Goal: Task Accomplishment & Management: Complete application form

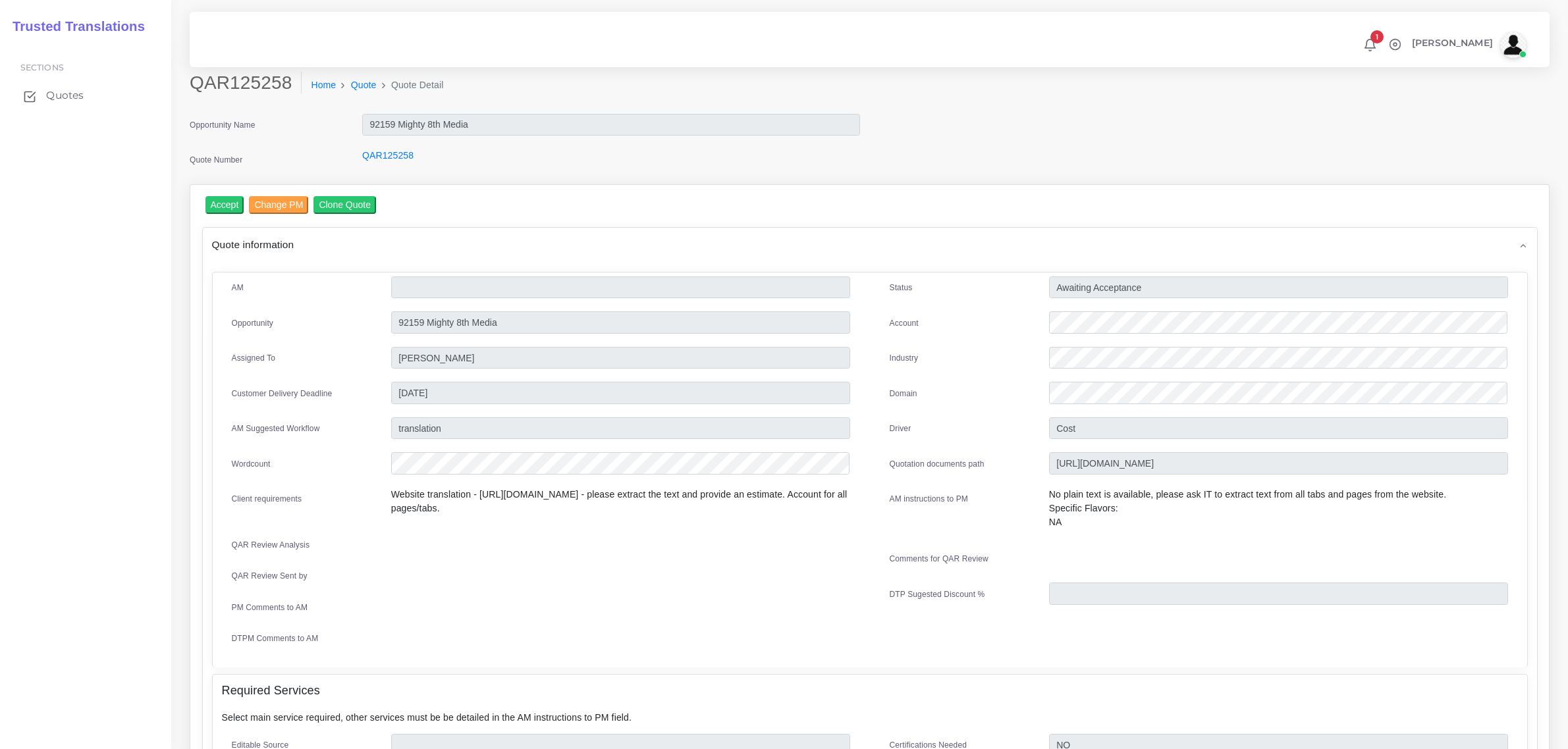
scroll to position [217, 0]
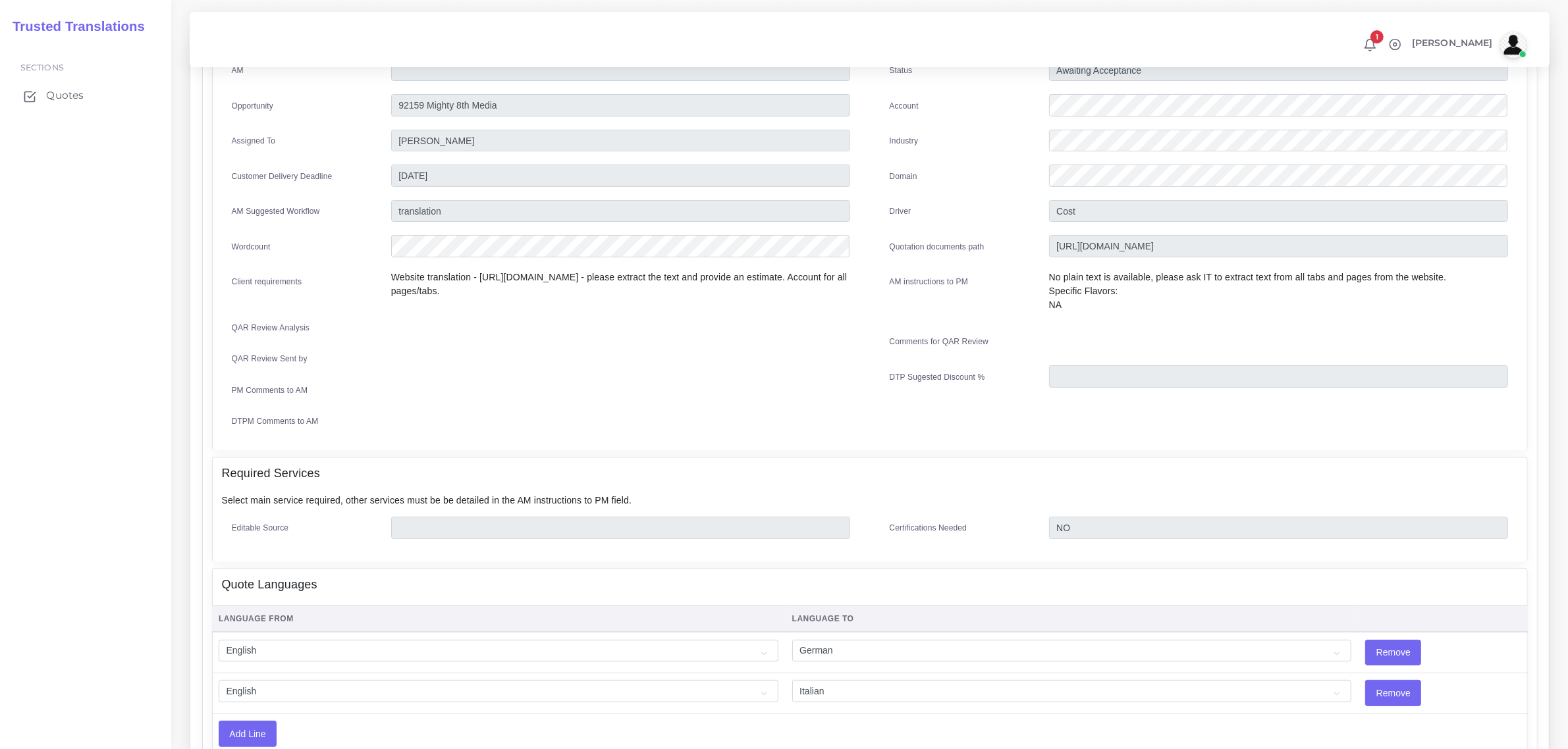
click at [67, 91] on span "Quotes" at bounding box center [64, 95] width 37 height 14
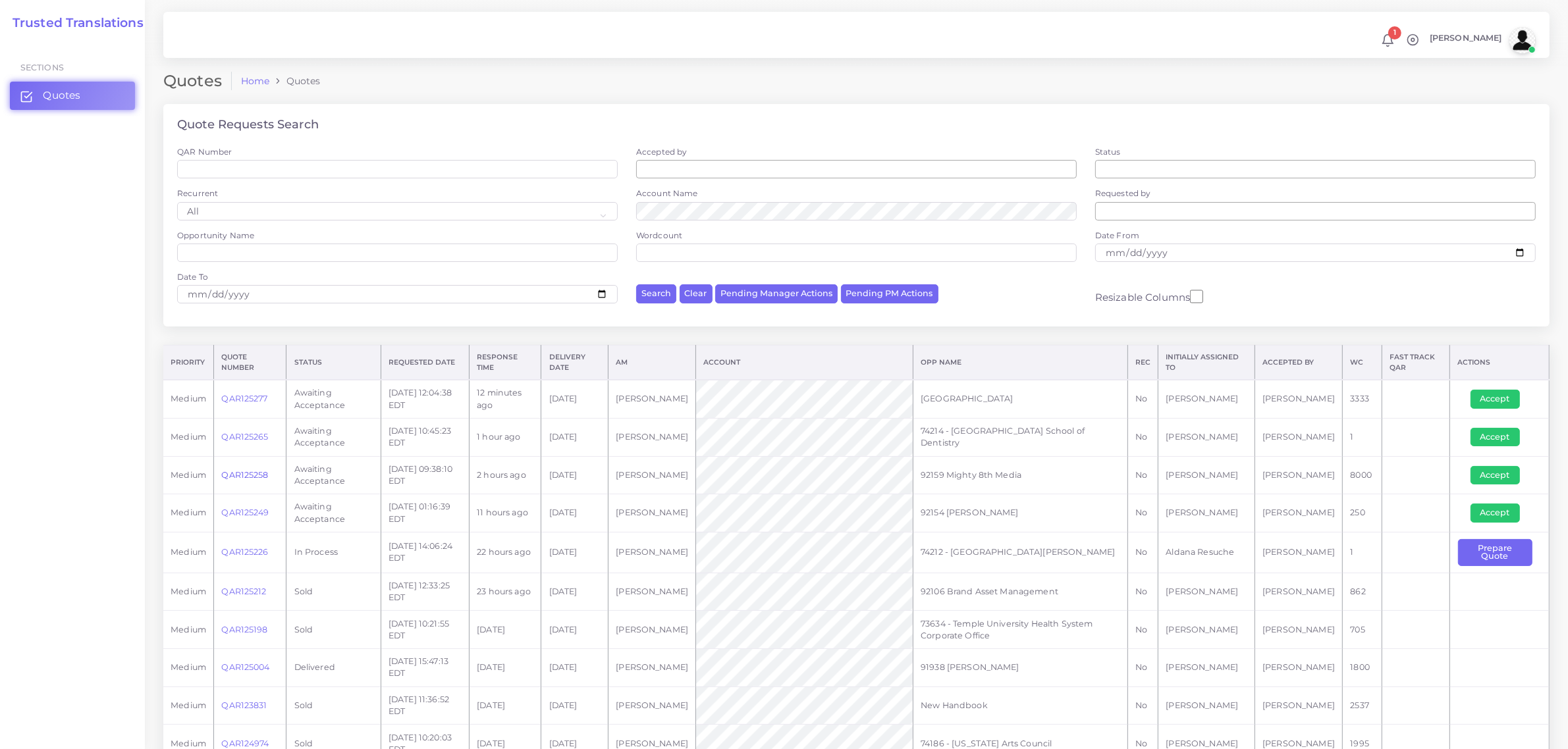
click at [242, 475] on link "QAR125258" at bounding box center [244, 475] width 47 height 10
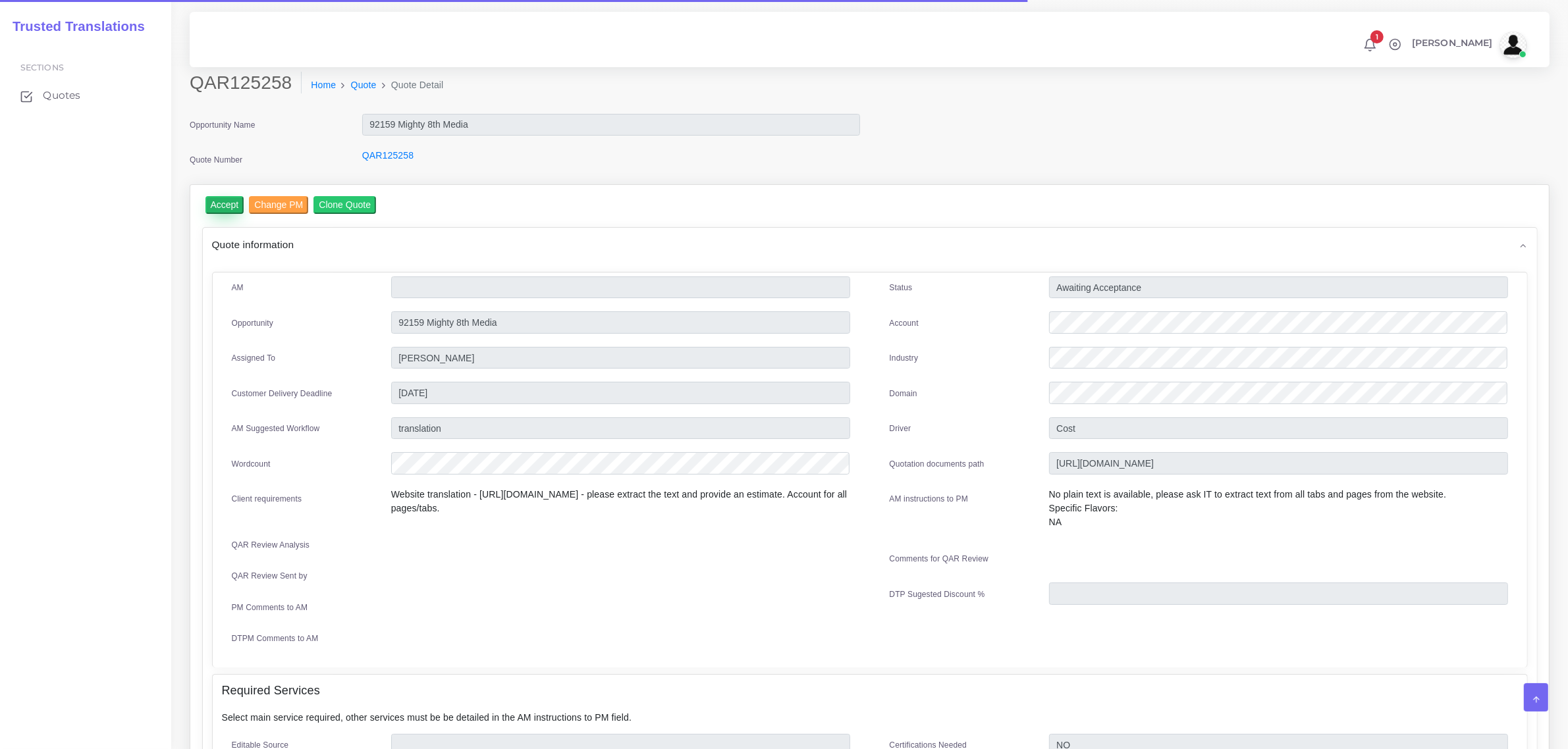
click at [232, 203] on input "Accept" at bounding box center [224, 204] width 39 height 17
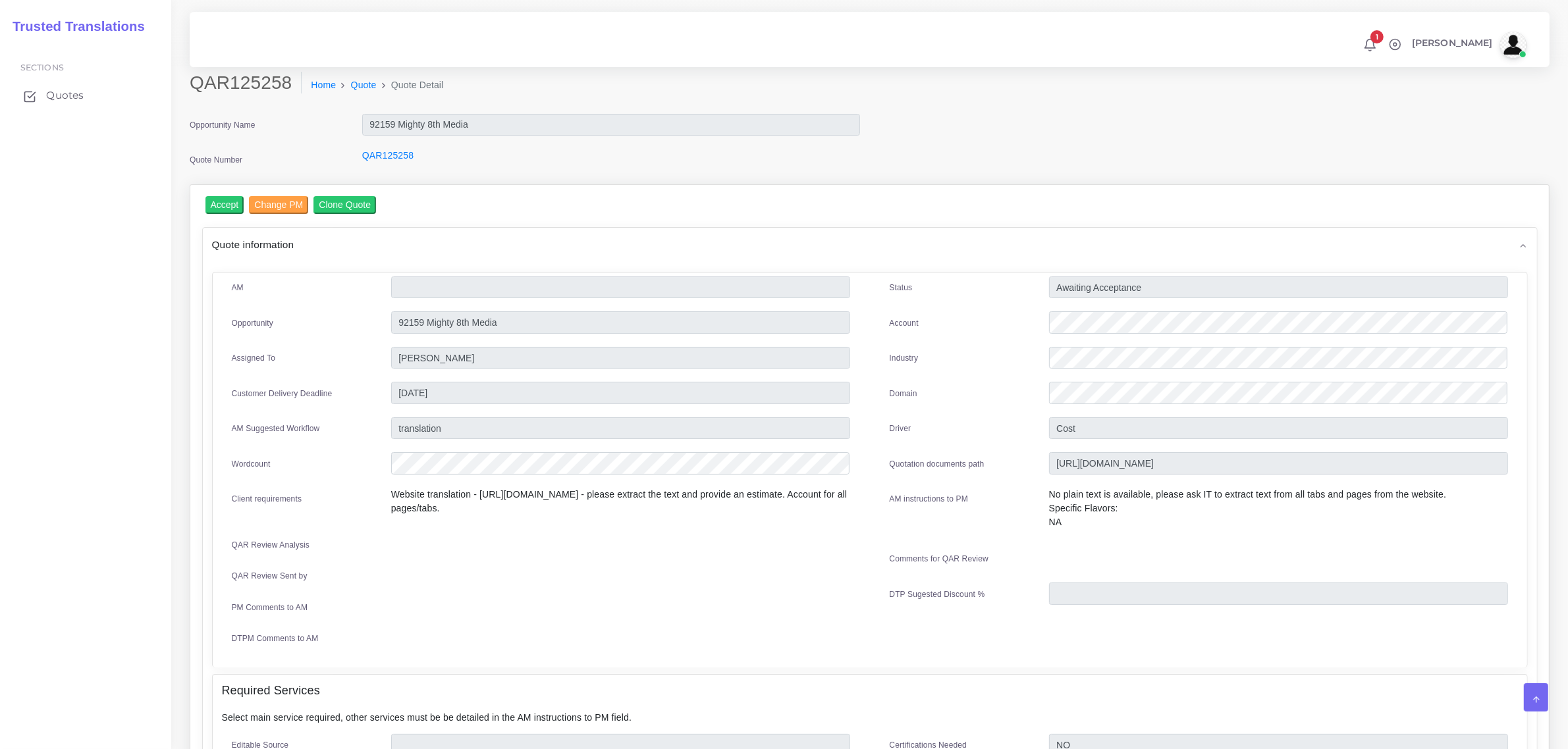
click at [67, 92] on span "Quotes" at bounding box center [64, 95] width 37 height 14
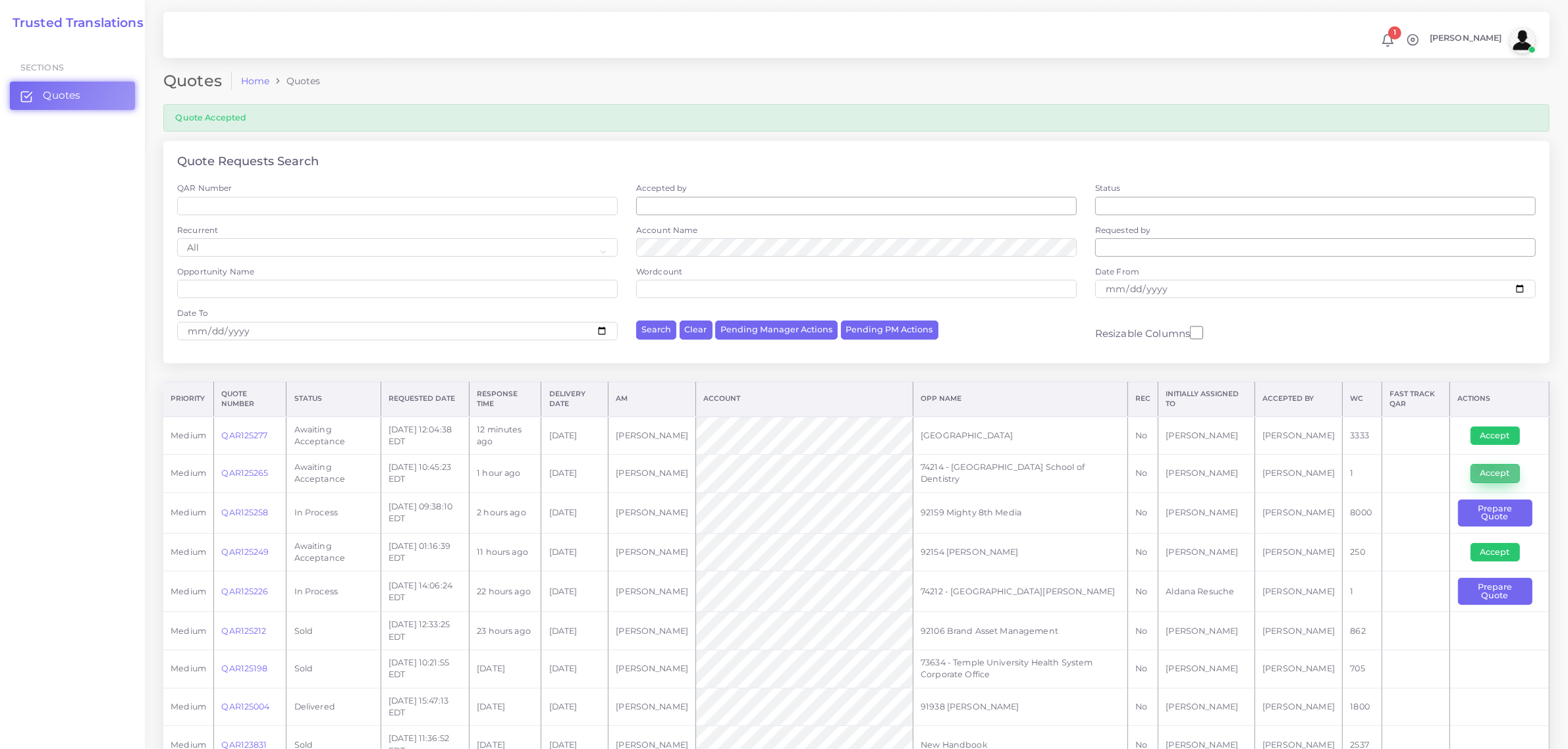
click at [1489, 465] on button "Accept" at bounding box center [1495, 472] width 49 height 18
click at [252, 433] on link "QAR125277" at bounding box center [244, 435] width 46 height 10
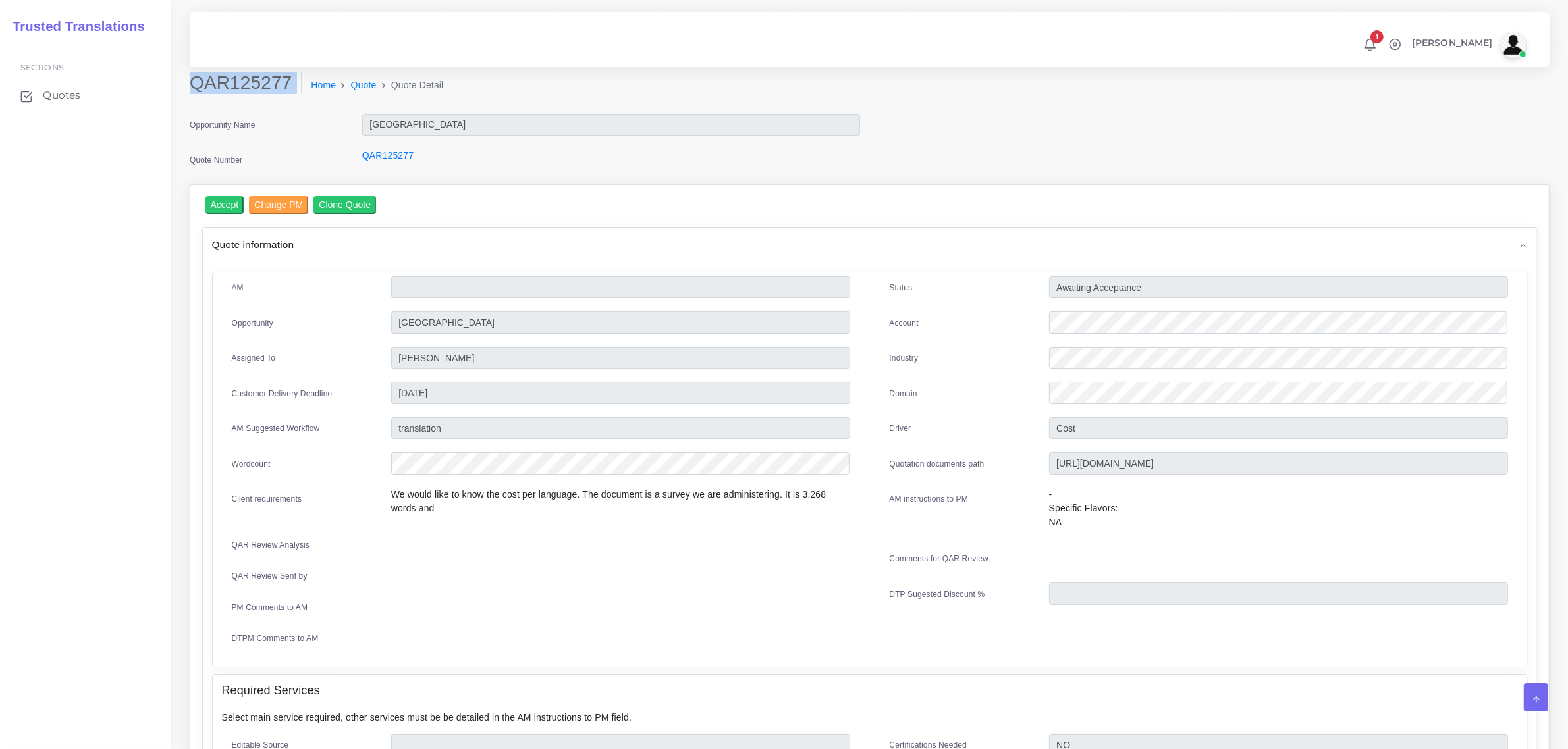
drag, startPoint x: 193, startPoint y: 84, endPoint x: 297, endPoint y: 92, distance: 104.3
click at [297, 92] on div "QAR125277 Home Quote Quote Detail" at bounding box center [697, 90] width 1035 height 37
copy div "QAR125277"
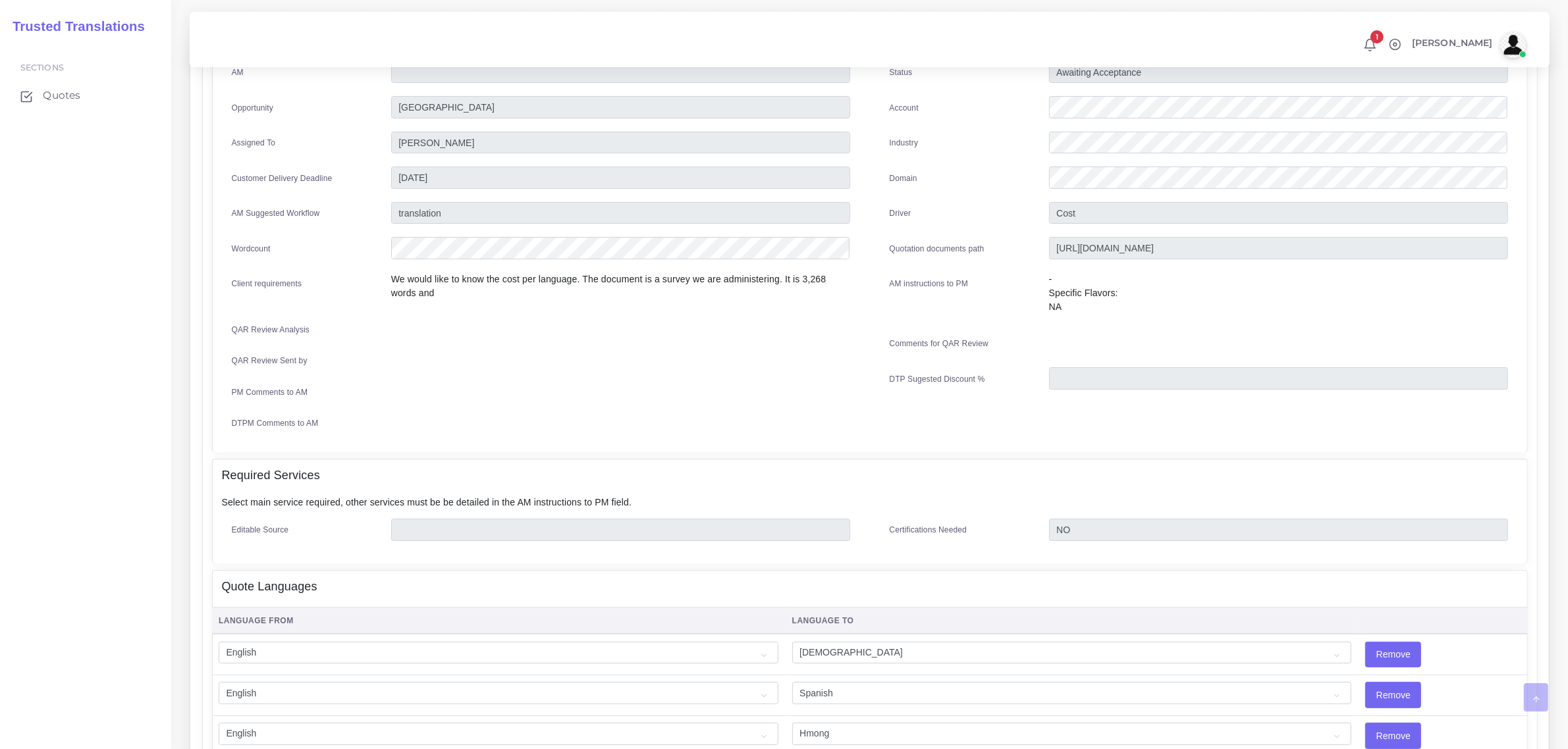
scroll to position [587, 0]
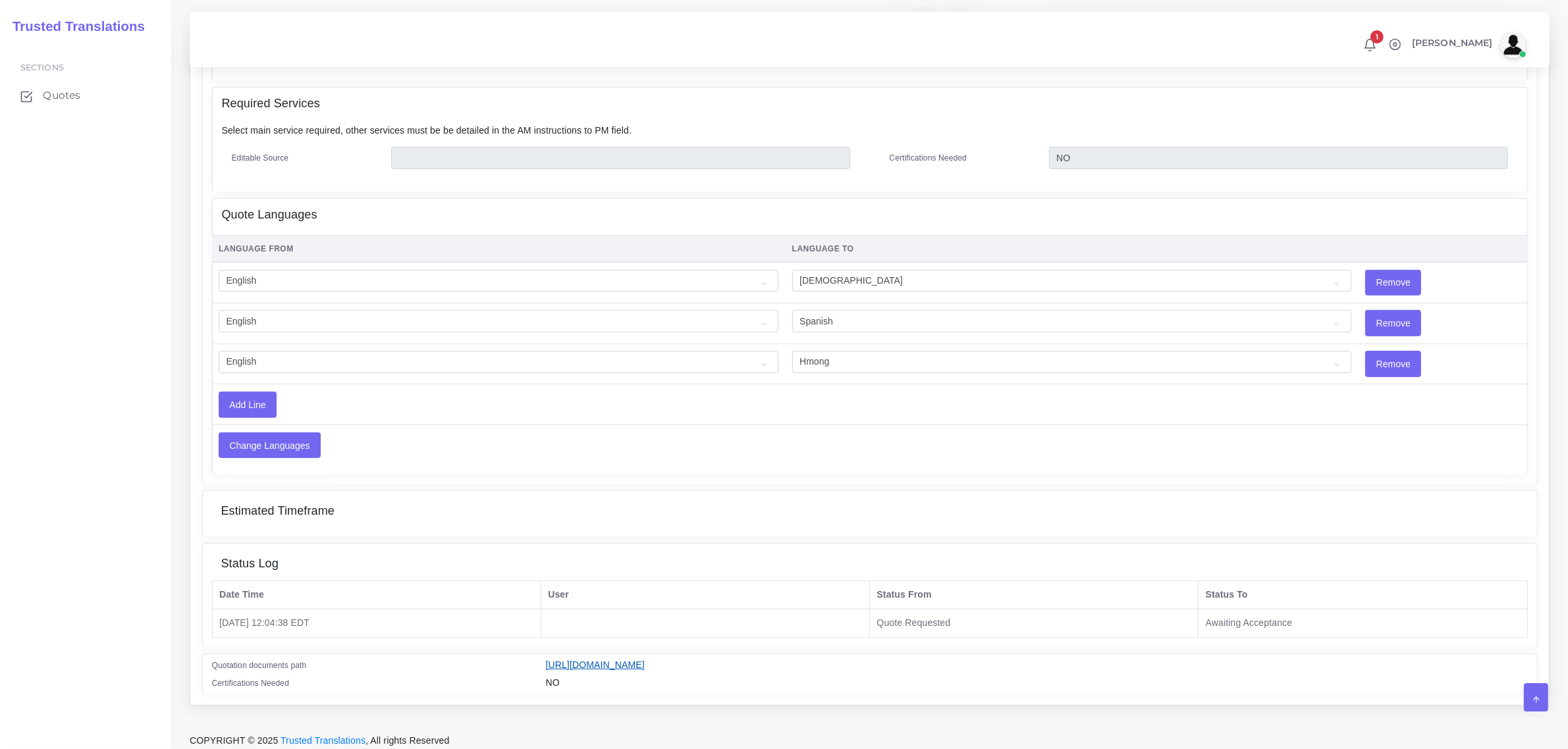
click at [645, 659] on link "[URL][DOMAIN_NAME]" at bounding box center [595, 664] width 99 height 10
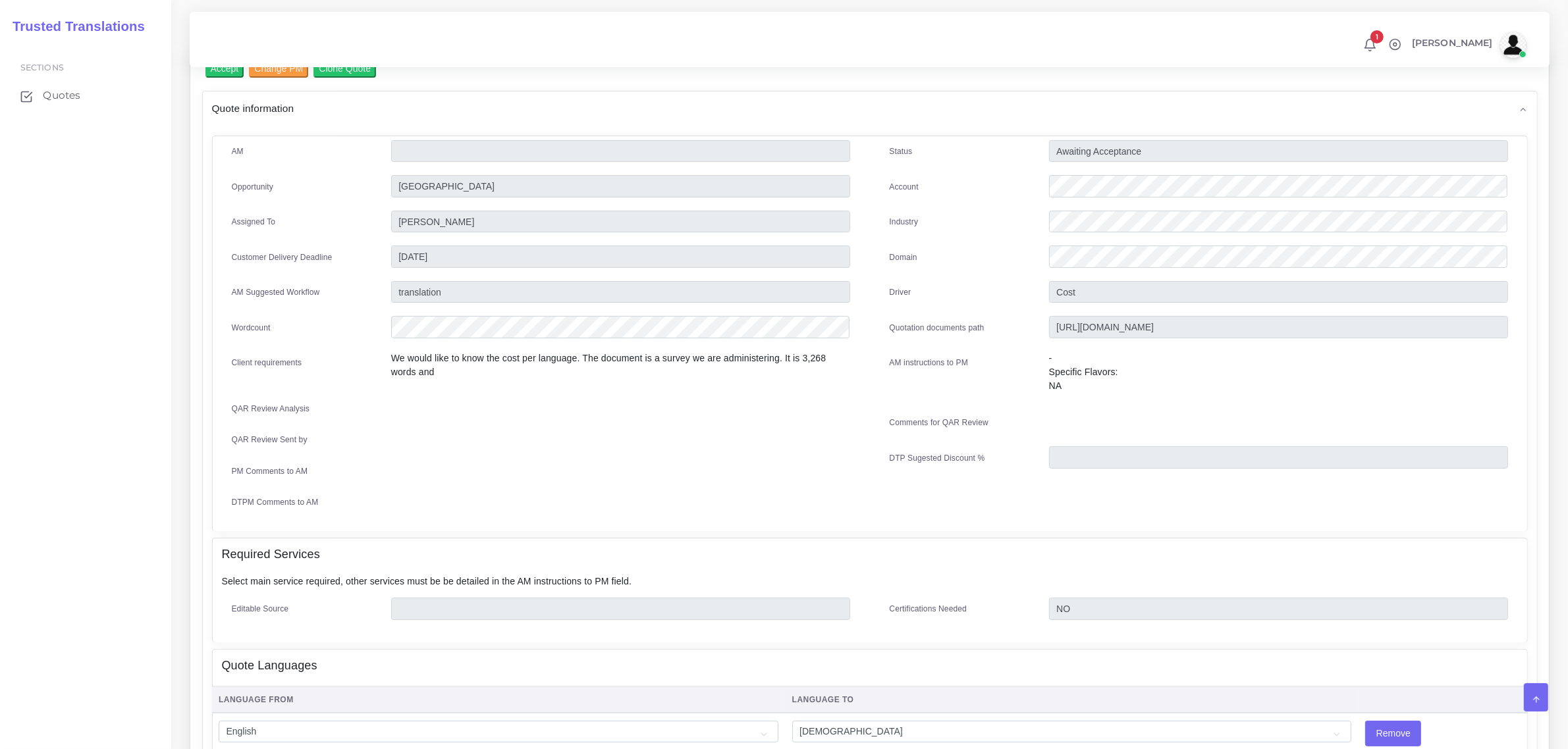
scroll to position [0, 0]
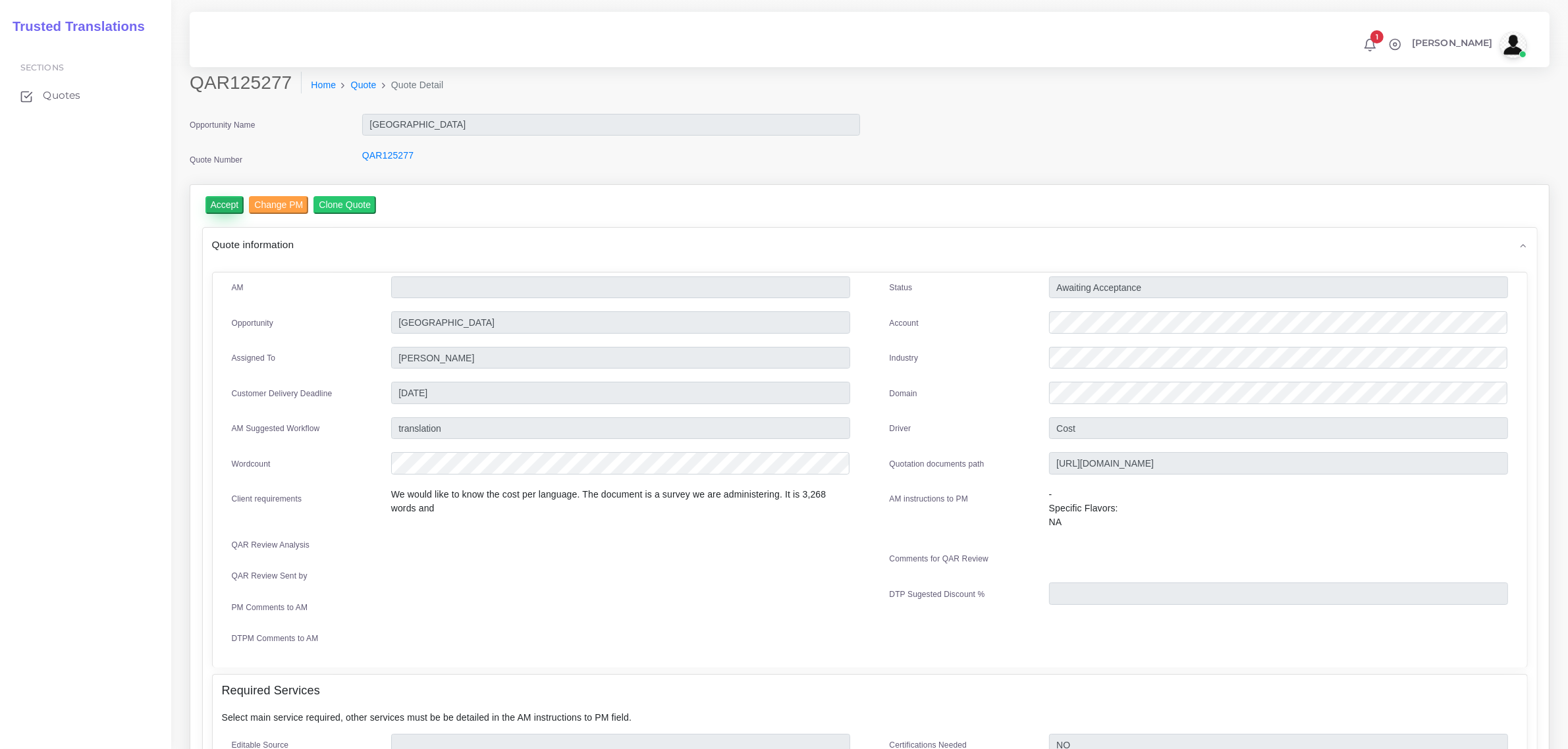
click at [227, 202] on input "Accept" at bounding box center [224, 204] width 39 height 17
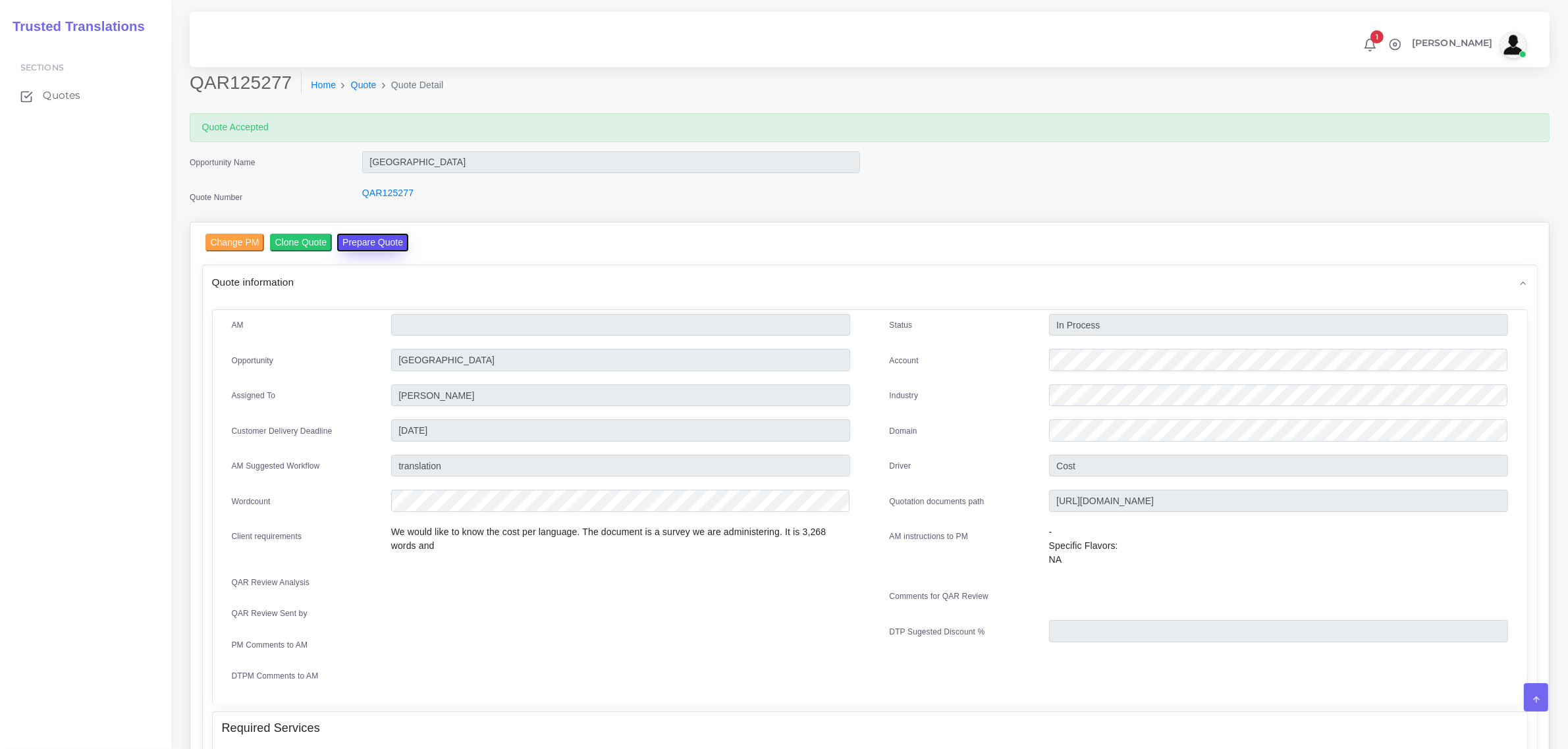
click at [378, 237] on button "Prepare Quote" at bounding box center [373, 243] width 71 height 17
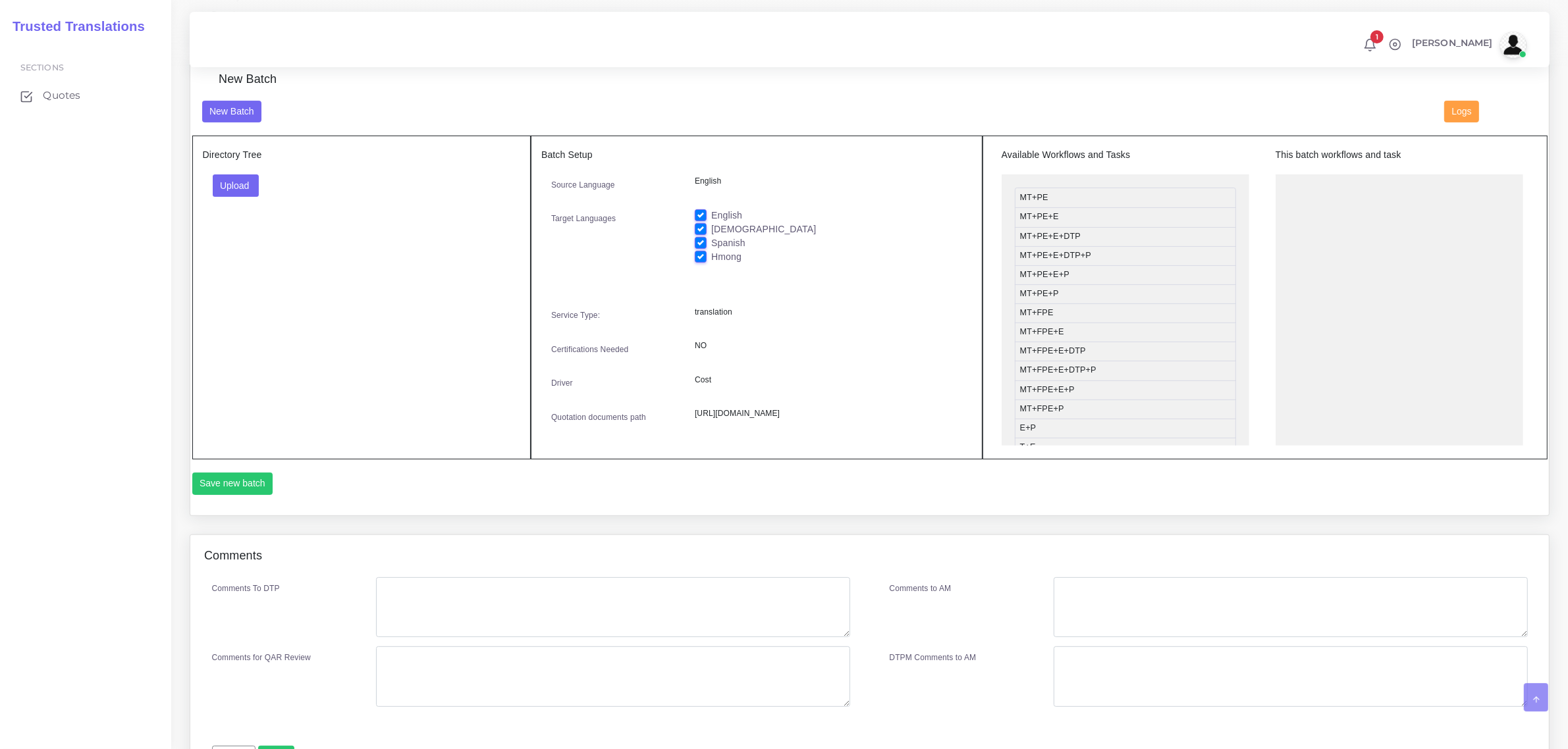
scroll to position [494, 0]
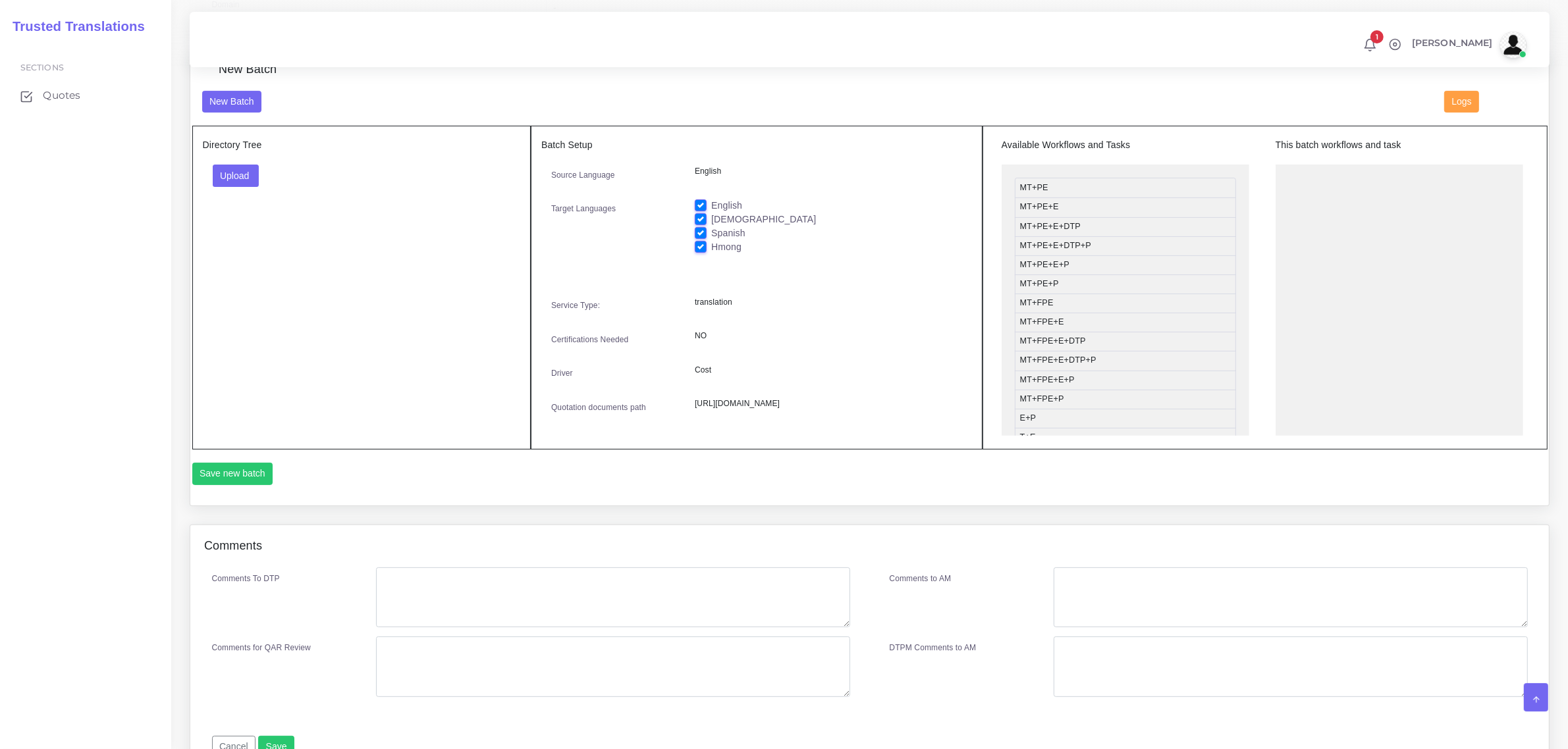
click at [711, 201] on label "English" at bounding box center [726, 205] width 31 height 13
click at [696, 201] on input "English" at bounding box center [700, 204] width 12 height 12
checkbox input "false"
click at [235, 173] on button "Upload" at bounding box center [236, 176] width 47 height 22
click at [237, 223] on label "Files" at bounding box center [259, 225] width 91 height 17
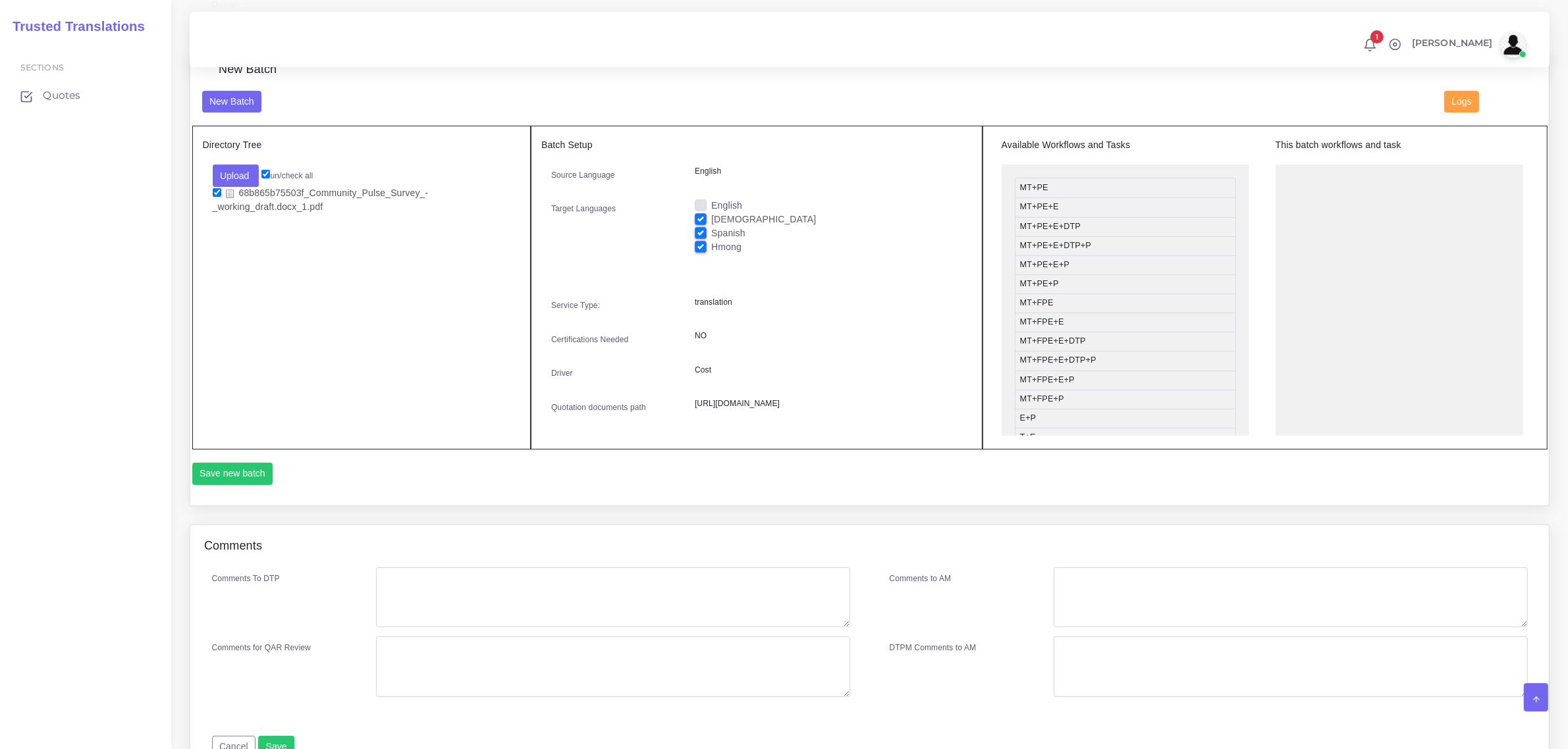
click at [711, 231] on label "Spanish" at bounding box center [728, 233] width 34 height 13
click at [701, 231] on input "Spanish" at bounding box center [700, 232] width 12 height 12
checkbox input "false"
click at [711, 244] on label "Hmong" at bounding box center [726, 246] width 30 height 13
click at [702, 244] on input "Hmong" at bounding box center [700, 246] width 12 height 12
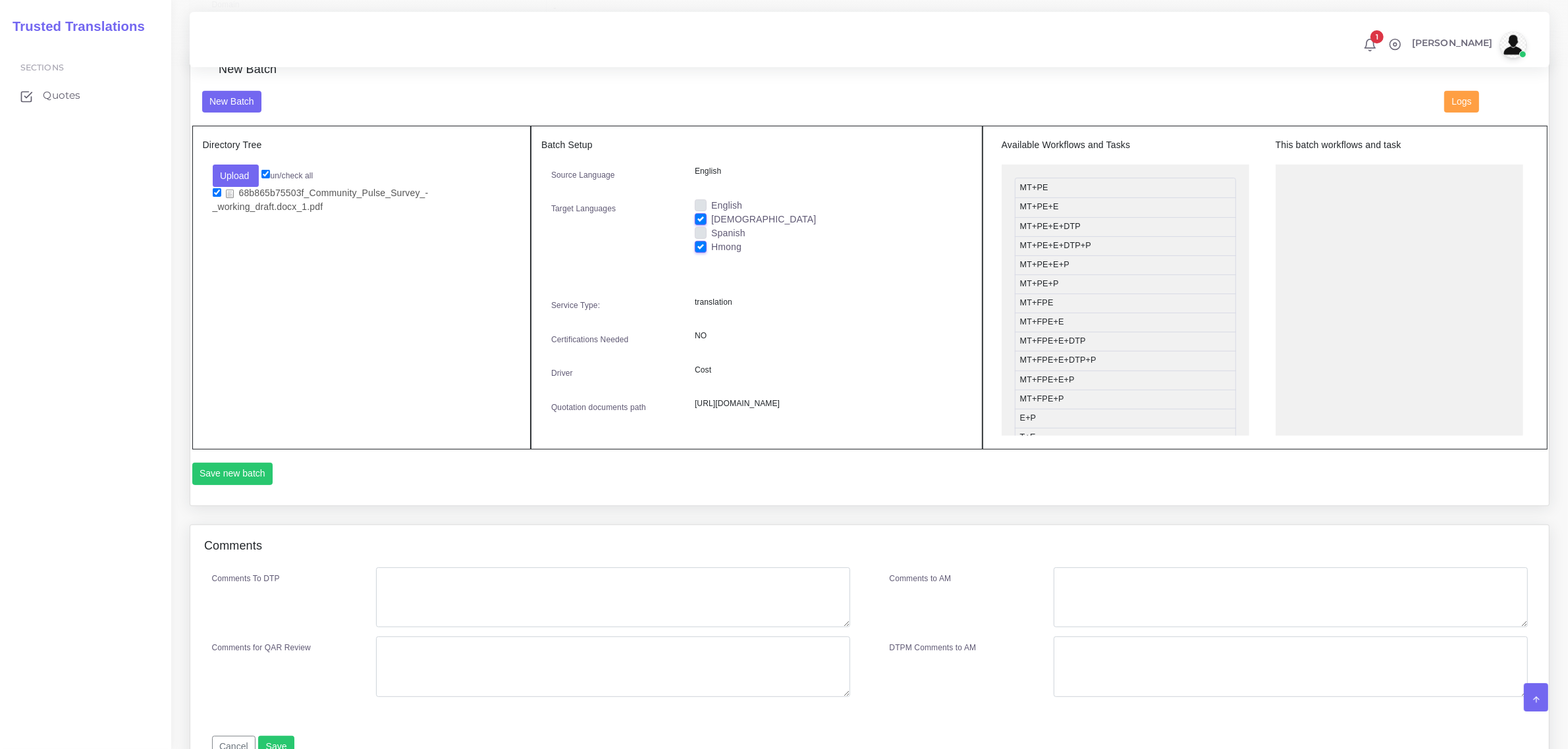
checkbox input "false"
drag, startPoint x: 1110, startPoint y: 241, endPoint x: 1371, endPoint y: 171, distance: 270.2
drag, startPoint x: 1081, startPoint y: 301, endPoint x: 1345, endPoint y: 209, distance: 279.6
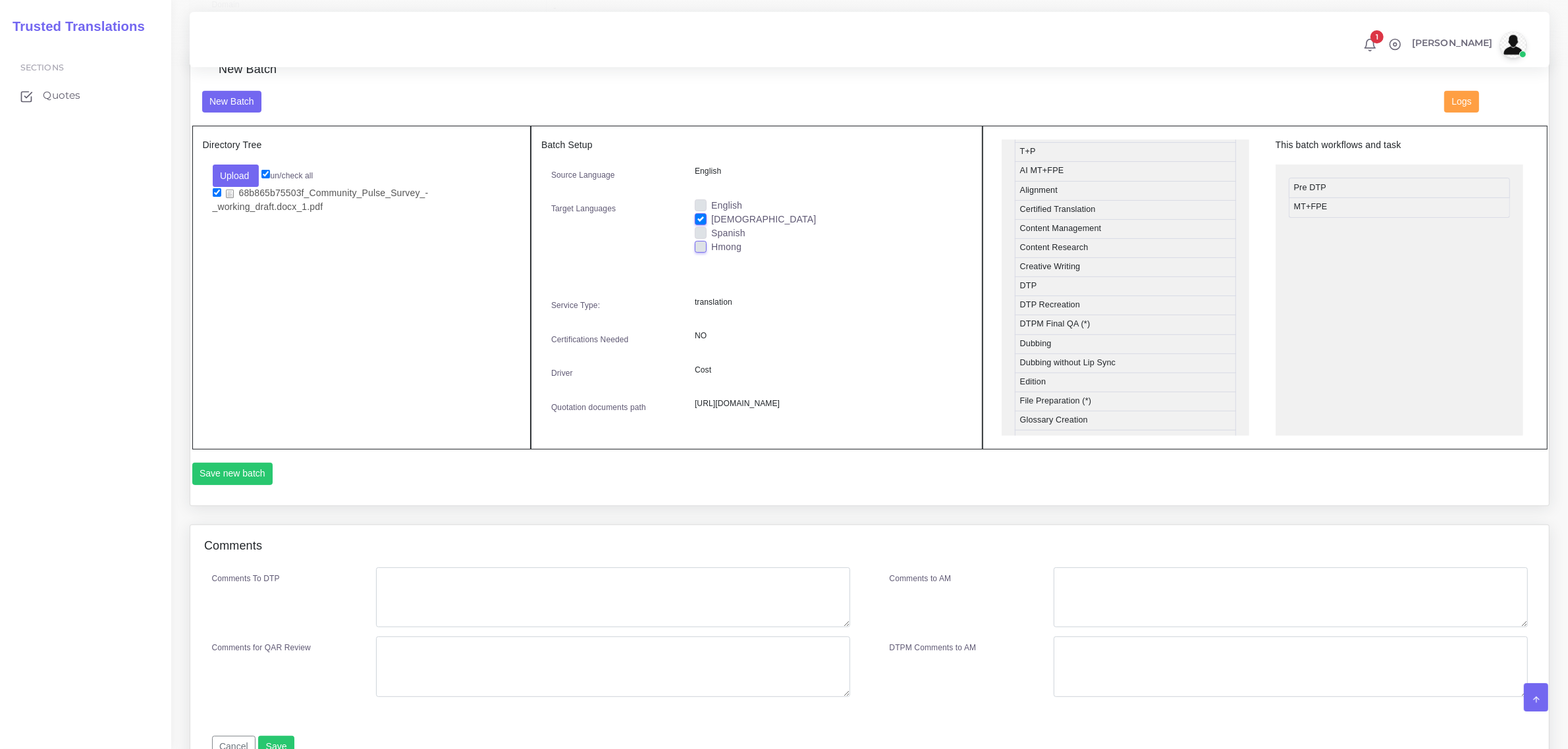
scroll to position [411, 0]
drag, startPoint x: 1064, startPoint y: 218, endPoint x: 1348, endPoint y: 225, distance: 284.1
click at [236, 485] on button "Save new batch" at bounding box center [232, 474] width 81 height 22
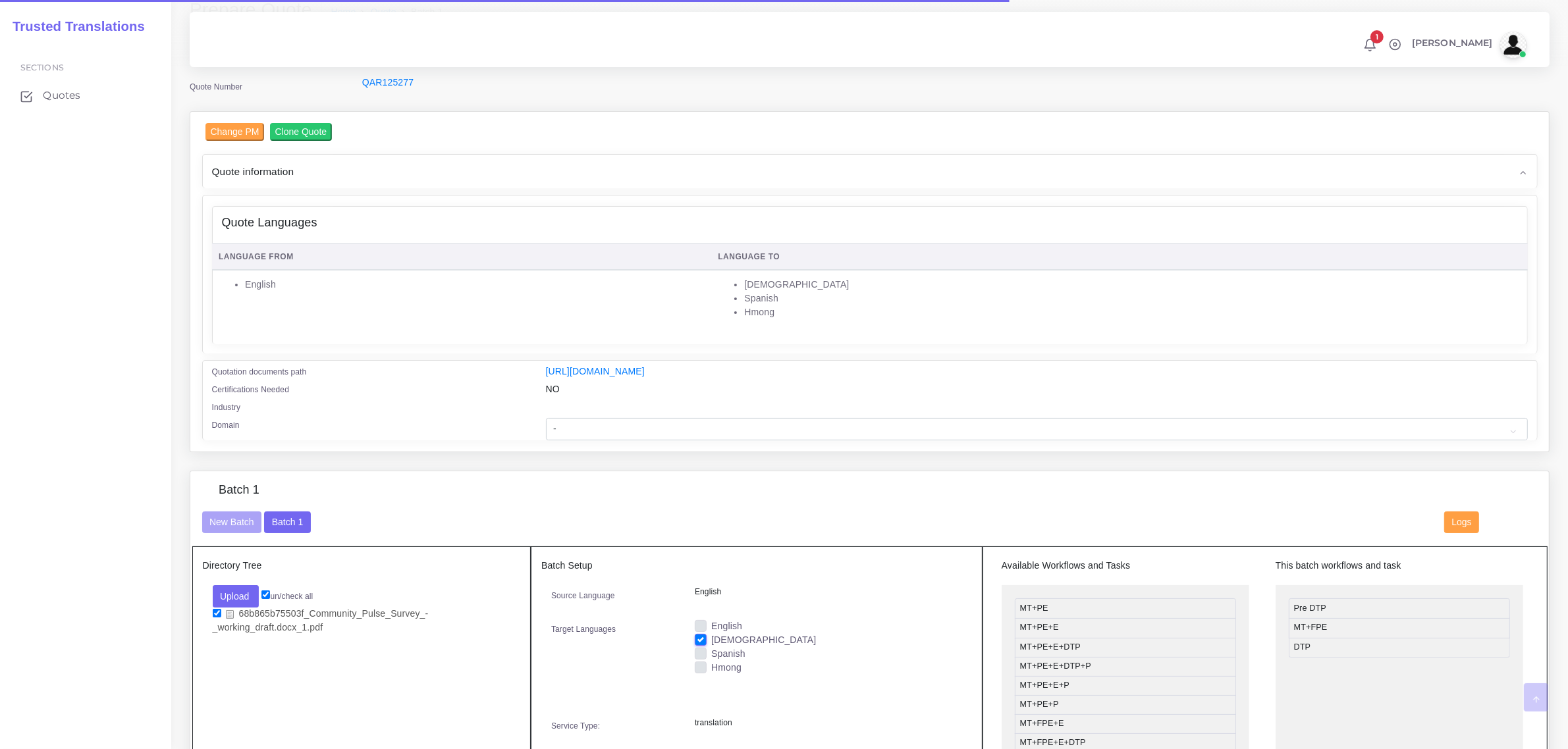
scroll to position [411, 0]
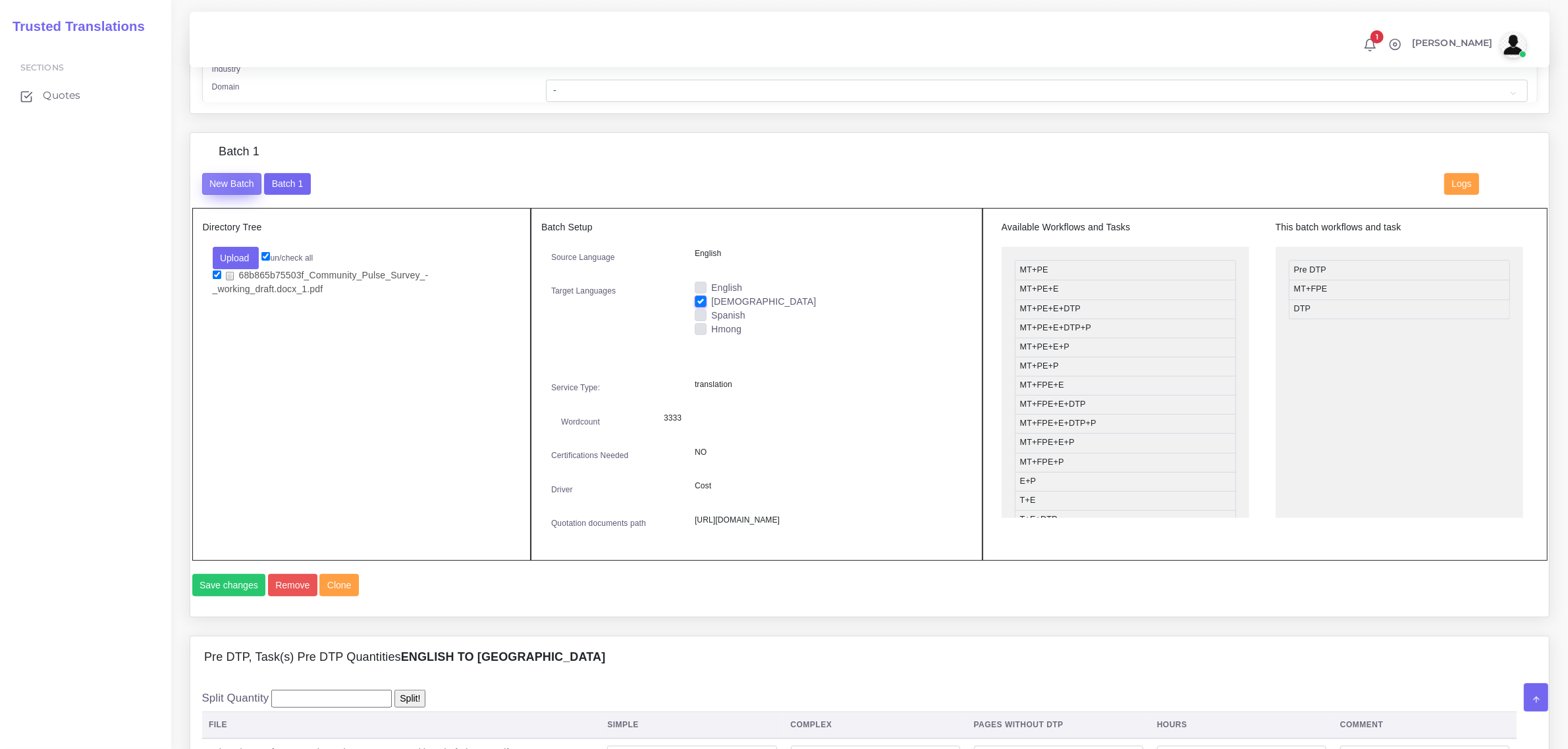
click at [241, 185] on button "New Batch" at bounding box center [232, 184] width 60 height 22
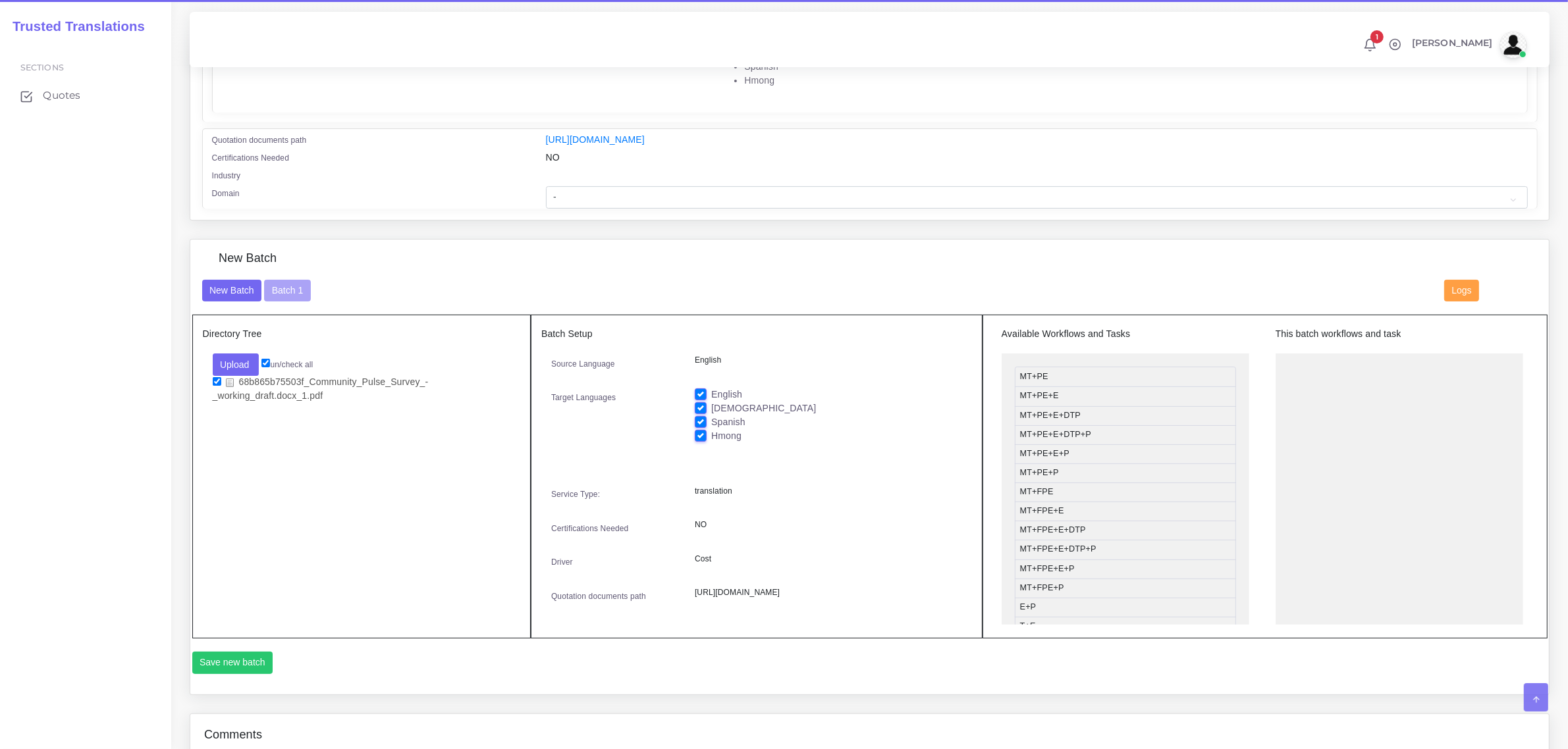
scroll to position [411, 0]
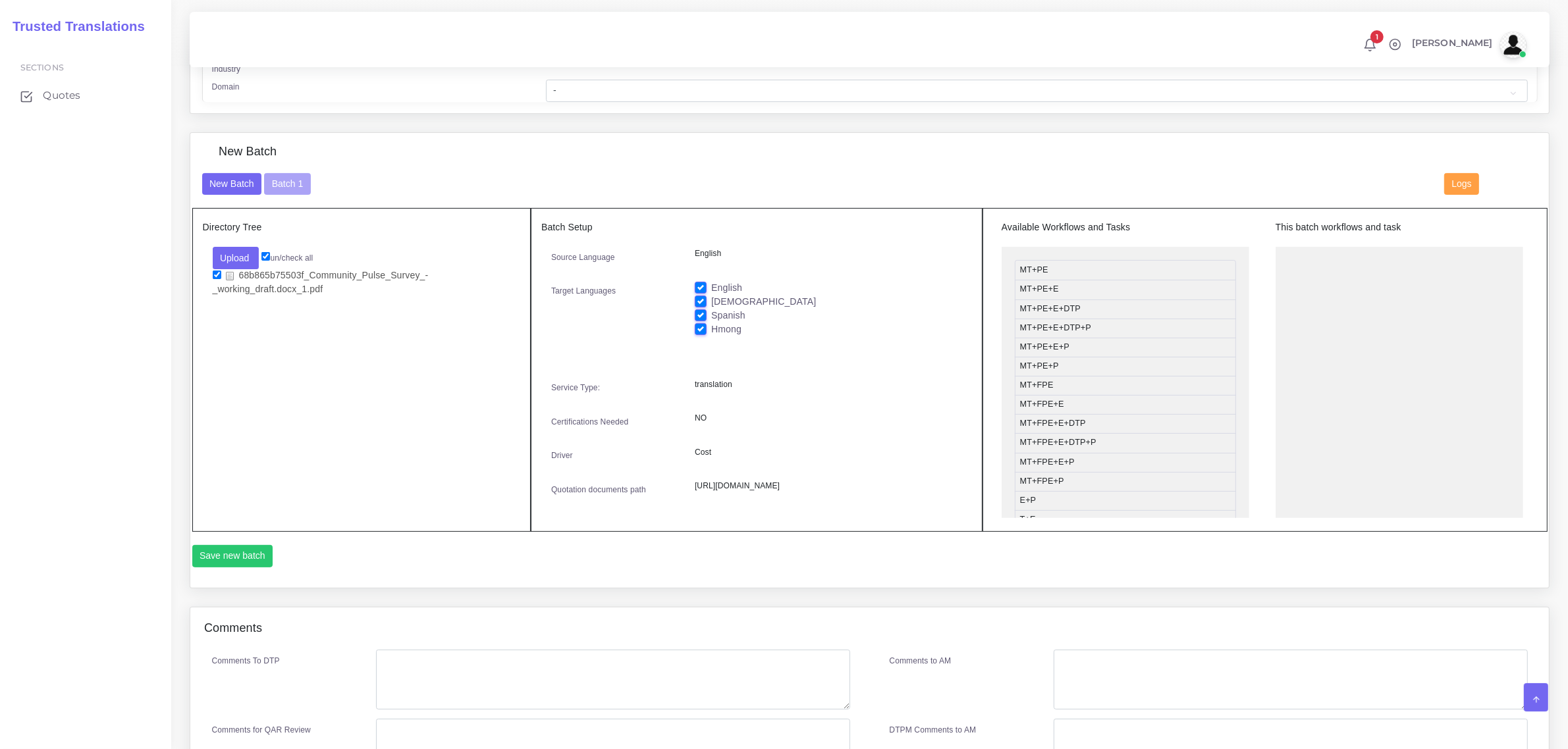
click at [711, 295] on label "[DEMOGRAPHIC_DATA]" at bounding box center [764, 301] width 105 height 13
click at [700, 295] on input "[DEMOGRAPHIC_DATA]" at bounding box center [700, 300] width 12 height 12
checkbox input "false"
click at [711, 281] on label "English" at bounding box center [726, 288] width 31 height 13
click at [696, 281] on input "English" at bounding box center [700, 287] width 12 height 12
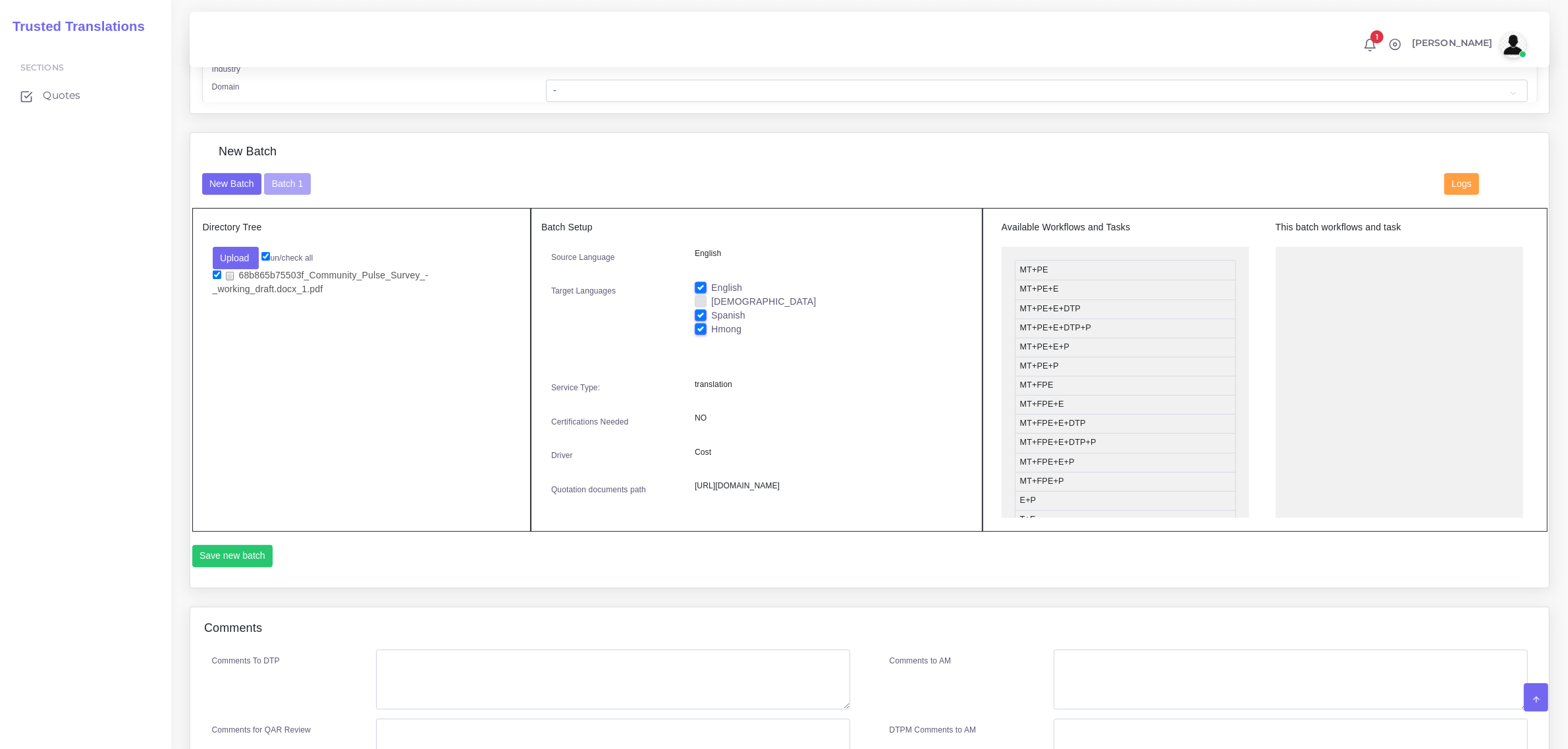
checkbox input "false"
drag, startPoint x: 1113, startPoint y: 382, endPoint x: 1369, endPoint y: 252, distance: 287.1
drag, startPoint x: 1088, startPoint y: 380, endPoint x: 1364, endPoint y: 288, distance: 290.9
click at [240, 567] on button "Save new batch" at bounding box center [232, 556] width 81 height 22
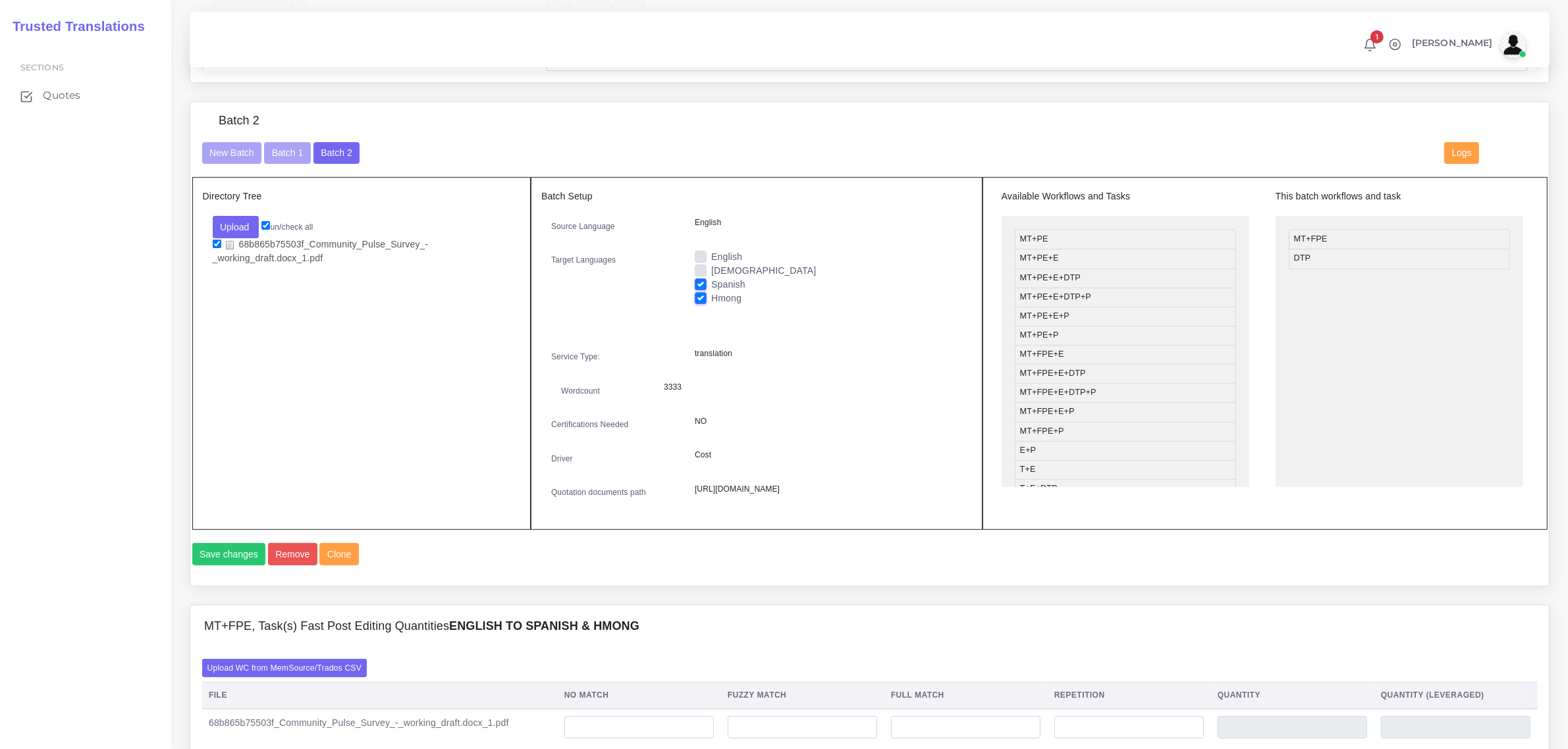
scroll to position [740, 0]
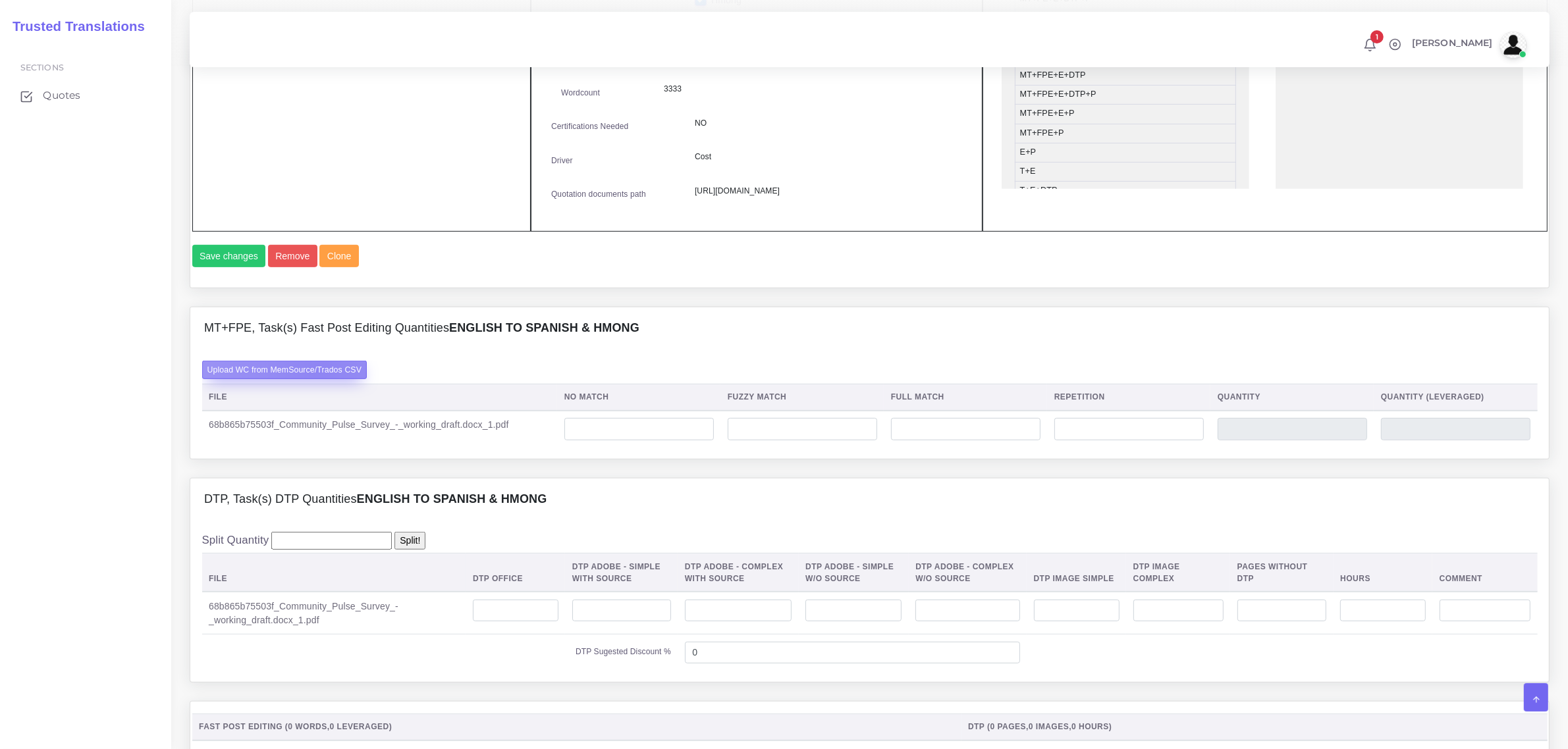
click at [320, 378] on label "Upload WC from MemSource/Trados CSV" at bounding box center [285, 369] width 165 height 17
click at [0, 0] on input "Upload WC from MemSource/Trados CSV" at bounding box center [0, 0] width 0 height 0
click at [669, 441] on input "number" at bounding box center [639, 429] width 149 height 22
type input "3504"
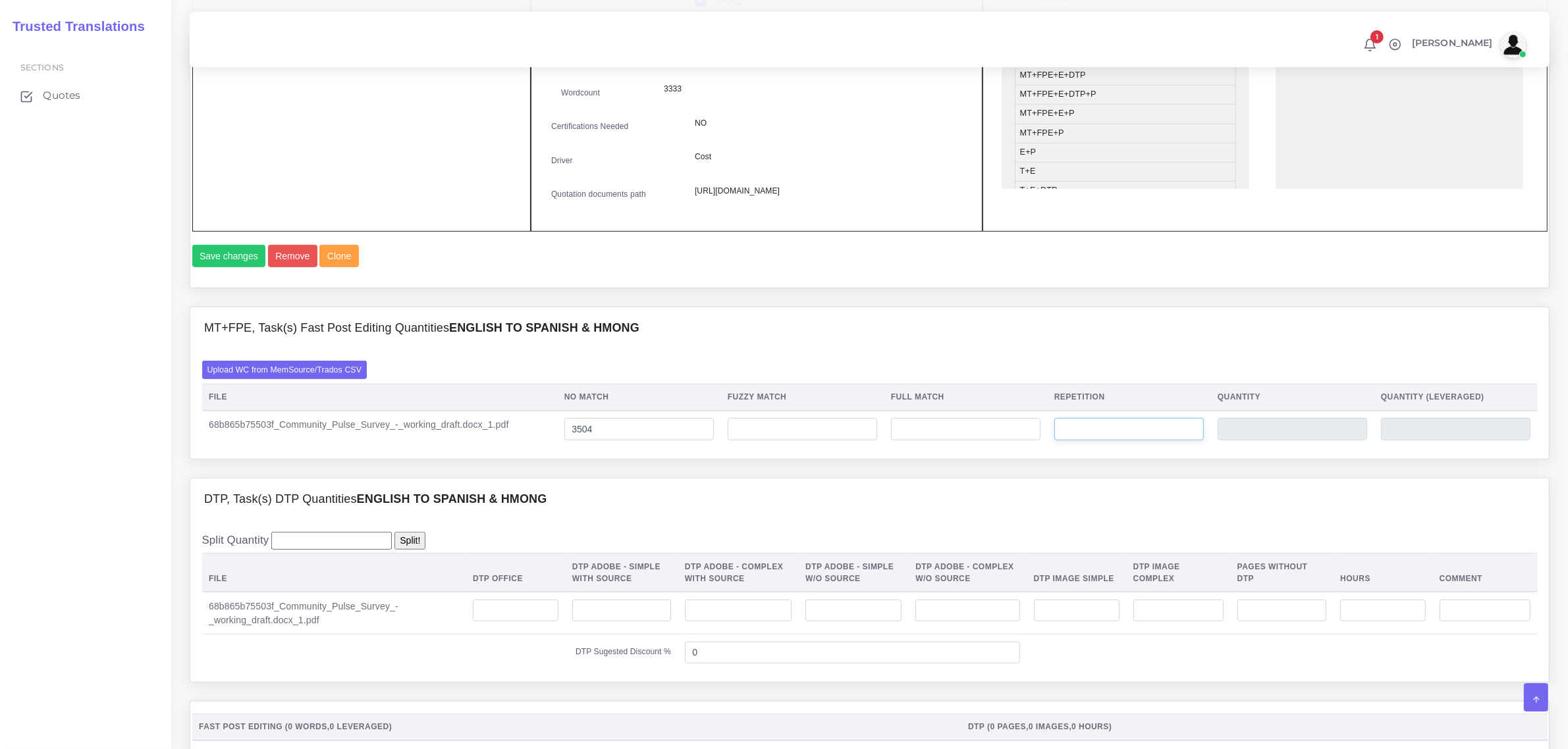
type input "3504"
click at [1081, 441] on input "number" at bounding box center [1129, 429] width 149 height 22
type input "151"
type input "3655"
type input "3541"
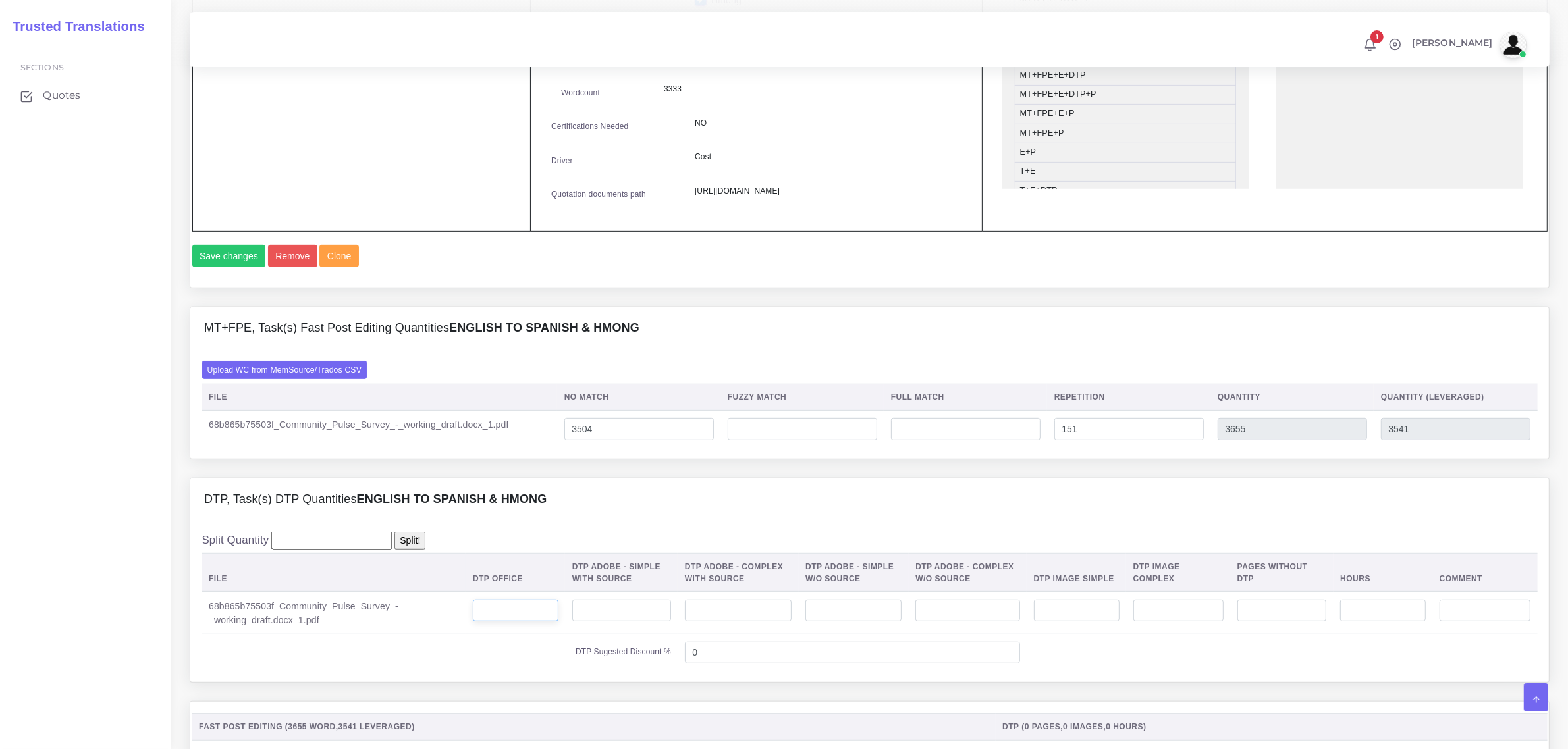
click at [508, 622] on input "number" at bounding box center [516, 610] width 86 height 22
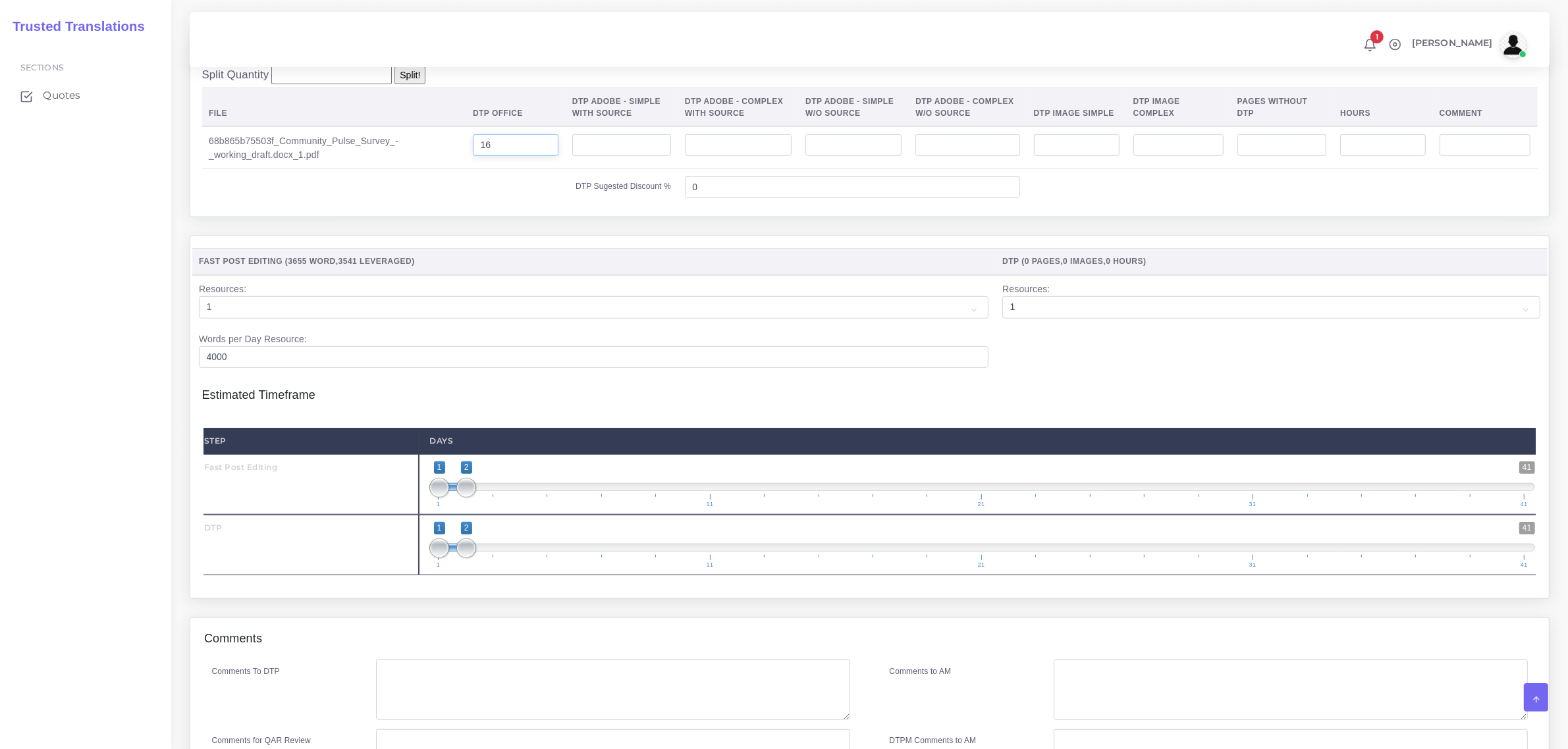
scroll to position [1234, 0]
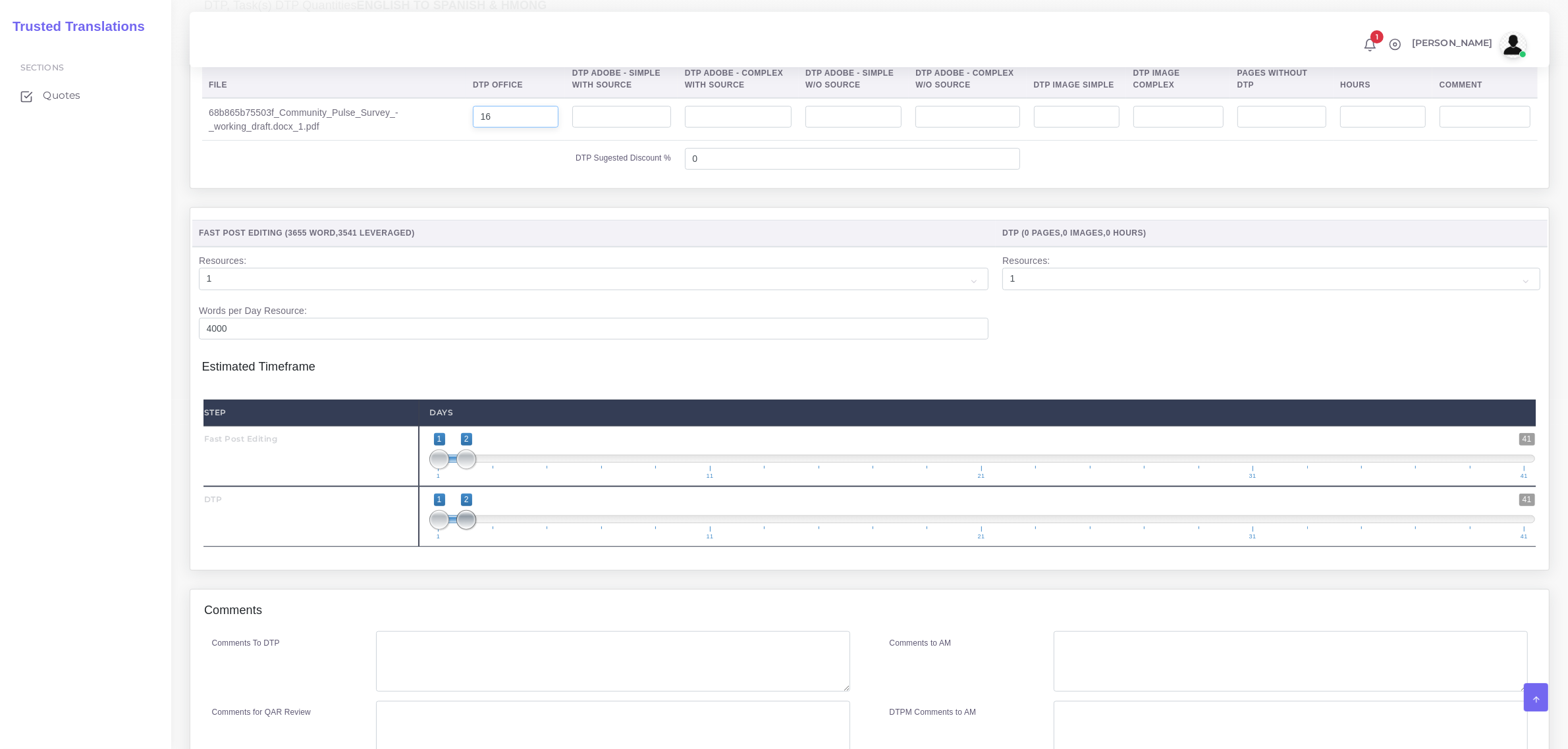
type input "16"
drag, startPoint x: 464, startPoint y: 556, endPoint x: 482, endPoint y: 556, distance: 18.0
click at [482, 540] on span "1 41 1 3 1 — 3 1 11 21 31 41" at bounding box center [982, 517] width 1106 height 46
type input "3;3"
drag, startPoint x: 435, startPoint y: 557, endPoint x: 503, endPoint y: 564, distance: 68.4
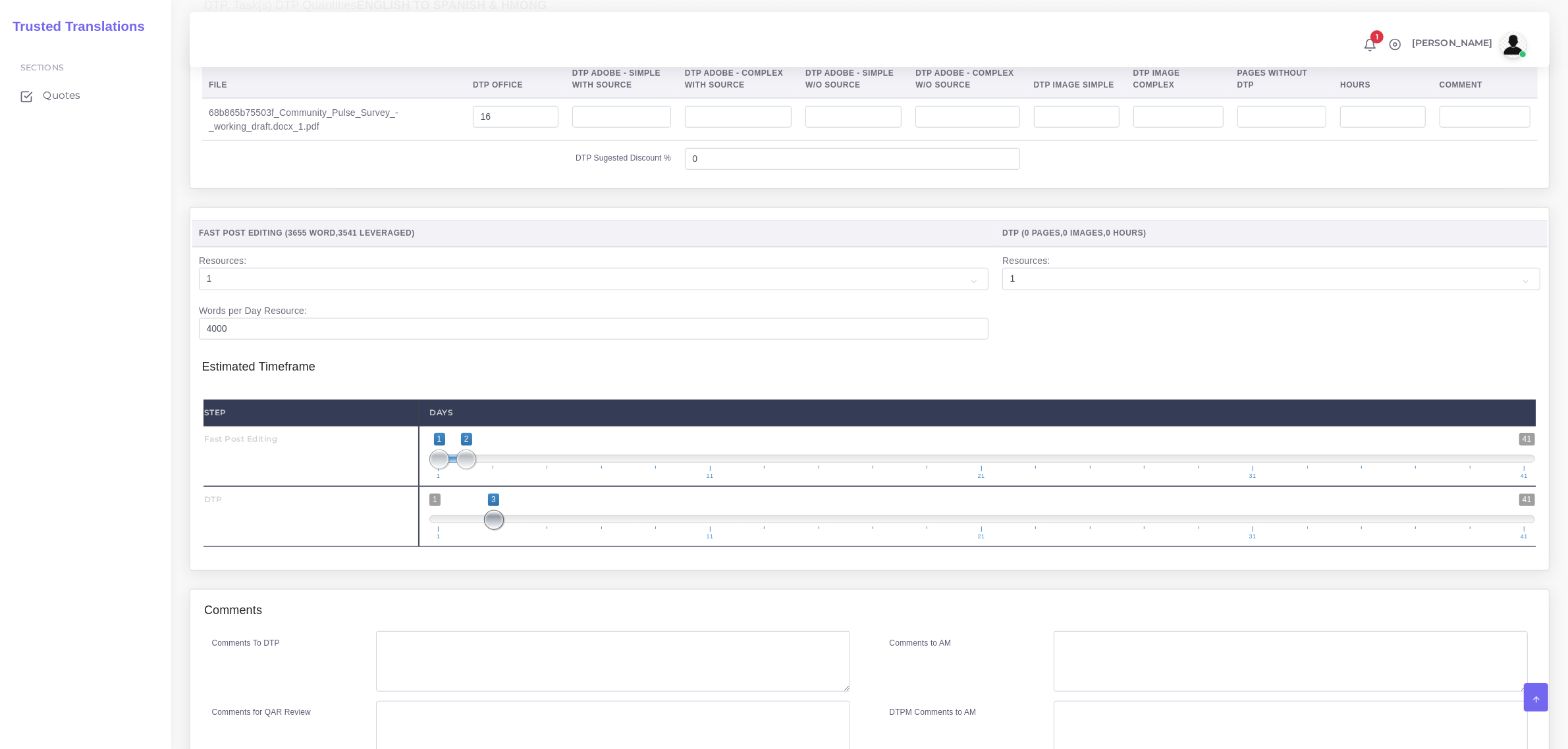
click at [503, 540] on span "1 41 3 3 3 — 3 1 11 21 31 41" at bounding box center [982, 517] width 1106 height 46
click at [444, 688] on textarea "Comments To DTP" at bounding box center [612, 661] width 473 height 60
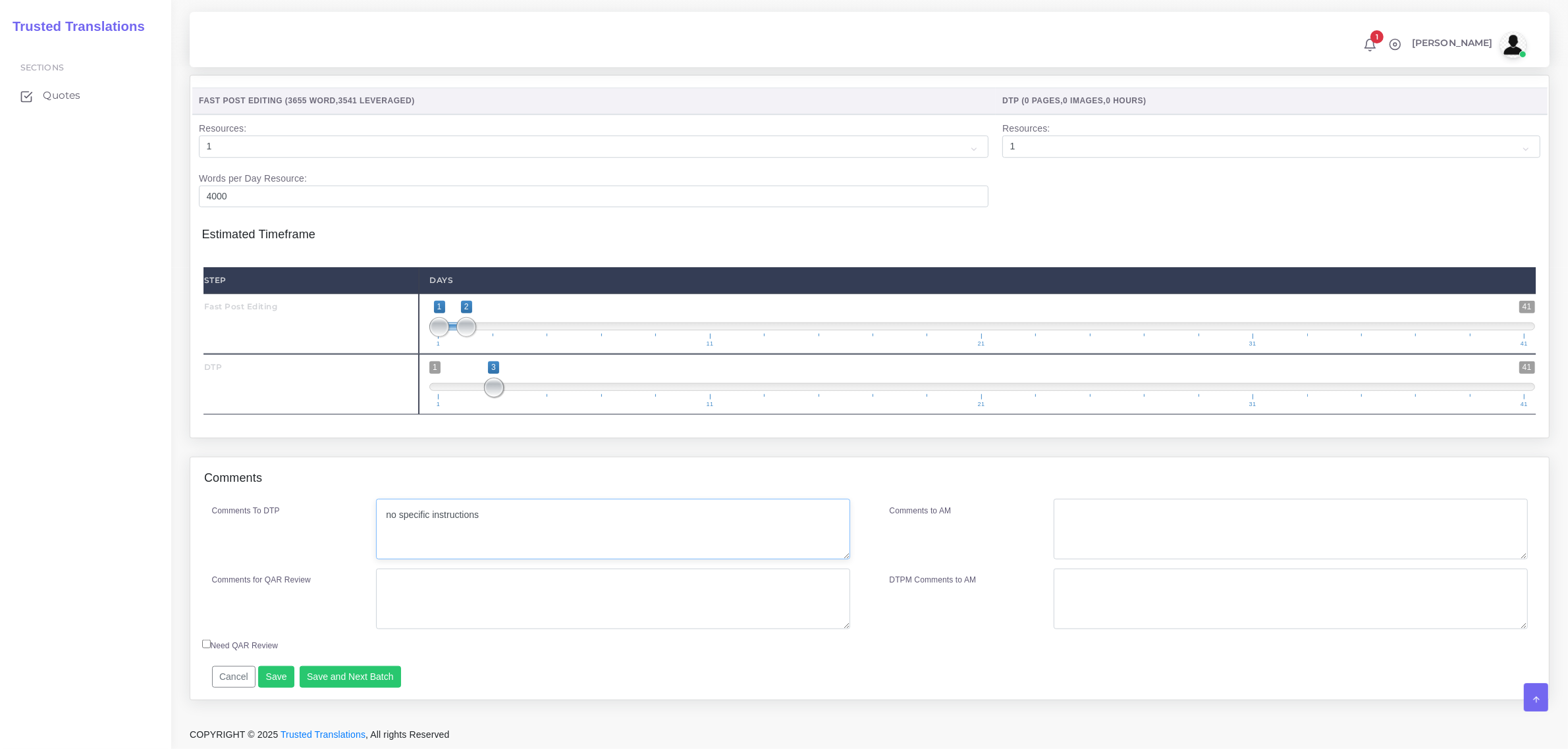
scroll to position [1406, 0]
type textarea "no specific instructions"
click at [359, 676] on button "Save and Next Batch" at bounding box center [351, 677] width 102 height 22
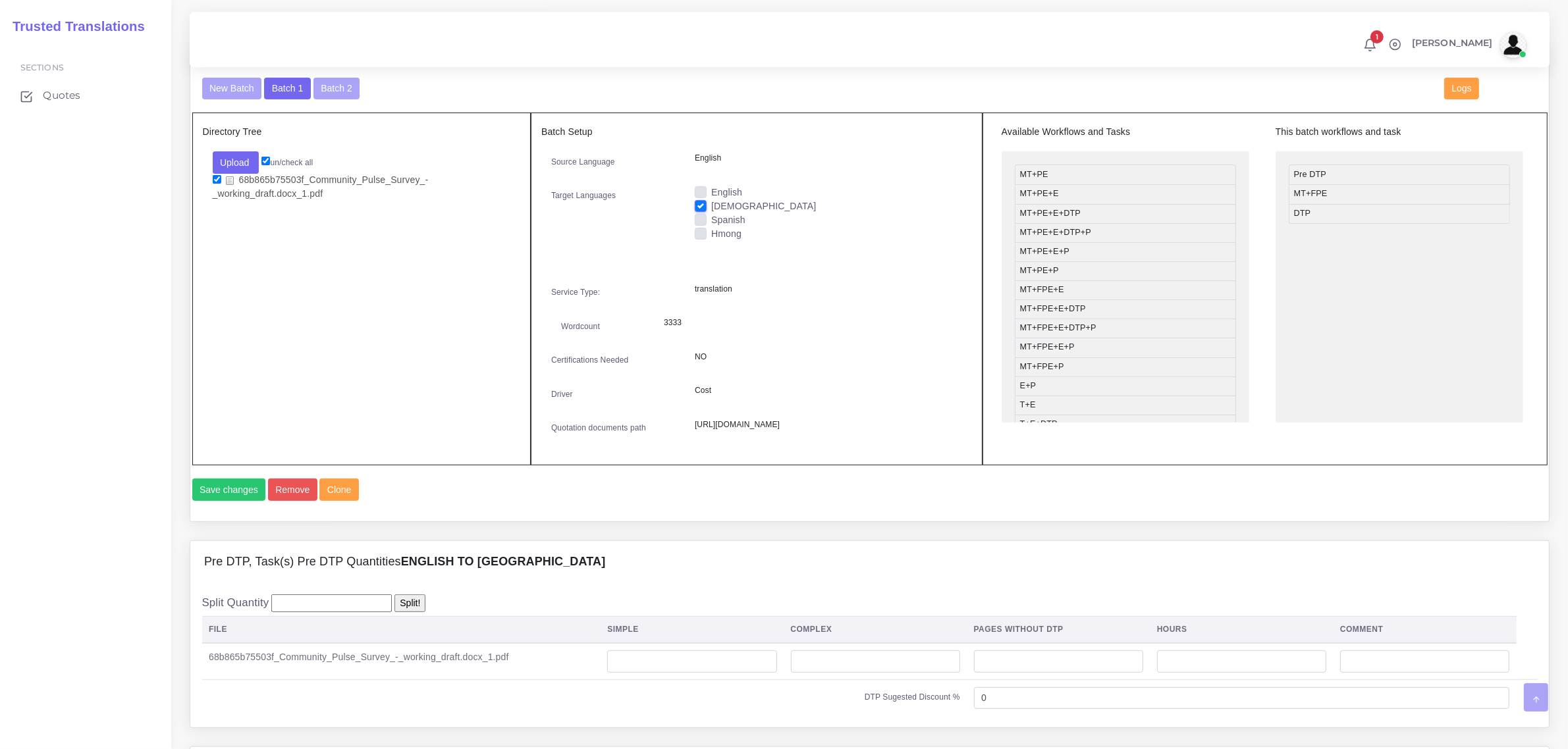
scroll to position [823, 0]
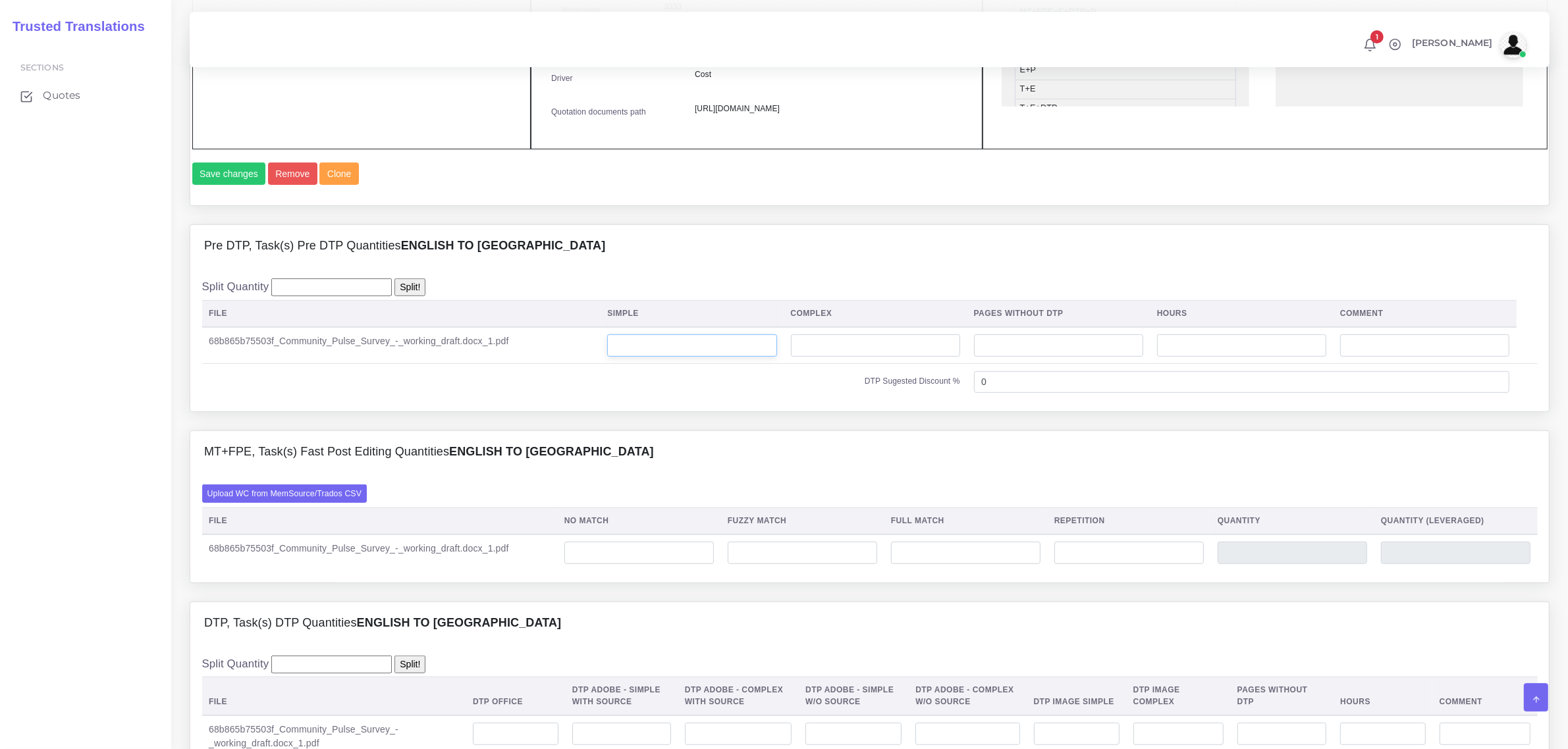
click at [682, 357] on input "number" at bounding box center [692, 346] width 169 height 22
type input "16"
click at [336, 503] on label "Upload WC from MemSource/Trados CSV" at bounding box center [285, 493] width 165 height 17
click at [0, 0] on input "Upload WC from MemSource/Trados CSV" at bounding box center [0, 0] width 0 height 0
click at [699, 564] on input "number" at bounding box center [639, 552] width 149 height 22
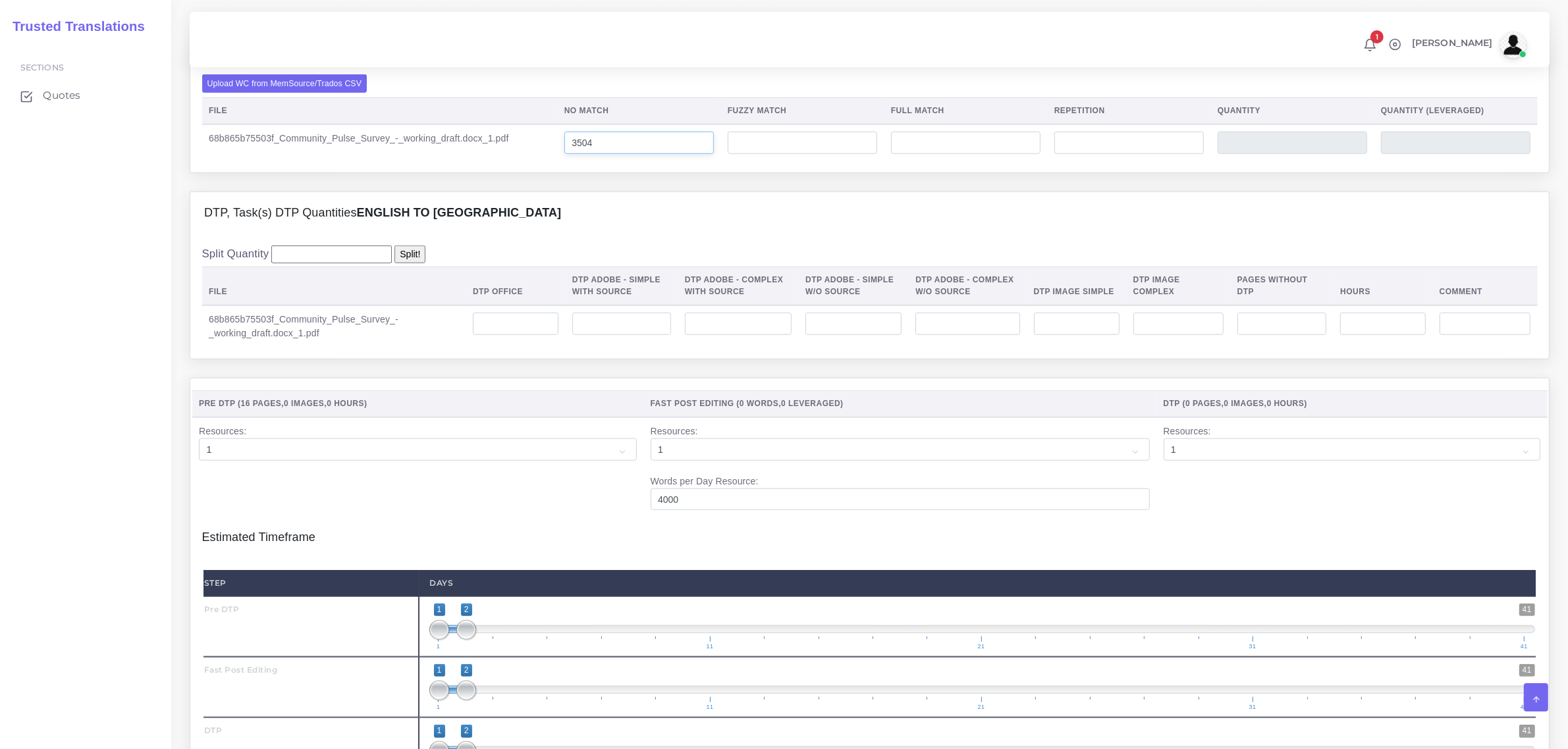
scroll to position [1234, 0]
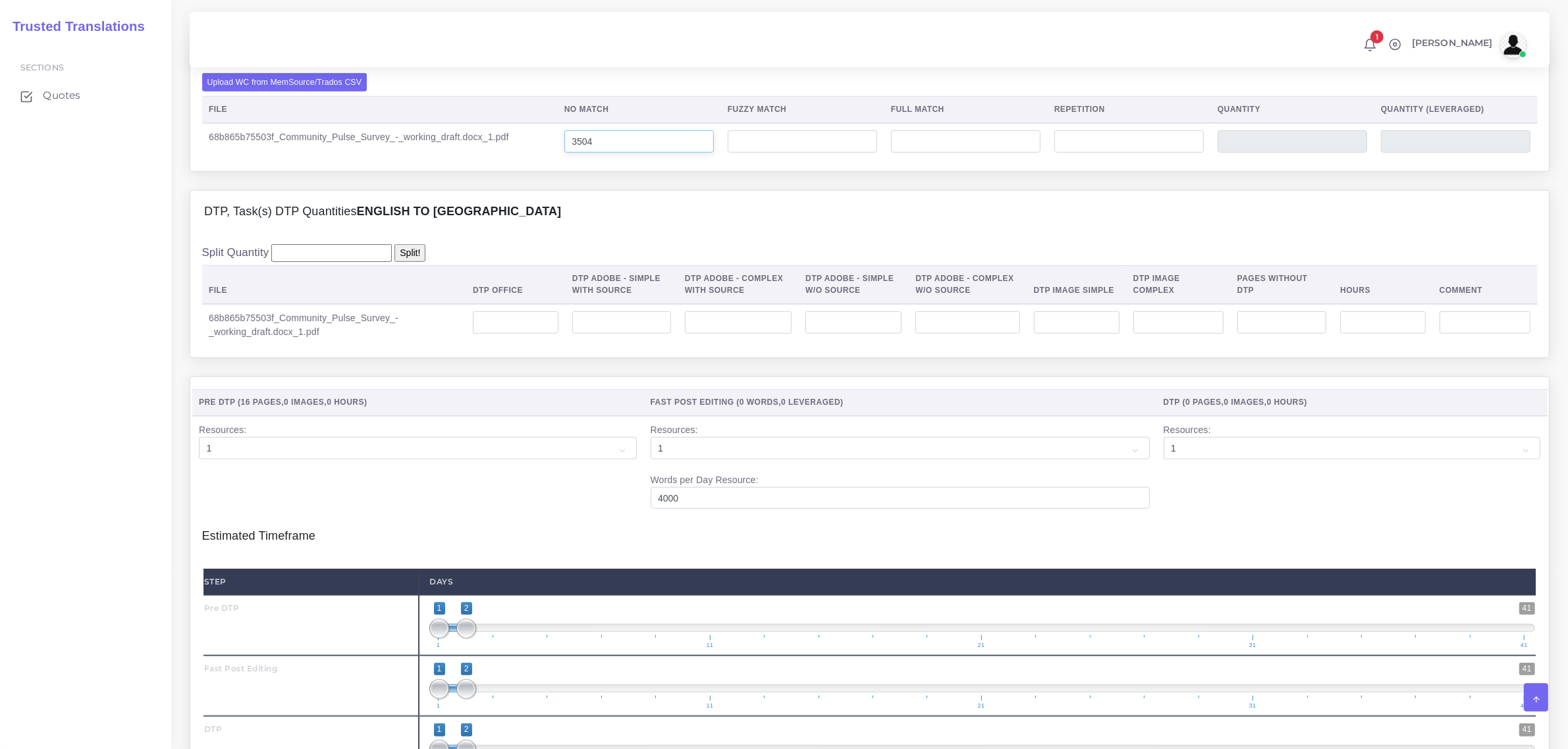
type input "3504"
click at [543, 334] on input "number" at bounding box center [516, 323] width 86 height 22
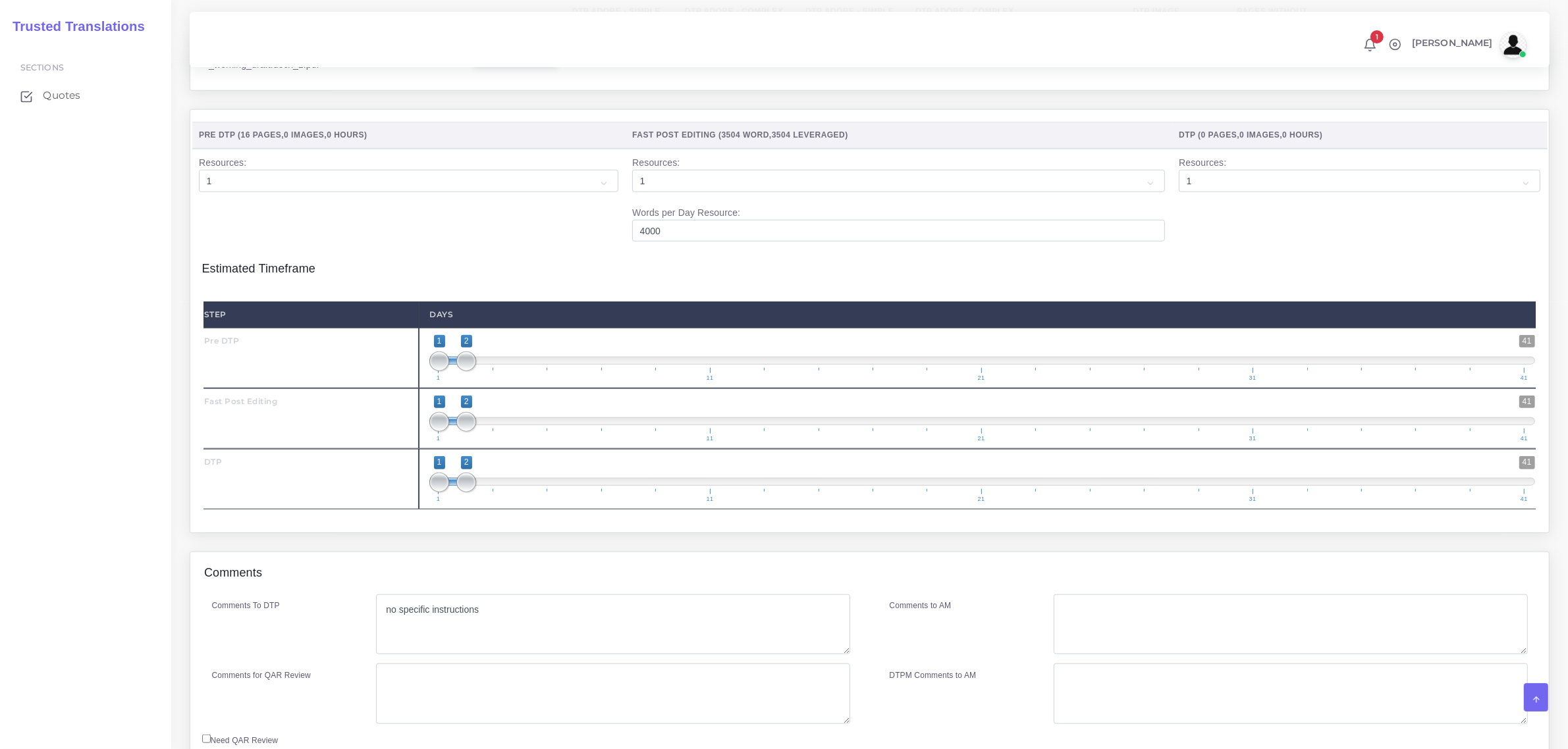
scroll to position [1563, 0]
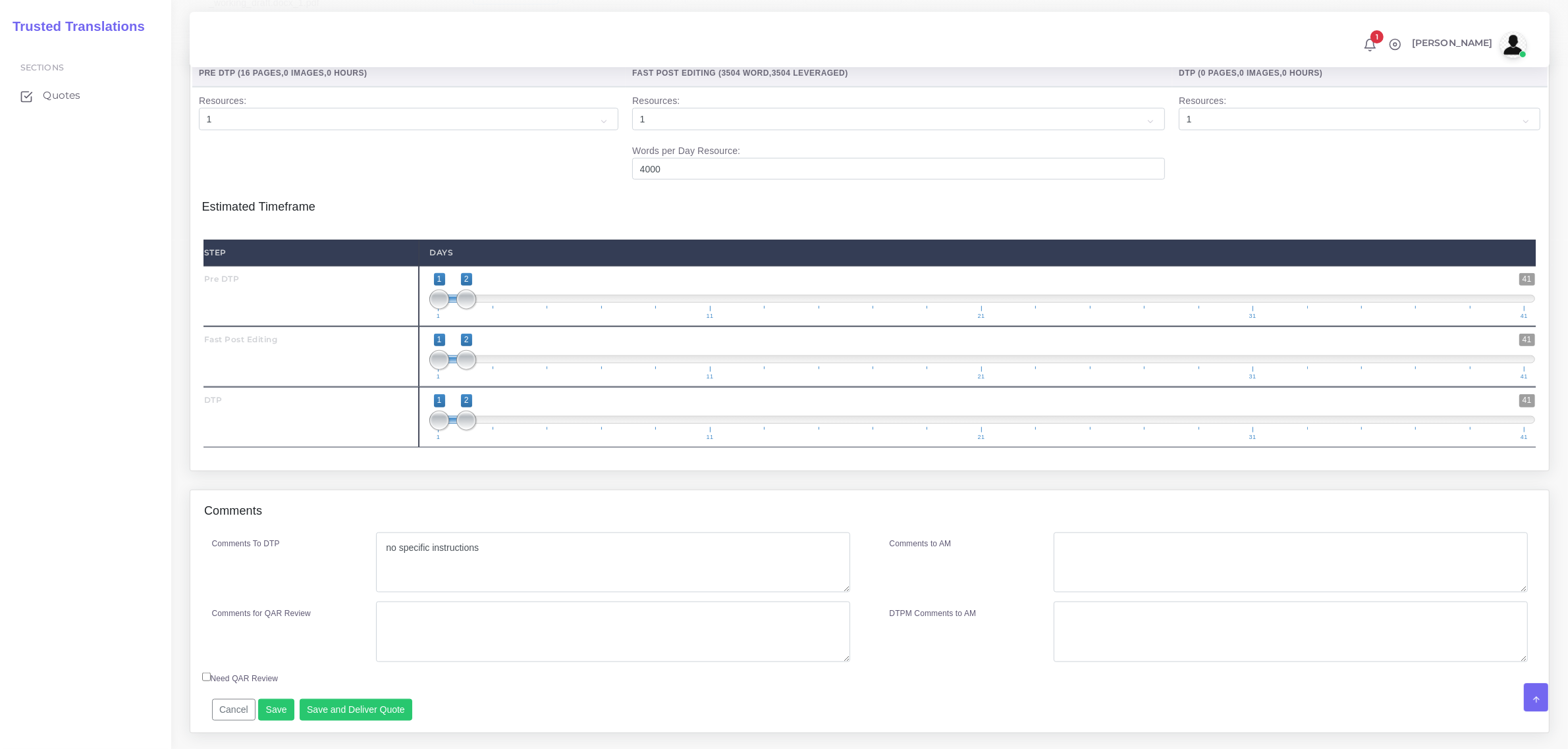
type input "16"
drag, startPoint x: 429, startPoint y: 392, endPoint x: 463, endPoint y: 394, distance: 34.1
click at [463, 380] on span "1 41 1 2 1 — 2 1 11 21 31 41" at bounding box center [982, 357] width 1106 height 46
click at [498, 430] on span at bounding box center [493, 420] width 20 height 20
type input "3;3"
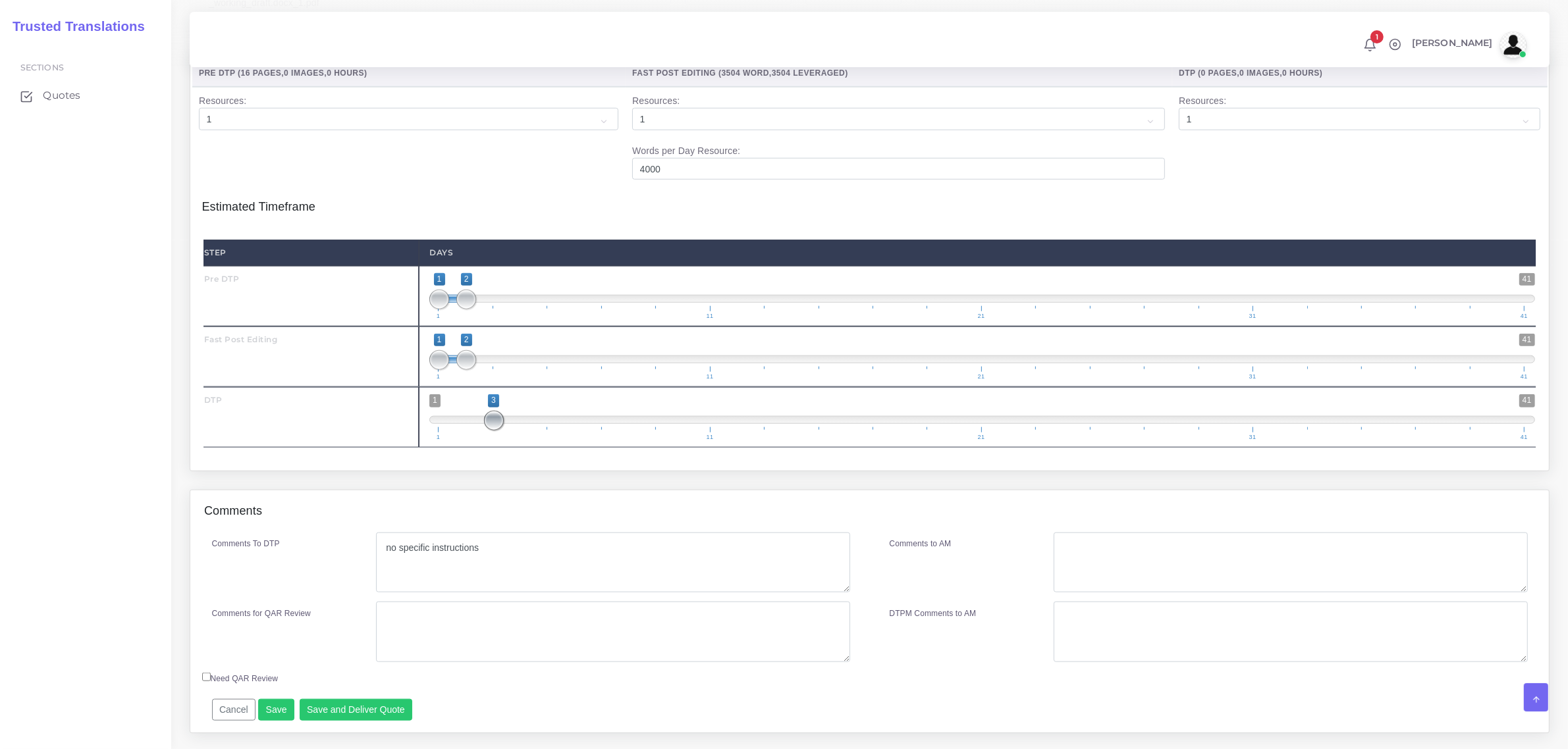
drag, startPoint x: 439, startPoint y: 463, endPoint x: 483, endPoint y: 448, distance: 46.5
click at [483, 441] on span "1 41 3 3 3 — 3 1 11 21 31 41" at bounding box center [982, 417] width 1106 height 46
type input "2;2"
drag, startPoint x: 438, startPoint y: 403, endPoint x: 459, endPoint y: 364, distance: 44.3
click at [472, 370] on span at bounding box center [466, 360] width 20 height 20
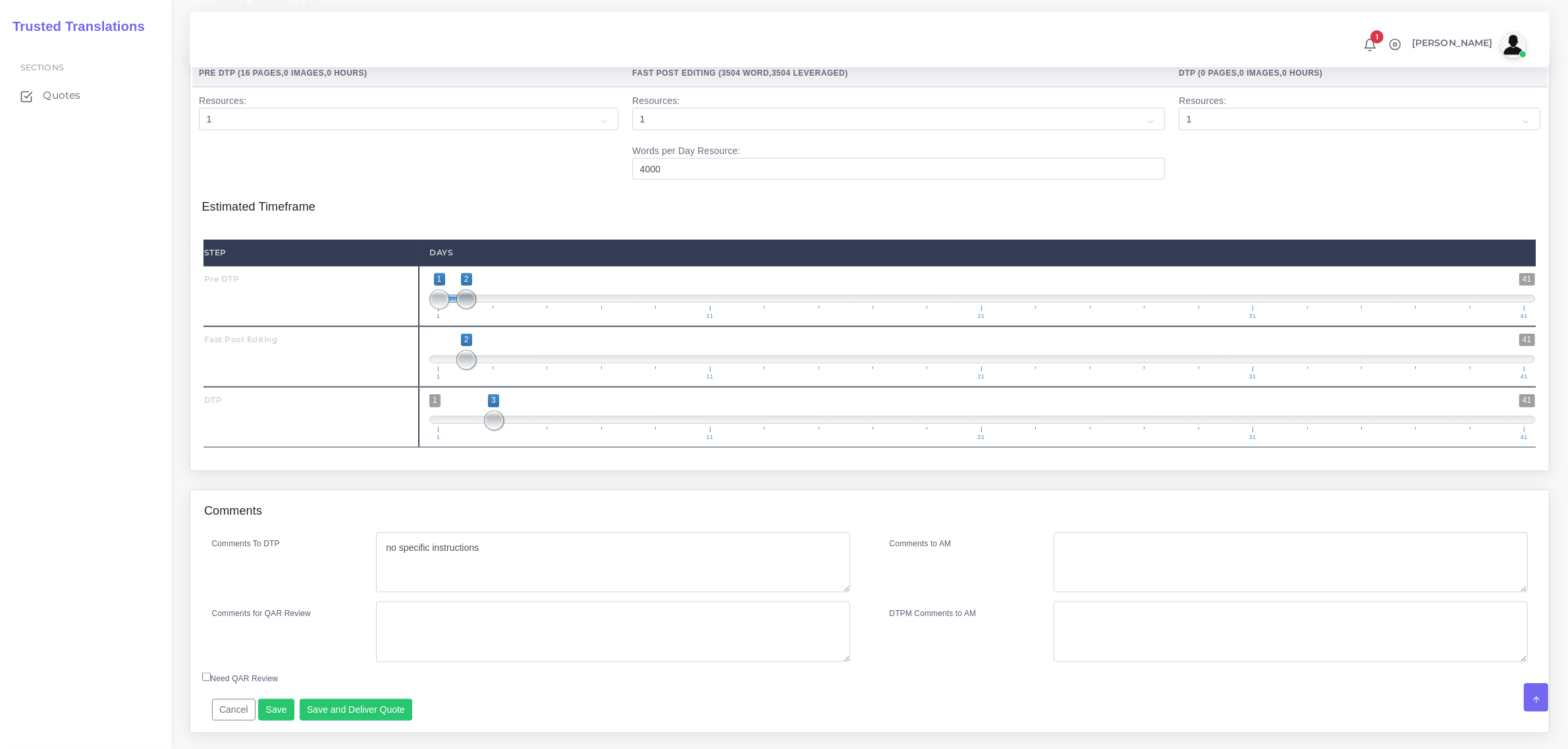
type input "1;1"
drag, startPoint x: 464, startPoint y: 333, endPoint x: 441, endPoint y: 333, distance: 23.0
click at [441, 309] on span at bounding box center [439, 299] width 20 height 20
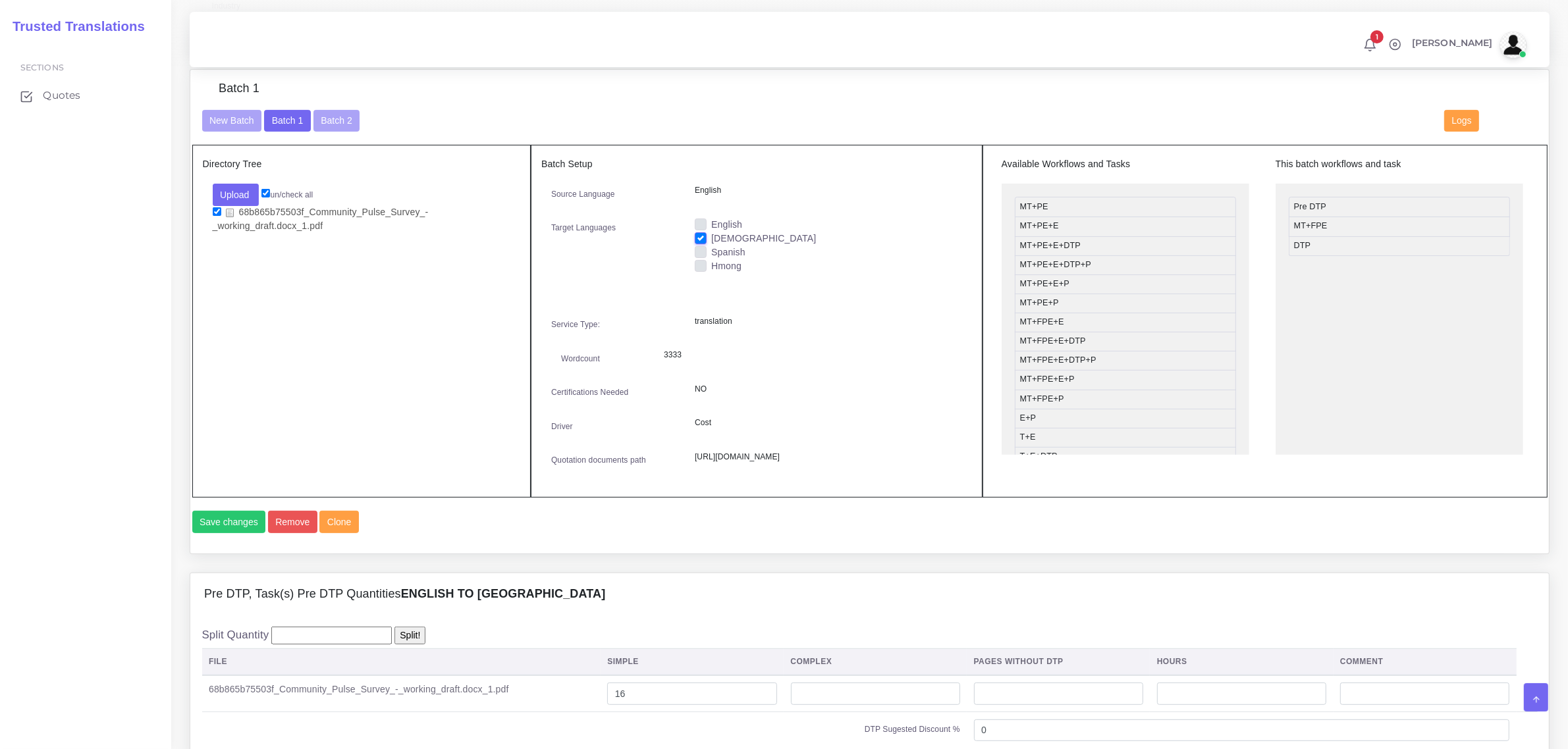
scroll to position [411, 0]
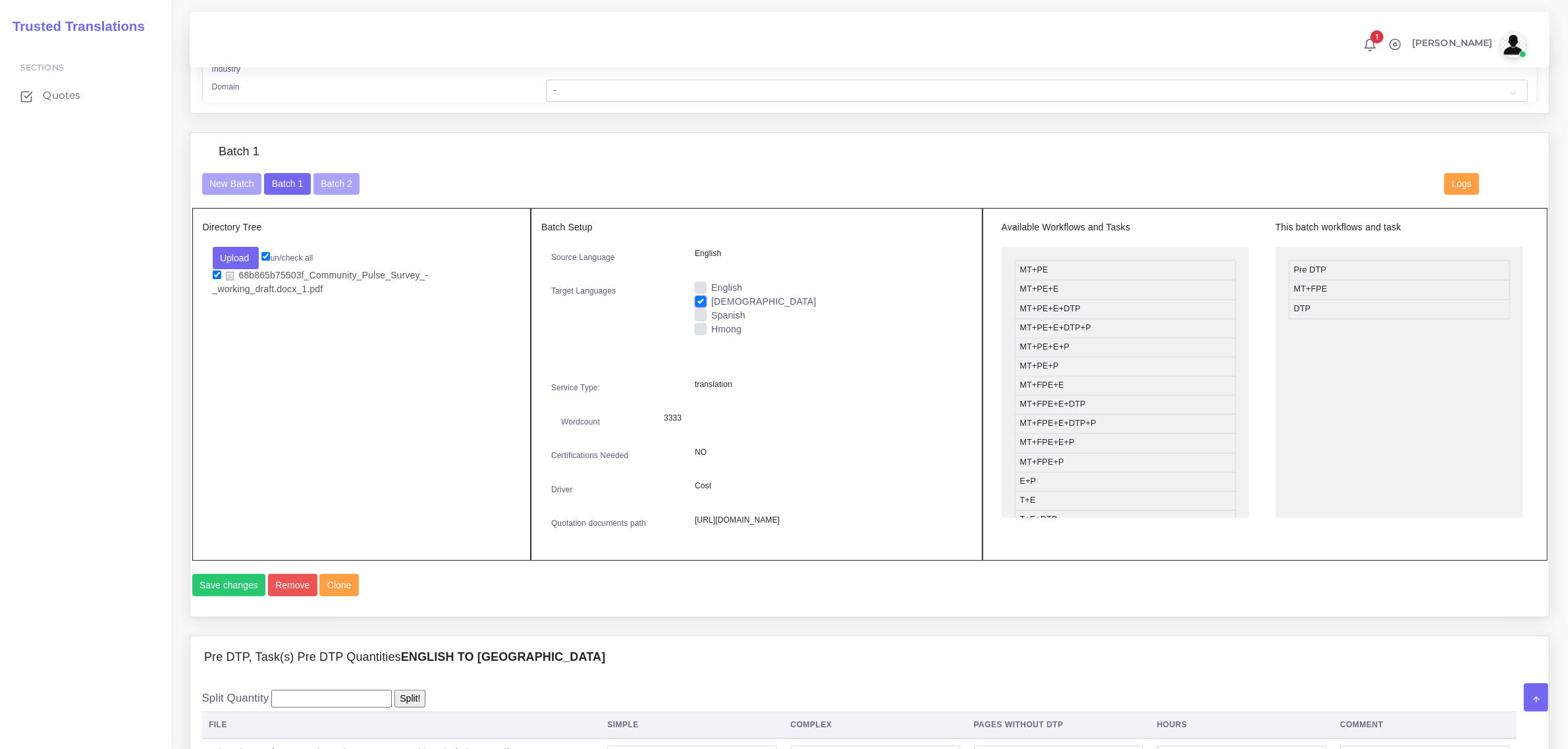
click at [711, 310] on label "Spanish" at bounding box center [728, 315] width 34 height 13
click at [702, 310] on input "Spanish" at bounding box center [700, 314] width 12 height 12
checkbox input "true"
click at [711, 296] on label "[DEMOGRAPHIC_DATA]" at bounding box center [764, 301] width 105 height 13
click at [701, 296] on input "[DEMOGRAPHIC_DATA]" at bounding box center [700, 300] width 12 height 12
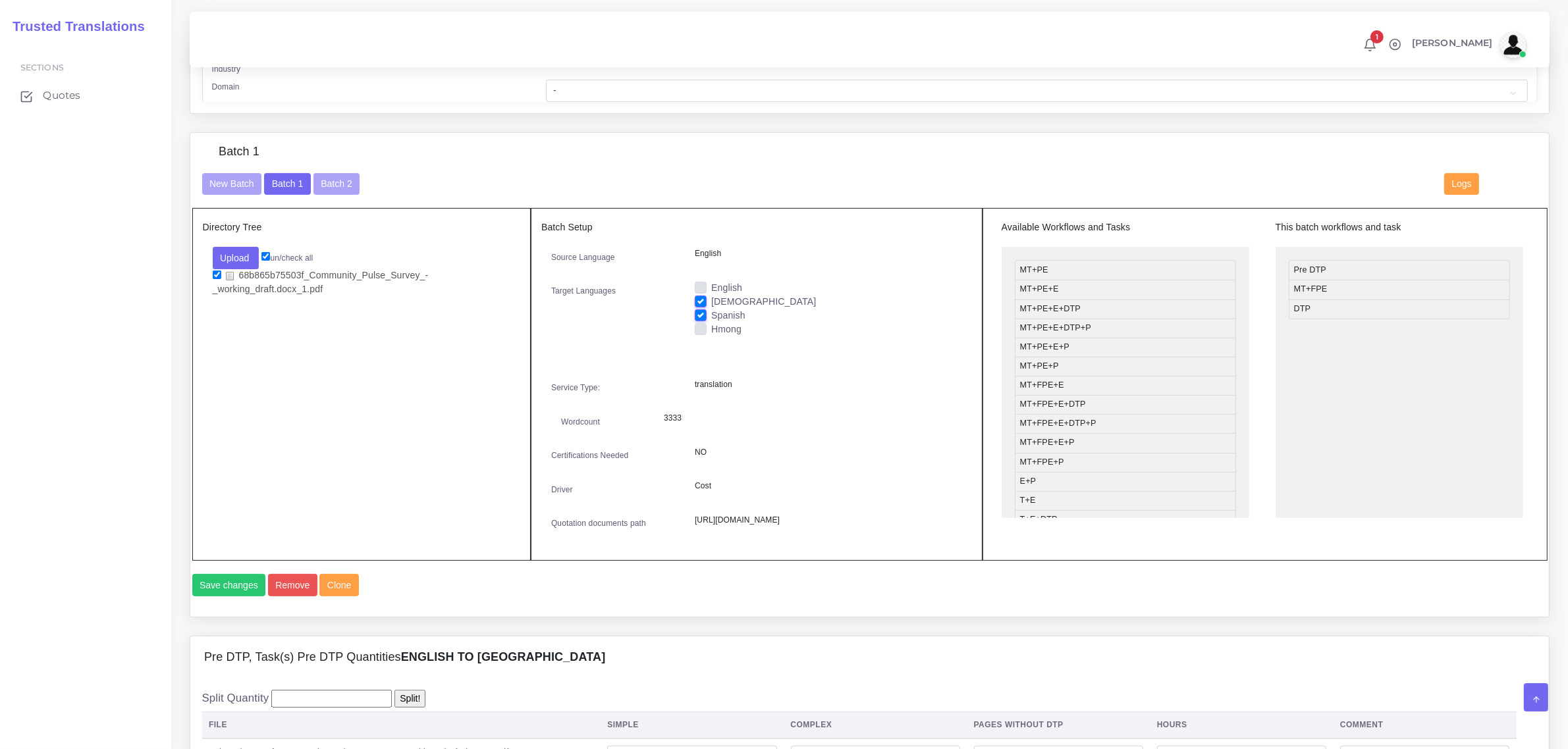
checkbox input "false"
click at [227, 596] on button "Save changes" at bounding box center [228, 585] width 74 height 22
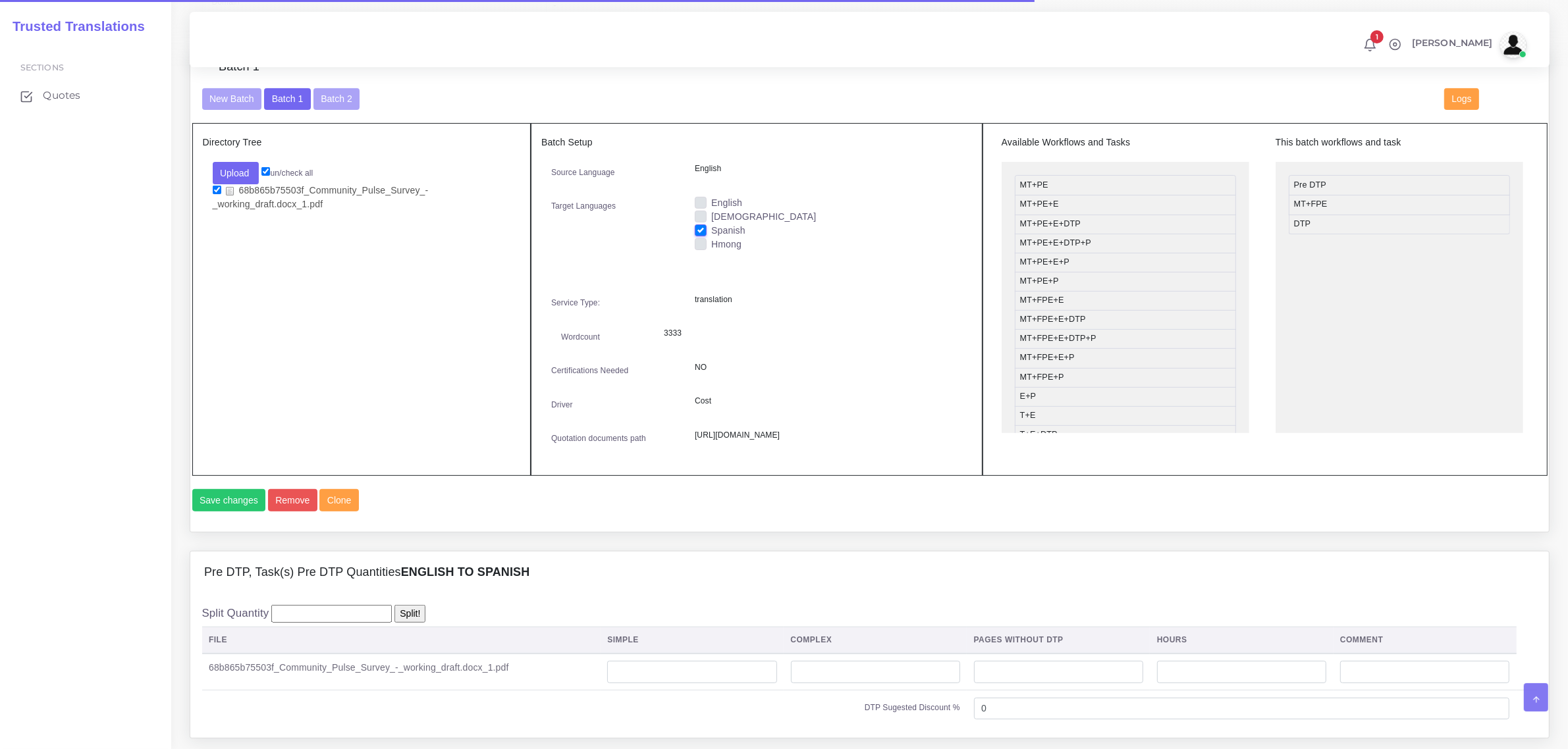
scroll to position [823, 0]
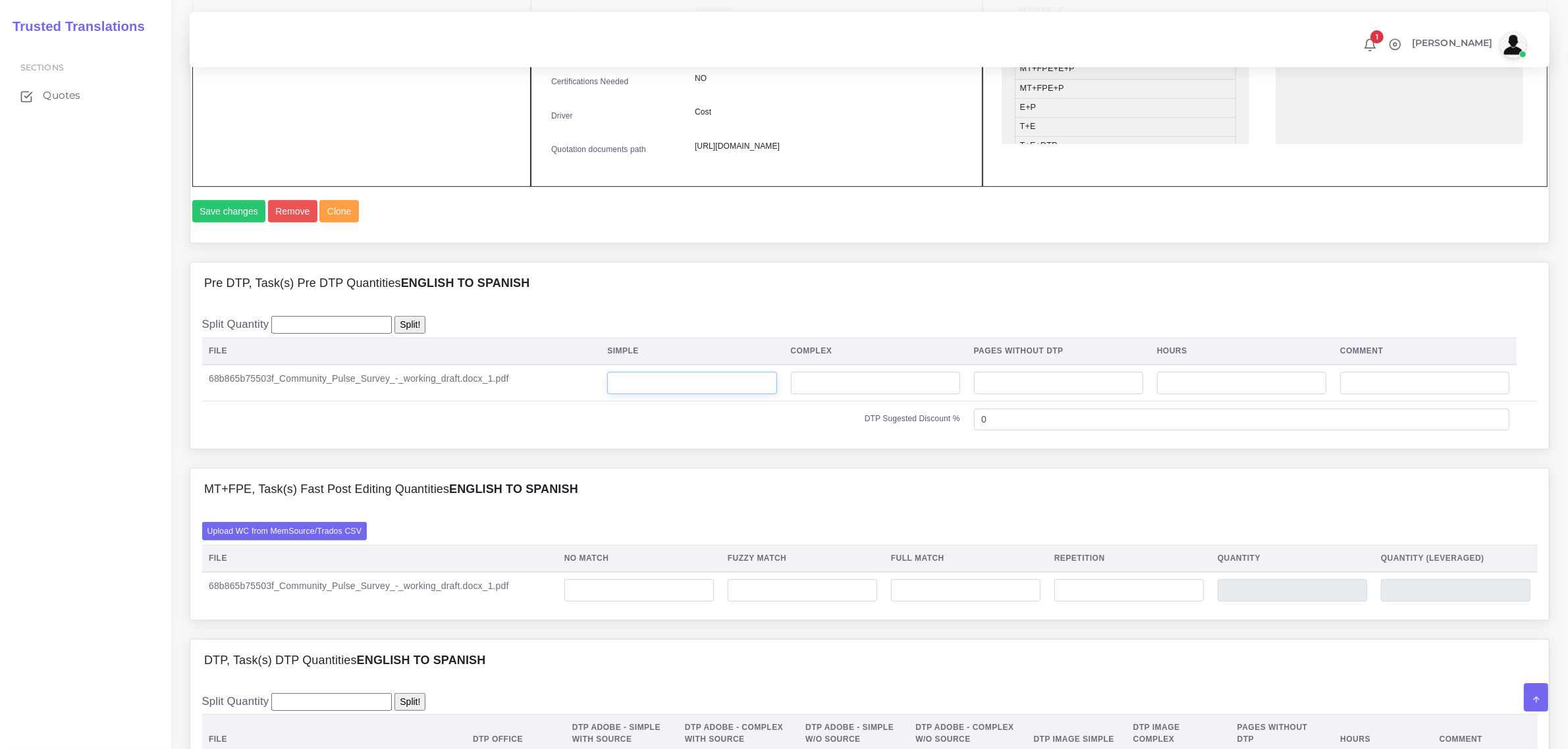
click at [654, 394] on input "number" at bounding box center [692, 383] width 169 height 22
type input "16"
click at [689, 602] on input "number" at bounding box center [639, 590] width 149 height 22
type input "3504"
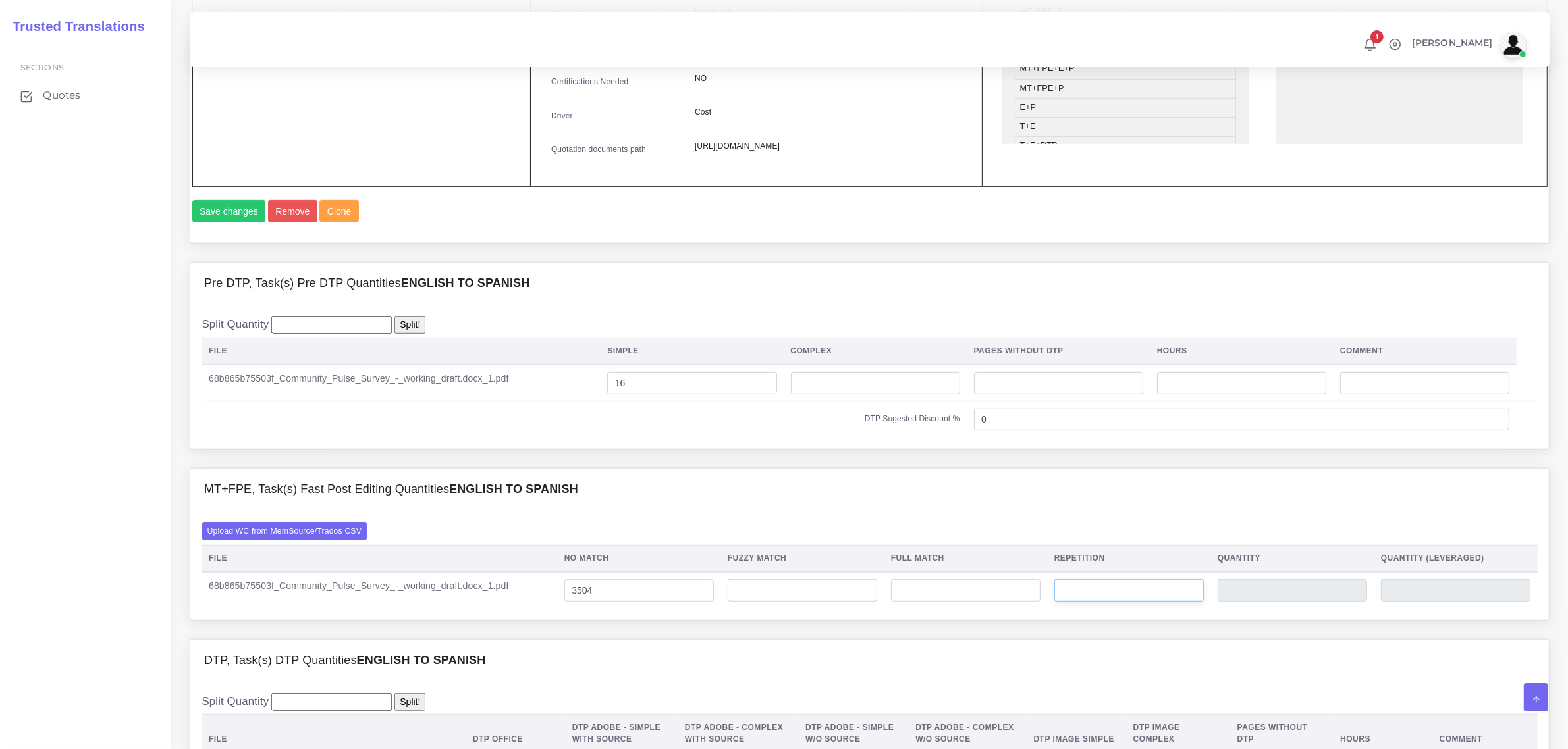
type input "3504"
drag, startPoint x: 1087, startPoint y: 621, endPoint x: 1078, endPoint y: 610, distance: 14.2
click at [1078, 609] on td at bounding box center [1129, 590] width 163 height 37
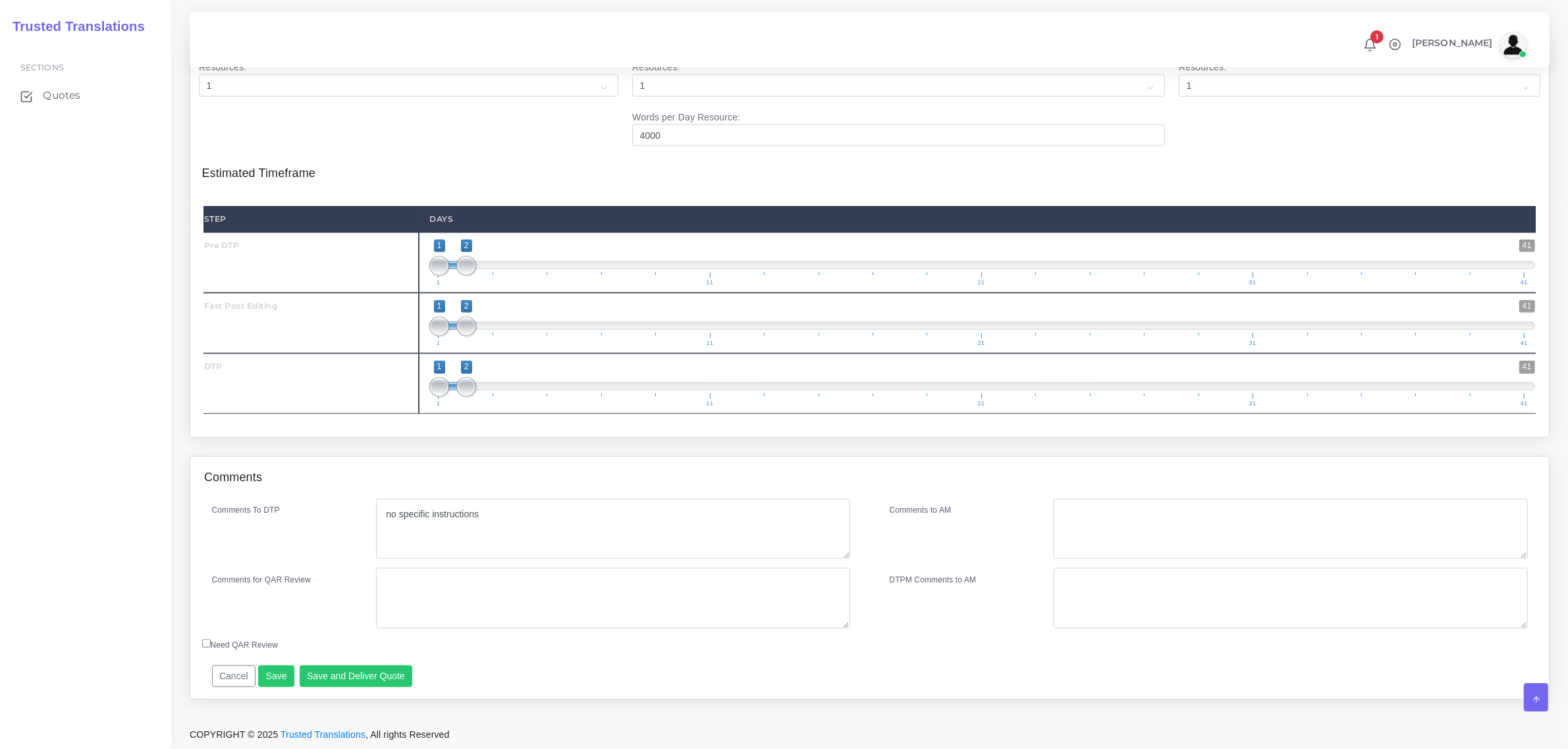
scroll to position [1645, 0]
type input "151"
type input "3655"
type input "3541"
type input "1;1"
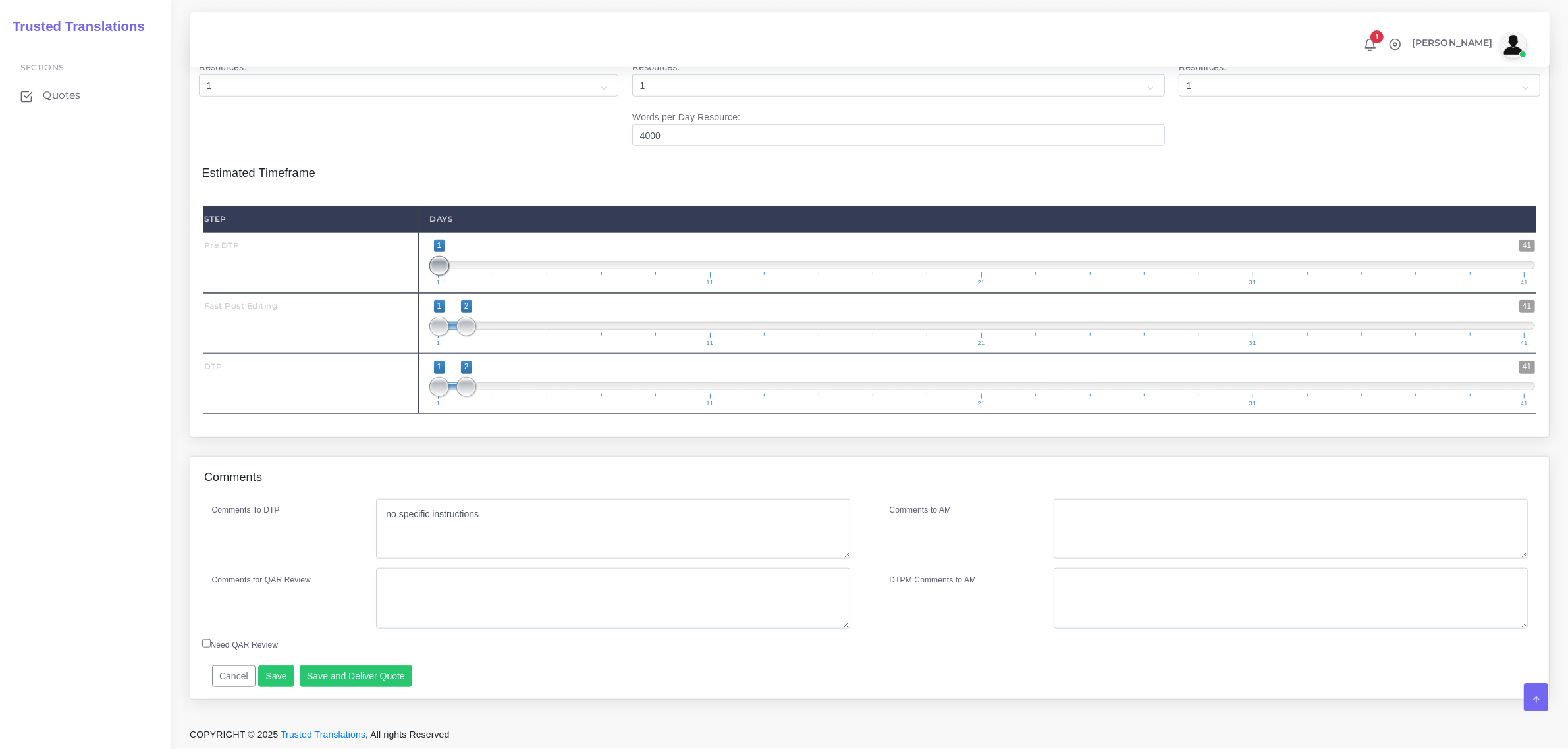
drag, startPoint x: 469, startPoint y: 294, endPoint x: 443, endPoint y: 333, distance: 46.9
click at [432, 293] on div "1 41 1 1 1 — 1 1 11 21 31 41 1;1" at bounding box center [982, 262] width 1127 height 60
type input "2;2"
drag, startPoint x: 438, startPoint y: 346, endPoint x: 465, endPoint y: 367, distance: 34.2
click at [465, 336] on span at bounding box center [466, 326] width 20 height 20
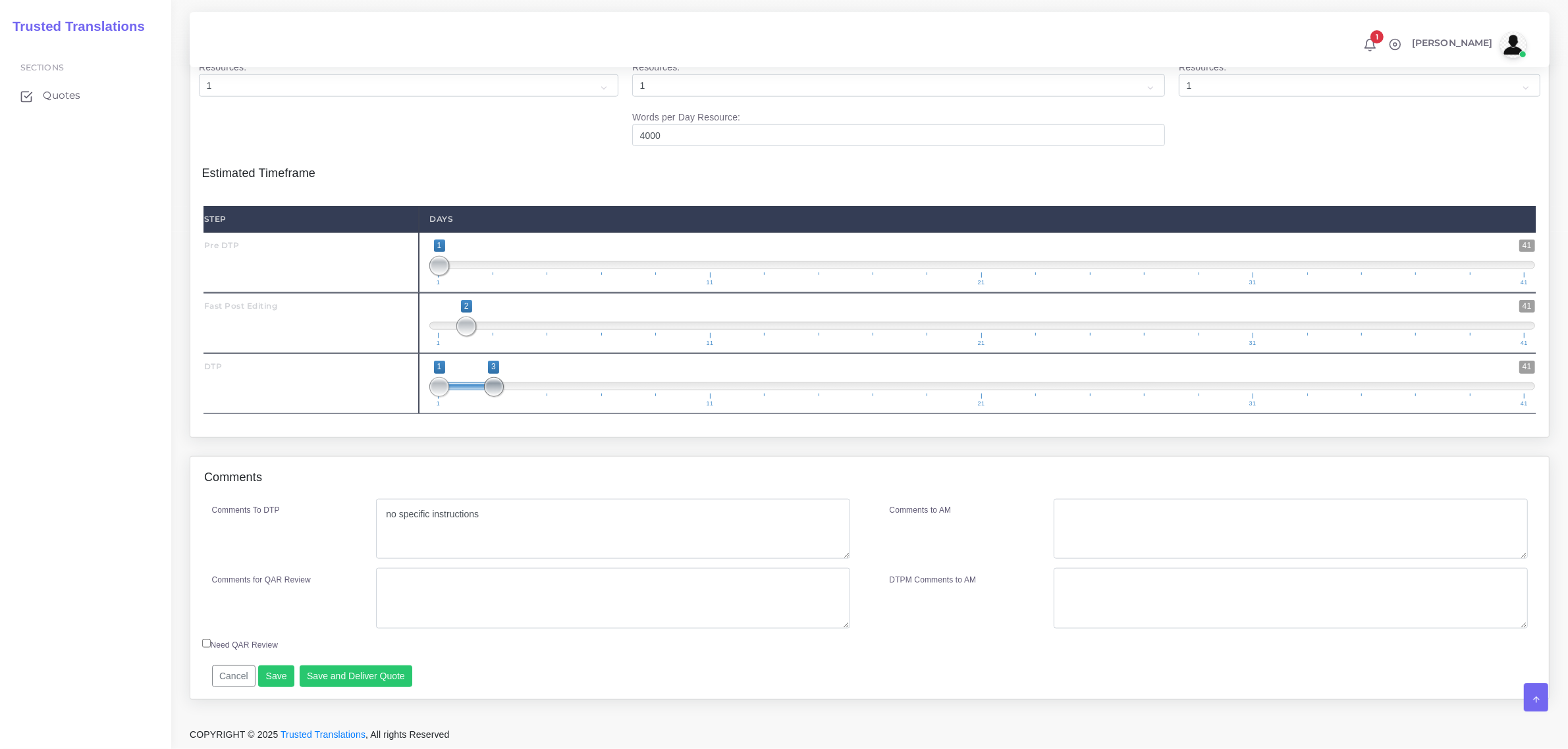
drag, startPoint x: 468, startPoint y: 410, endPoint x: 453, endPoint y: 425, distance: 21.2
click at [485, 397] on span at bounding box center [493, 387] width 20 height 20
type input "3;3"
drag, startPoint x: 439, startPoint y: 412, endPoint x: 499, endPoint y: 416, distance: 60.1
click at [476, 397] on span at bounding box center [466, 387] width 20 height 20
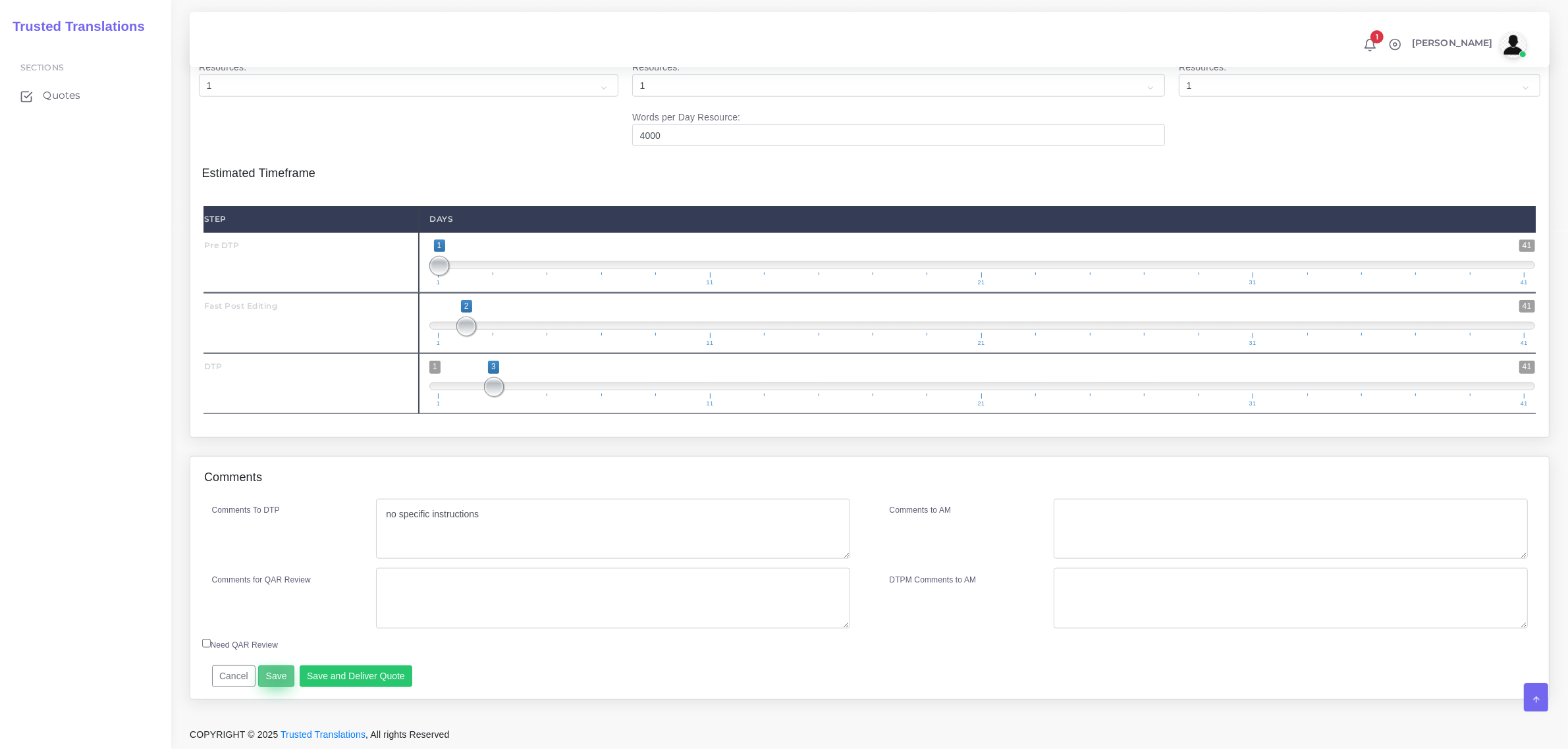
click at [275, 688] on button "Save" at bounding box center [277, 677] width 36 height 22
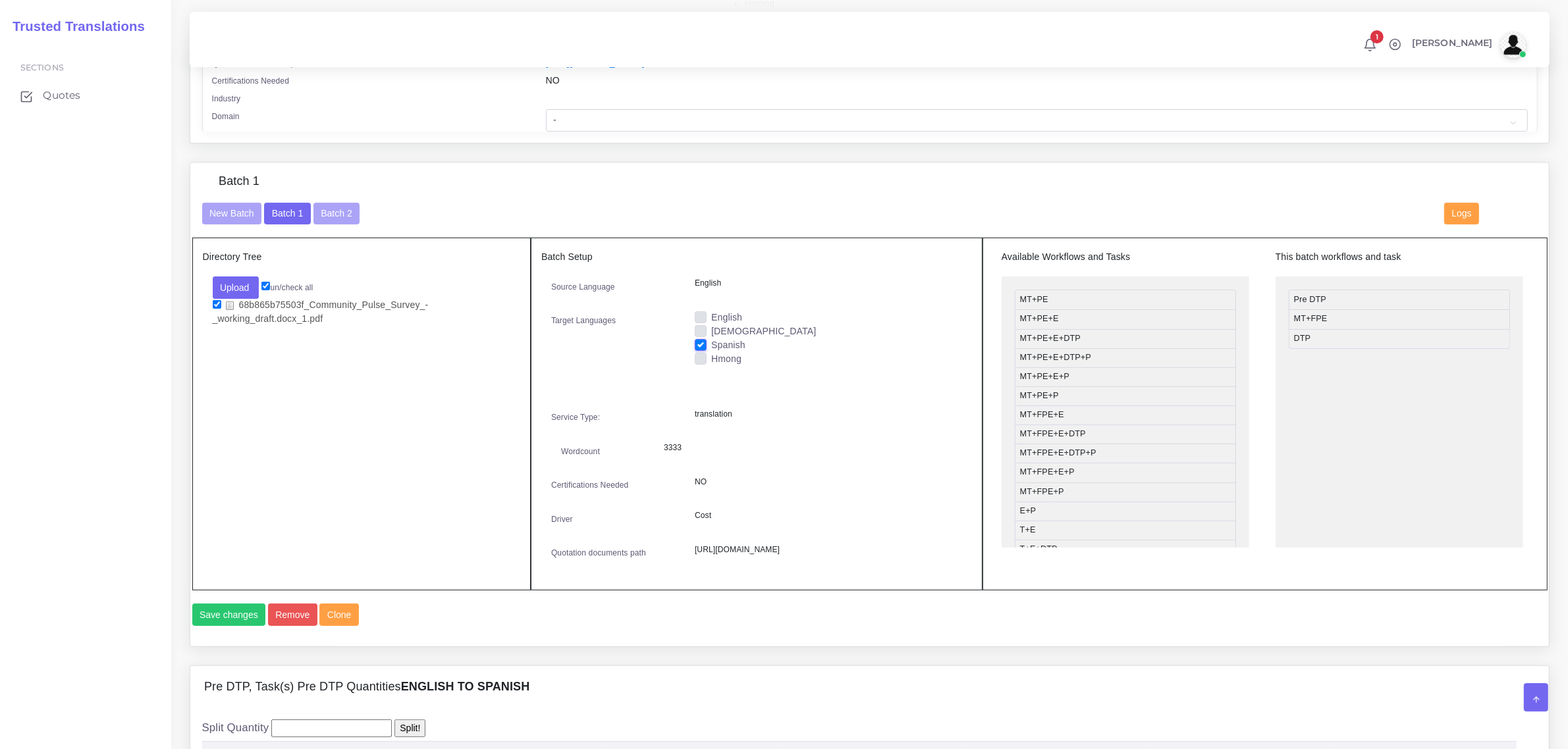
scroll to position [411, 0]
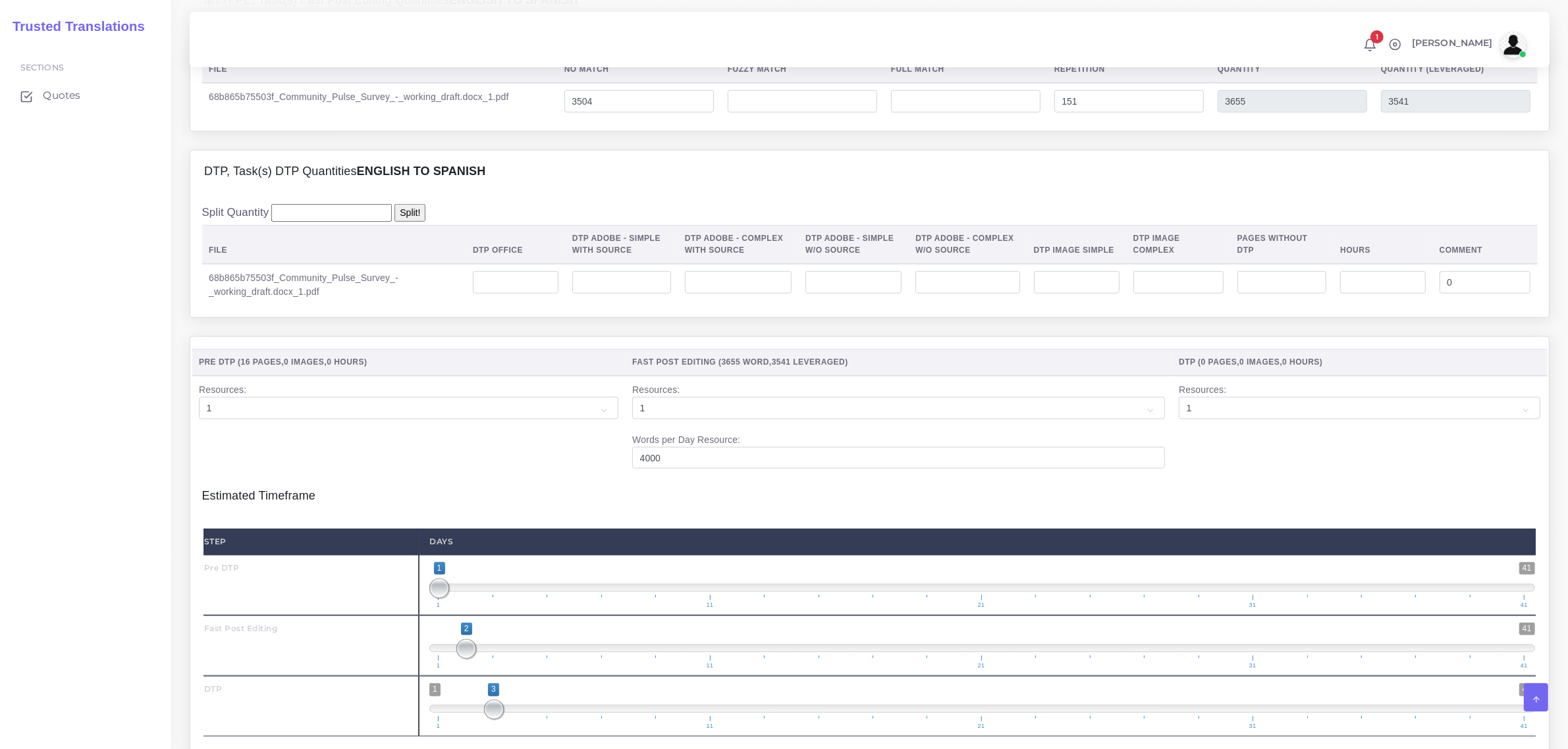
scroll to position [1316, 0]
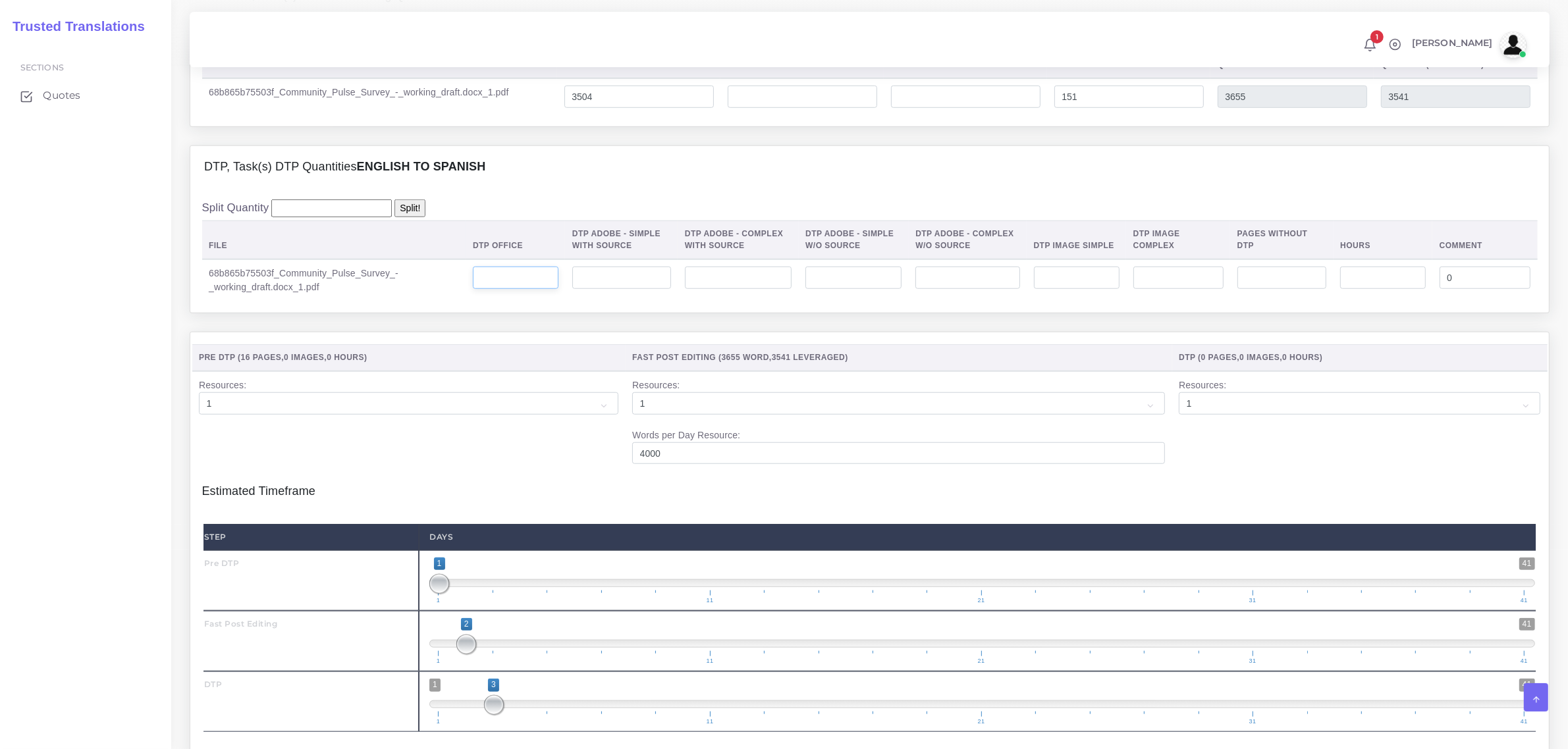
click at [518, 289] on input "number" at bounding box center [516, 277] width 86 height 22
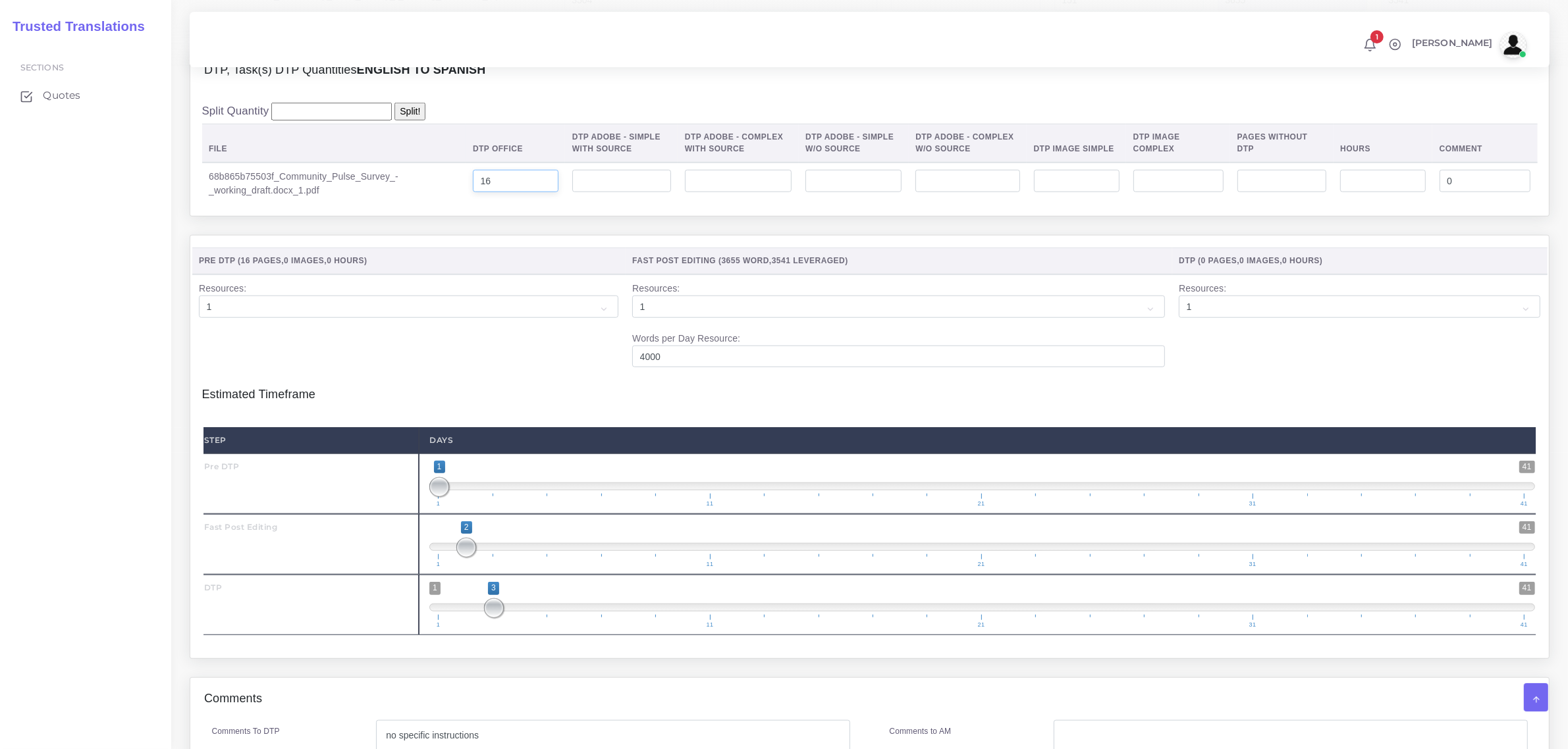
scroll to position [1674, 0]
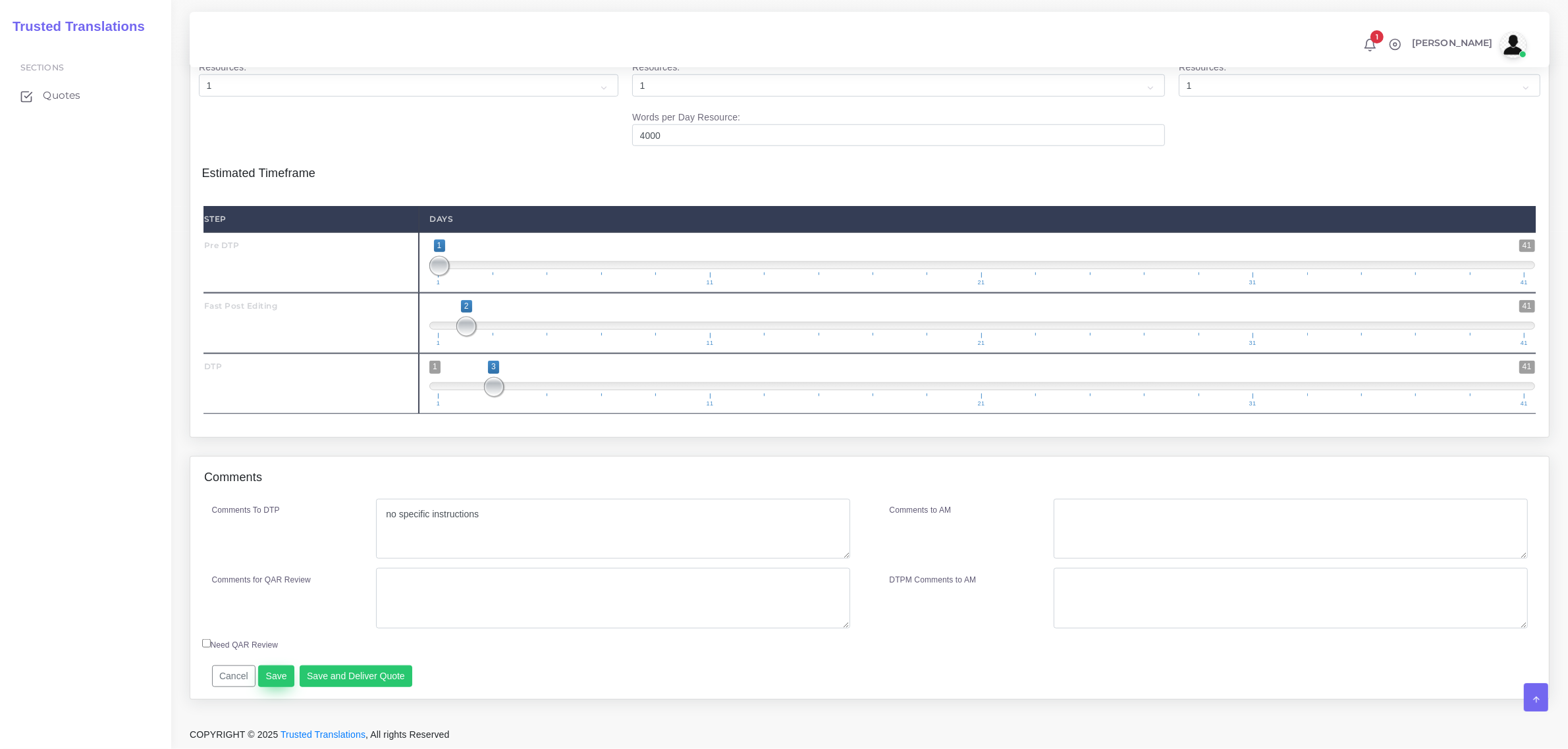
type input "16"
click at [275, 673] on button "Save" at bounding box center [277, 677] width 36 height 22
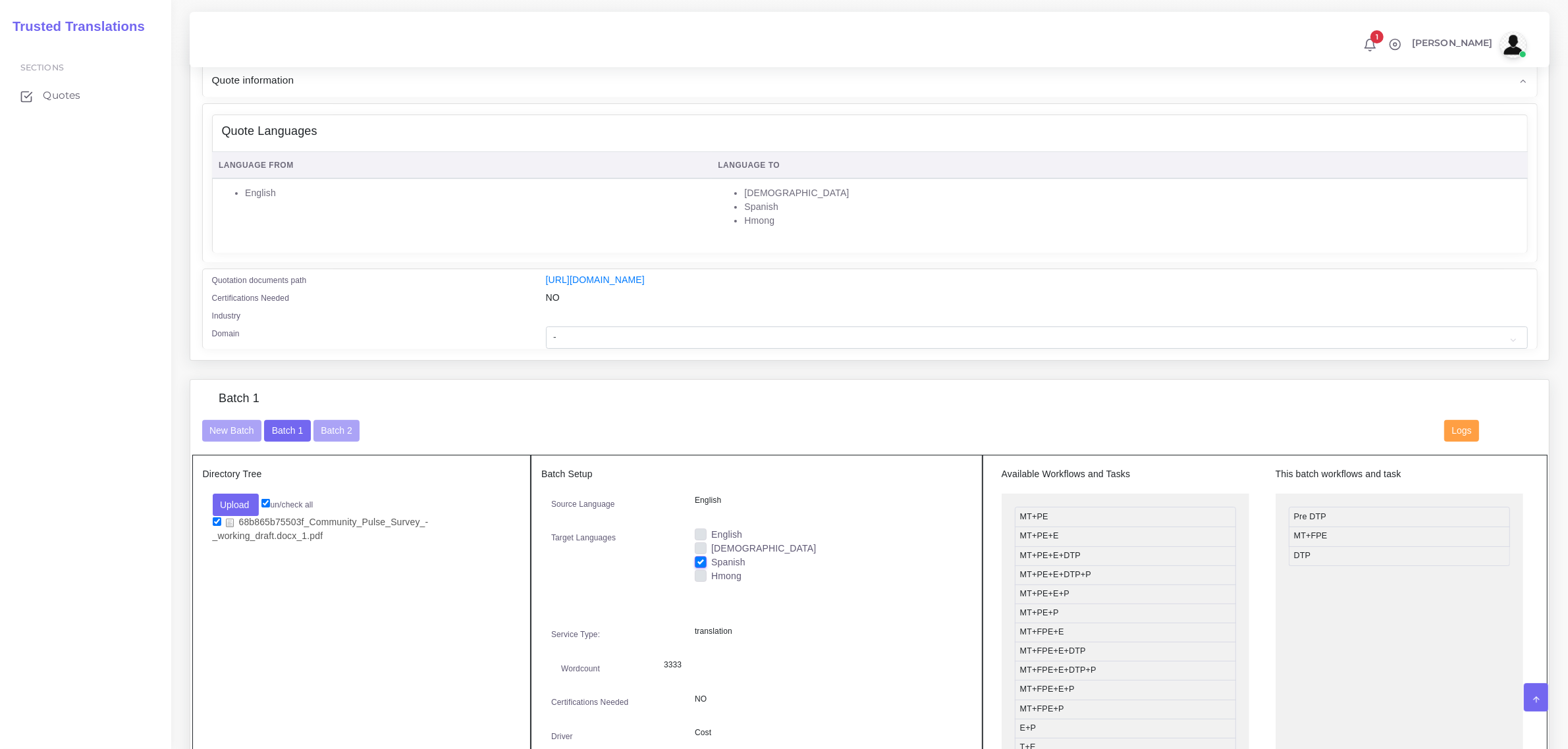
scroll to position [111, 0]
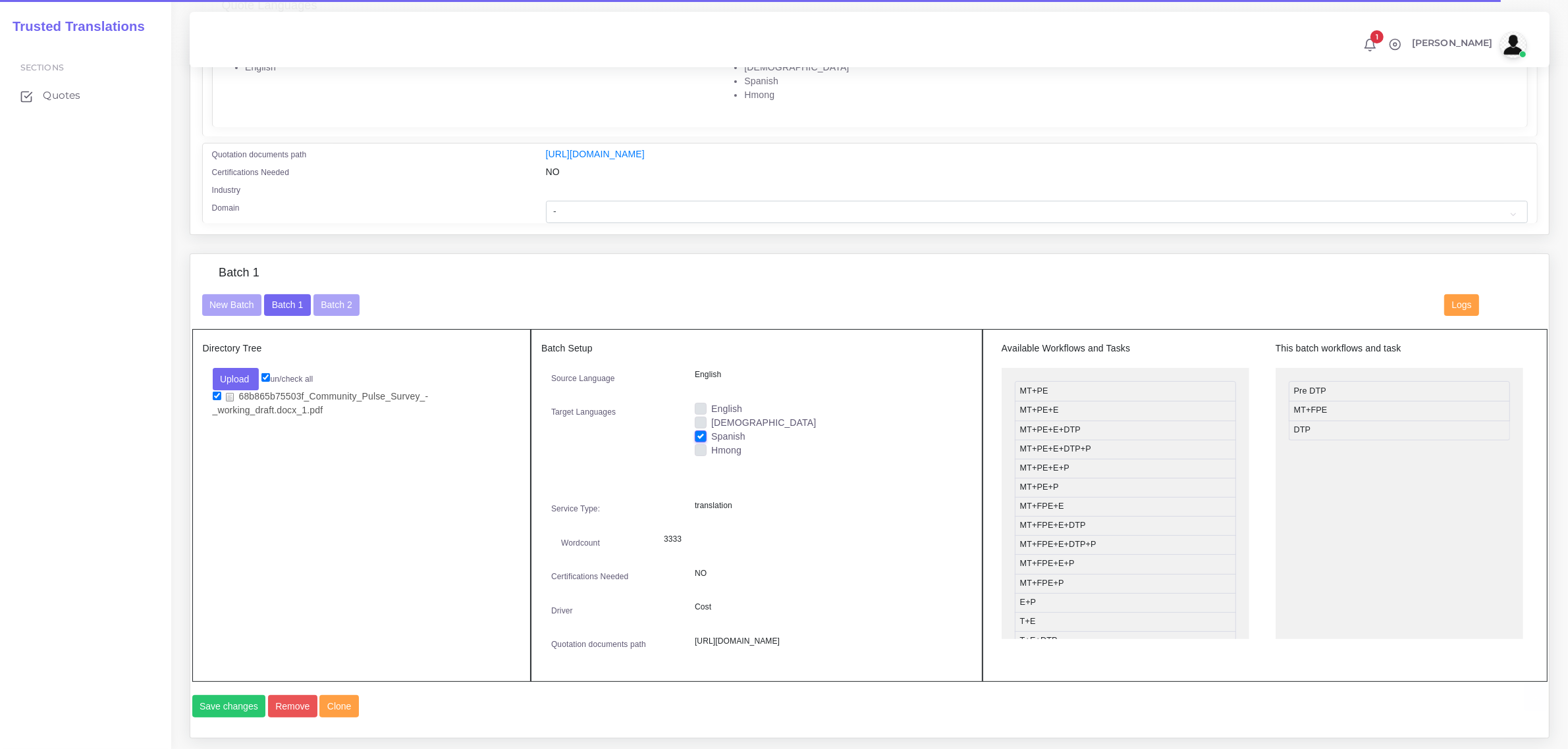
scroll to position [329, 0]
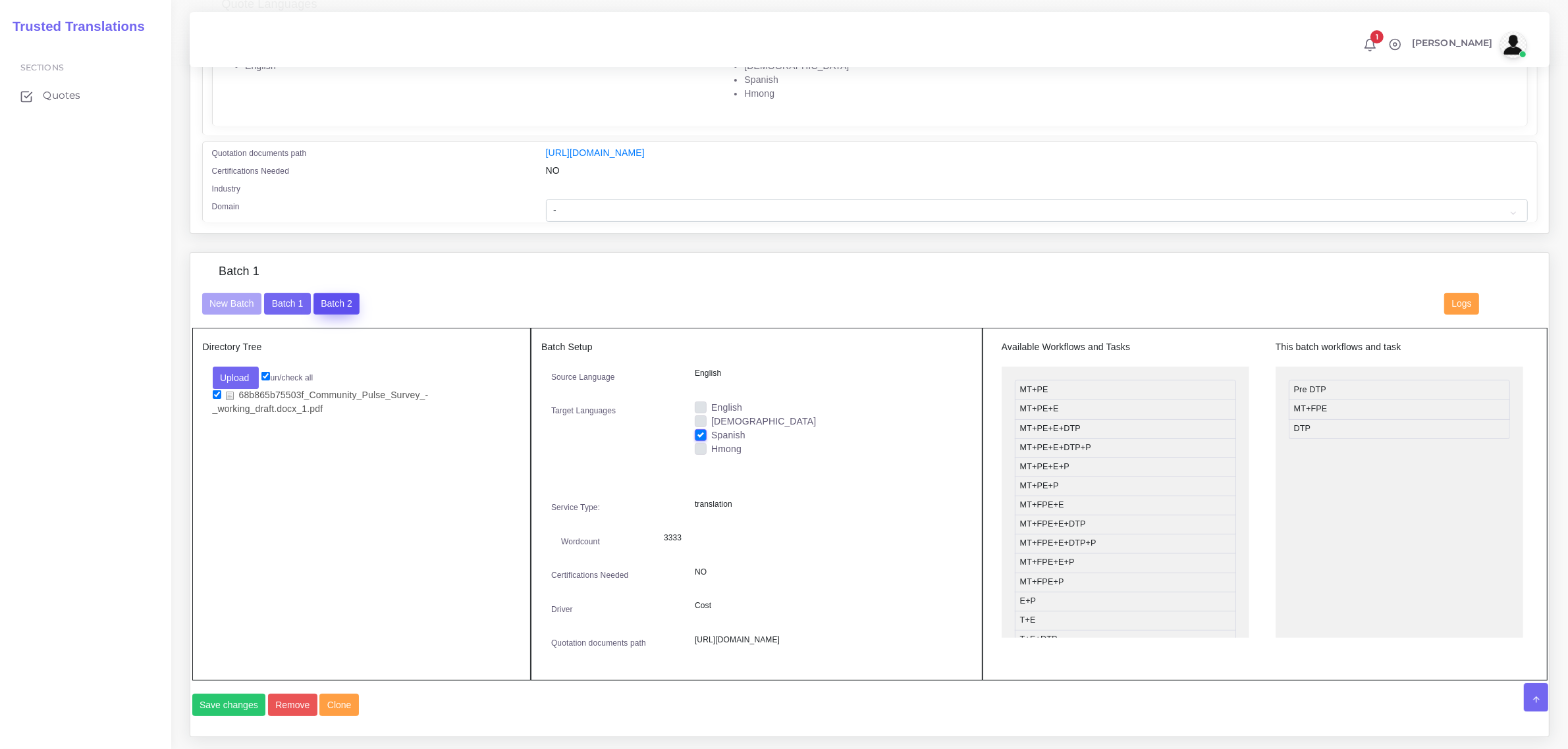
click at [324, 301] on button "Batch 2" at bounding box center [336, 304] width 46 height 22
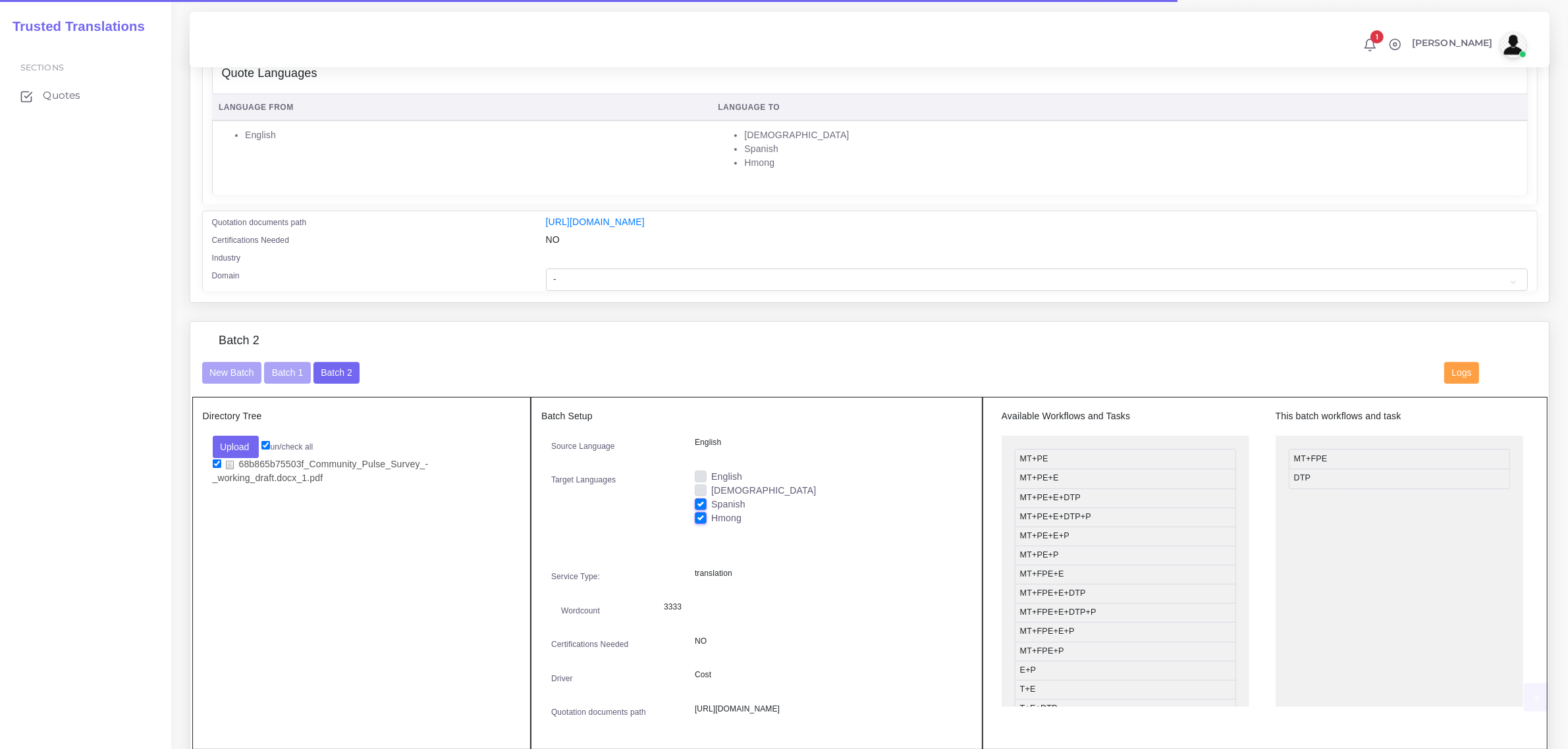
scroll to position [248, 0]
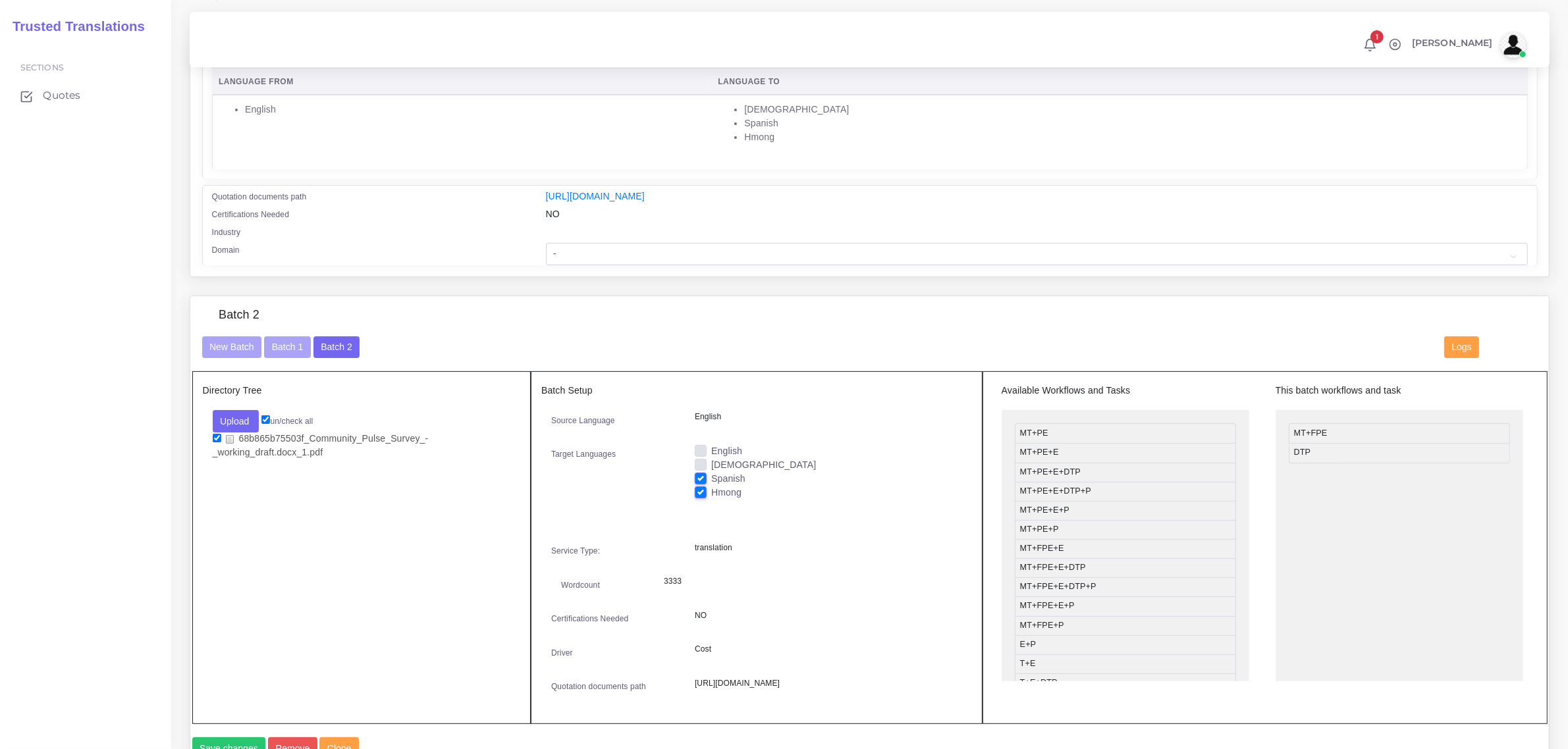
click at [711, 476] on label "Spanish" at bounding box center [728, 478] width 34 height 13
click at [700, 476] on input "Spanish" at bounding box center [700, 477] width 12 height 12
checkbox input "false"
click at [711, 458] on label "[DEMOGRAPHIC_DATA]" at bounding box center [764, 464] width 105 height 13
click at [699, 458] on input "[DEMOGRAPHIC_DATA]" at bounding box center [700, 464] width 12 height 12
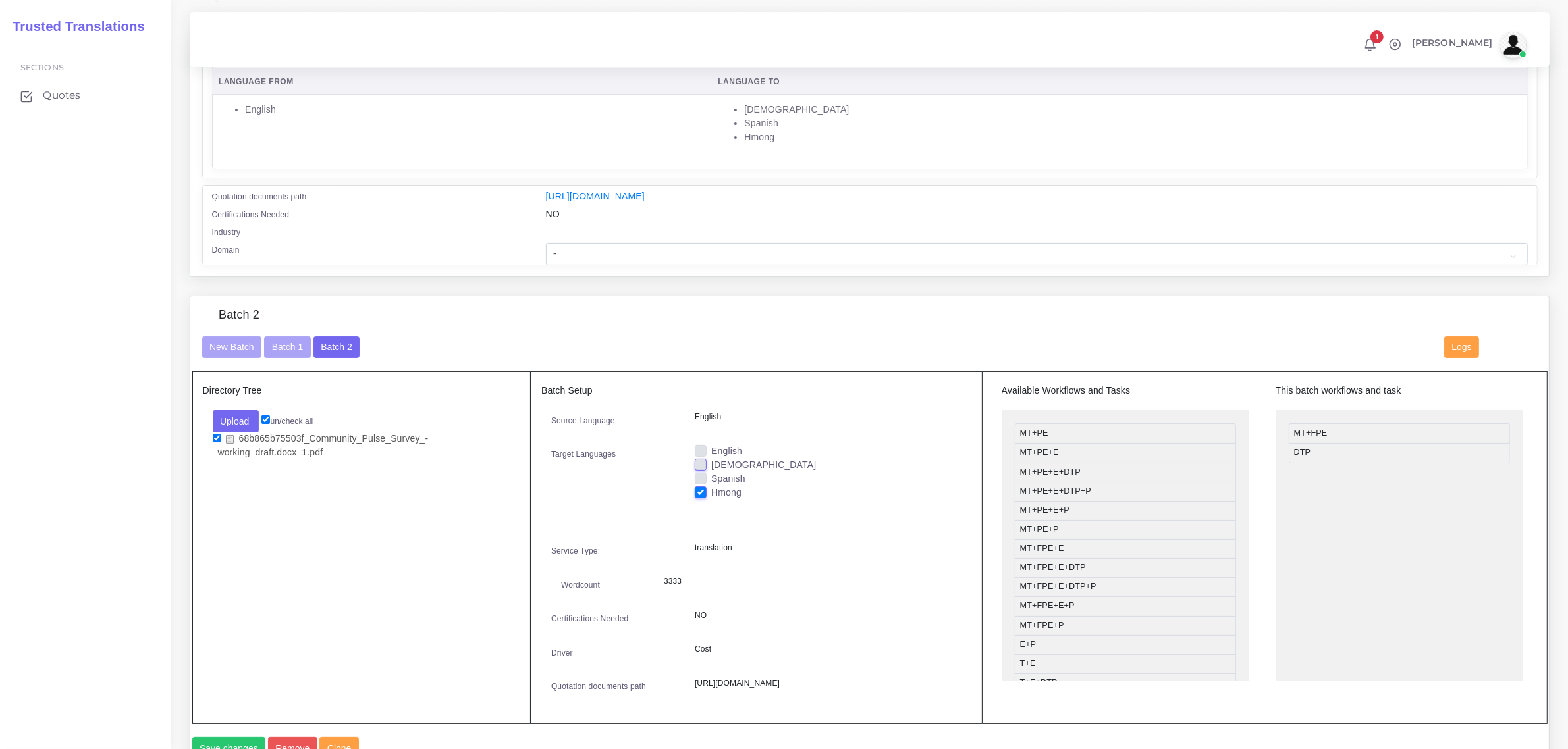
checkbox input "true"
drag, startPoint x: 1341, startPoint y: 426, endPoint x: 1071, endPoint y: 455, distance: 271.6
drag, startPoint x: 1068, startPoint y: 434, endPoint x: 1336, endPoint y: 426, distance: 268.1
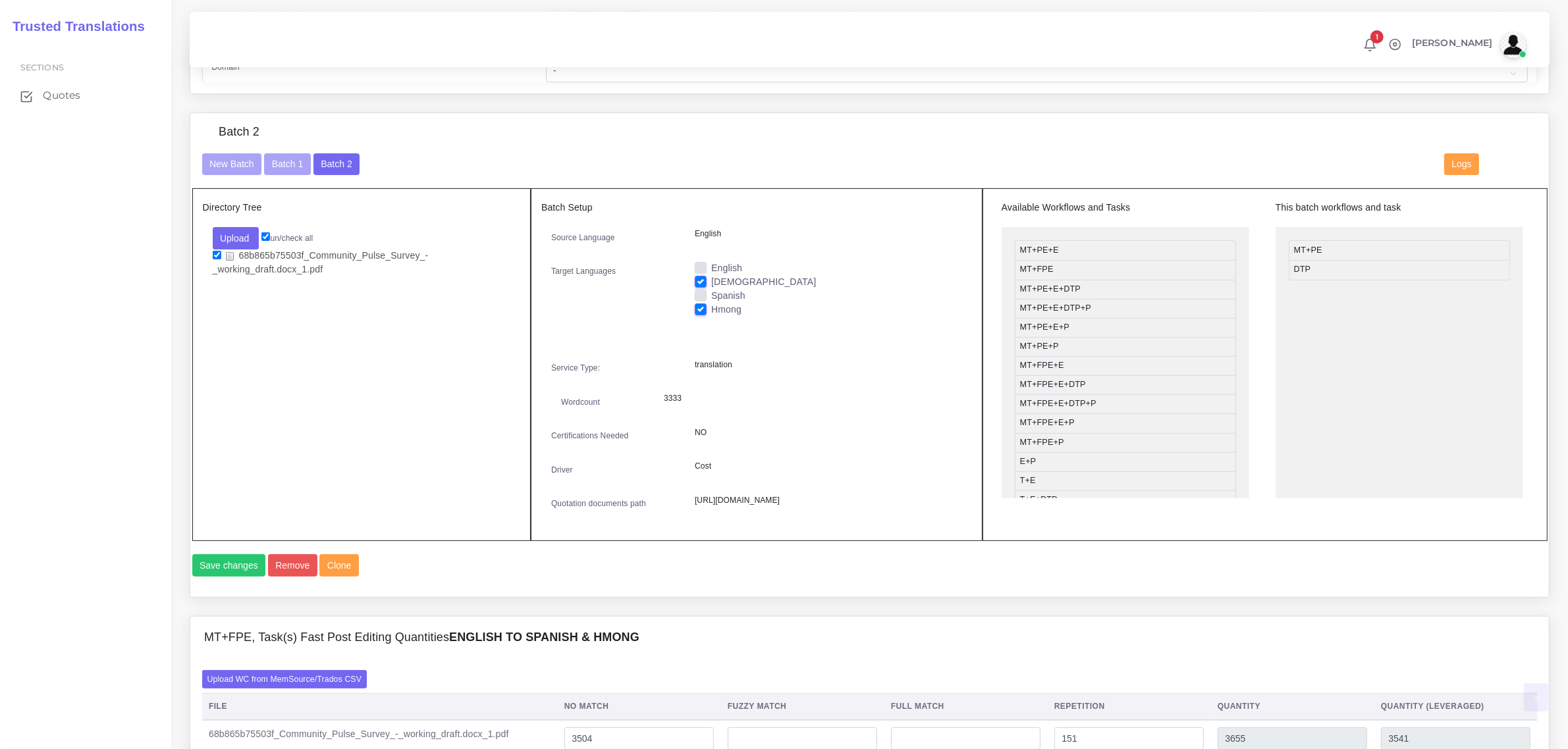
scroll to position [495, 0]
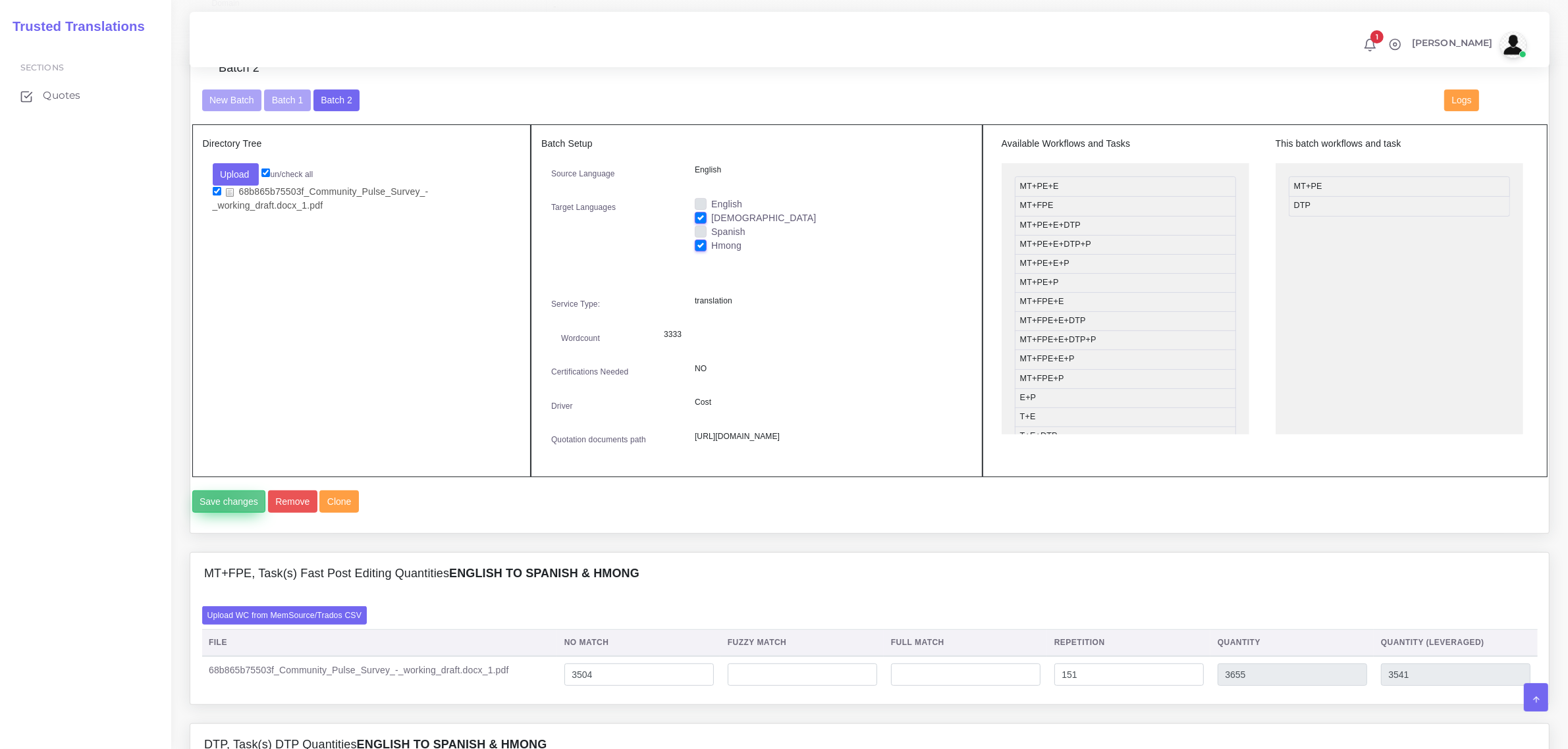
click at [219, 513] on button "Save changes" at bounding box center [228, 502] width 74 height 22
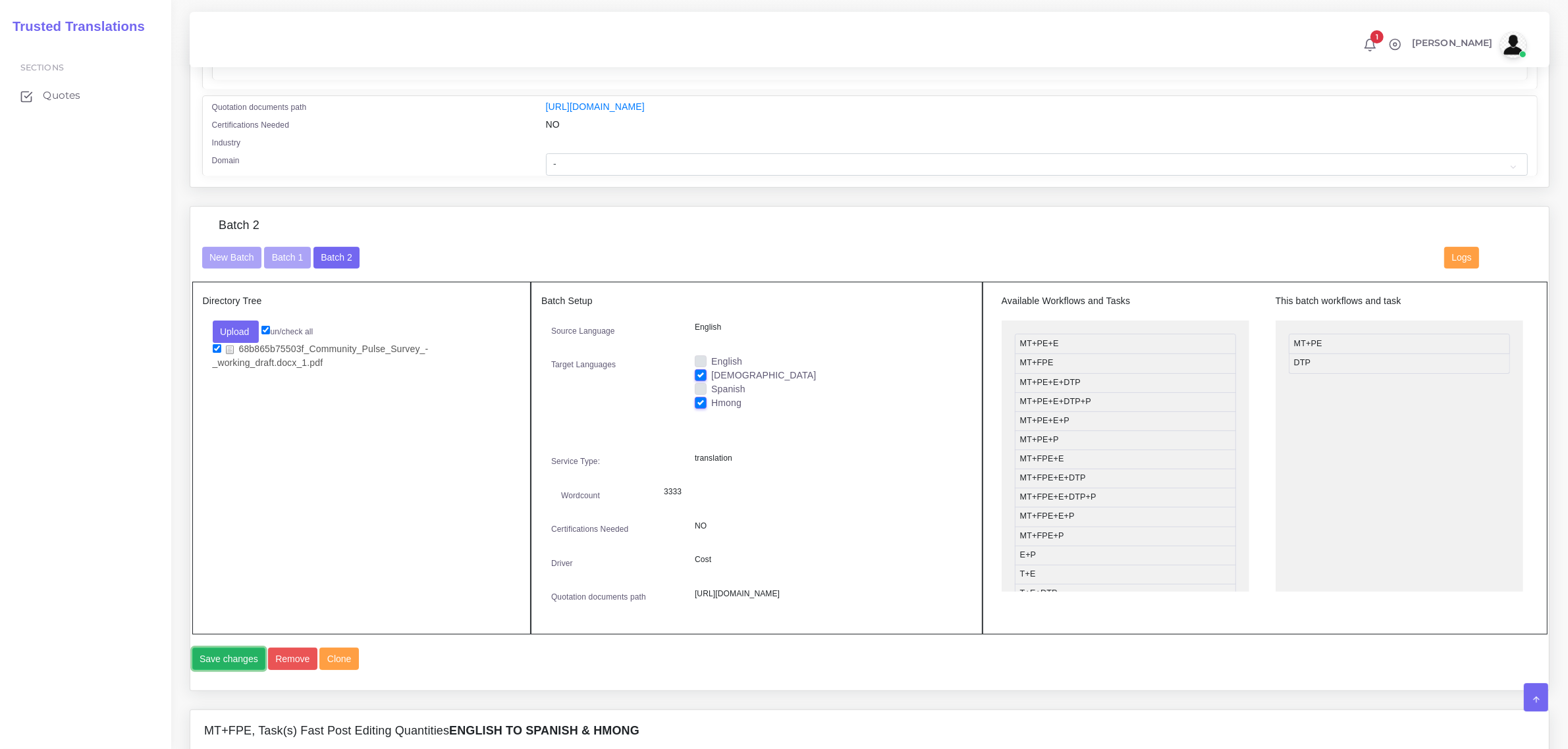
scroll to position [331, 0]
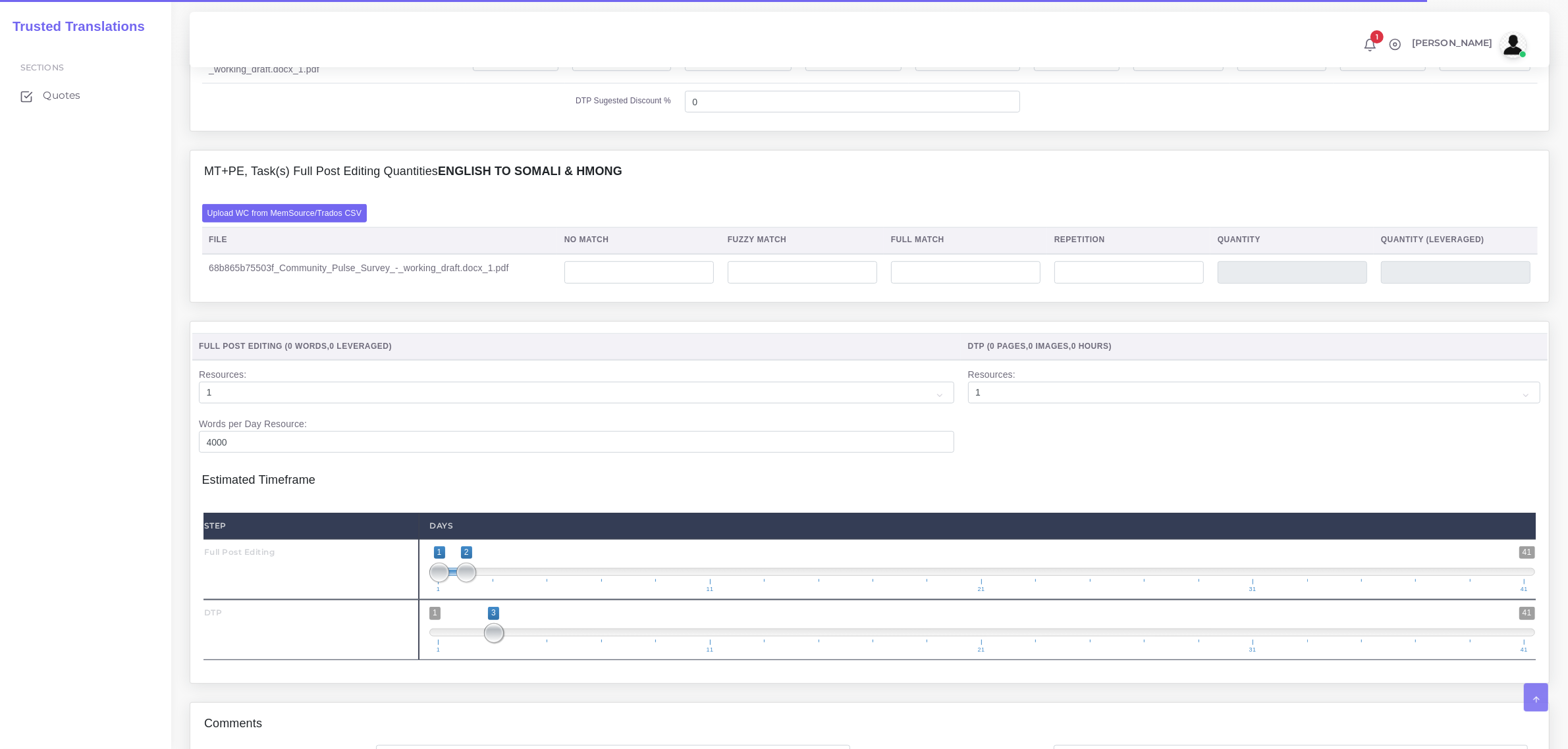
scroll to position [1234, 0]
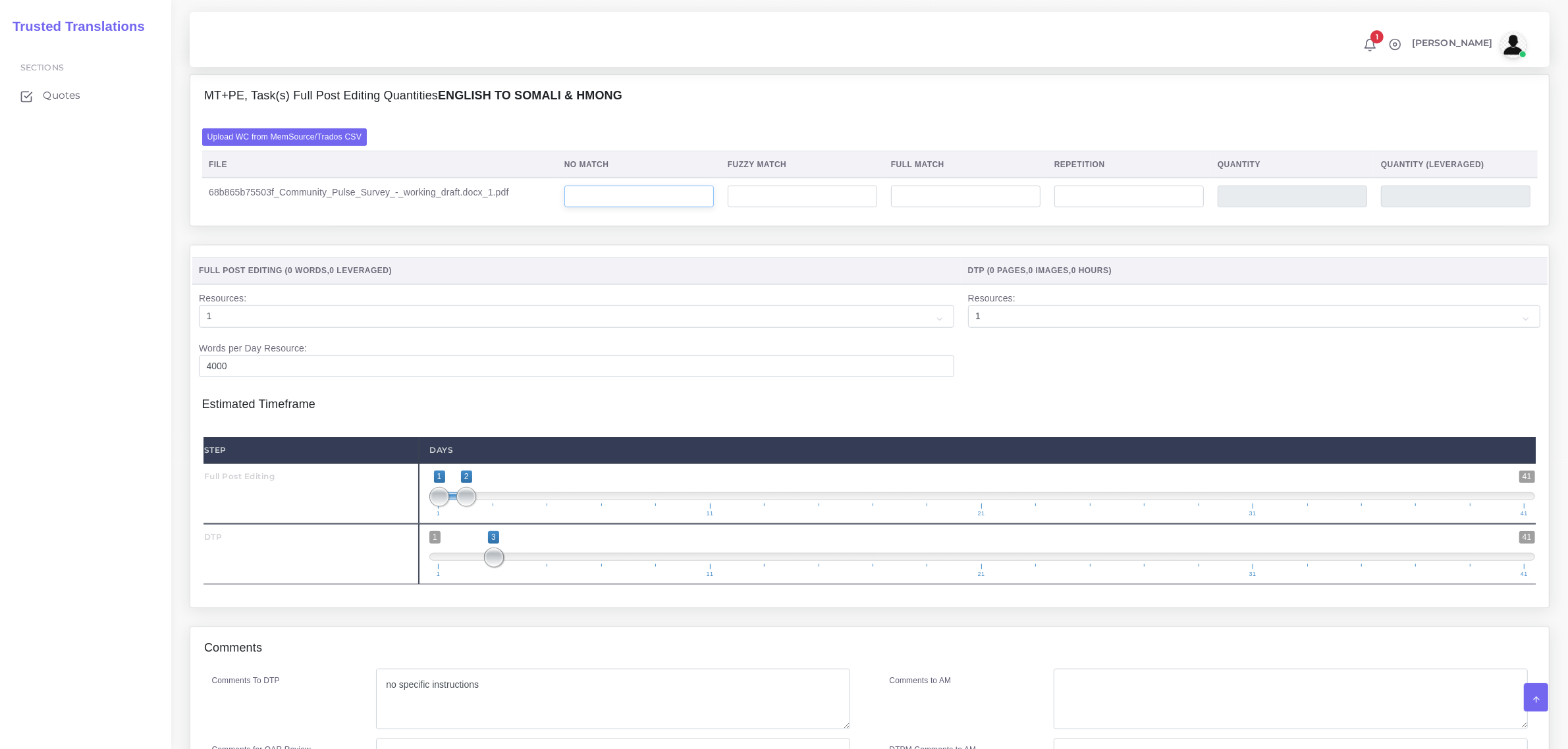
click at [635, 208] on input "number" at bounding box center [639, 197] width 149 height 22
type input "3504"
click at [1075, 208] on input "number" at bounding box center [1129, 197] width 149 height 22
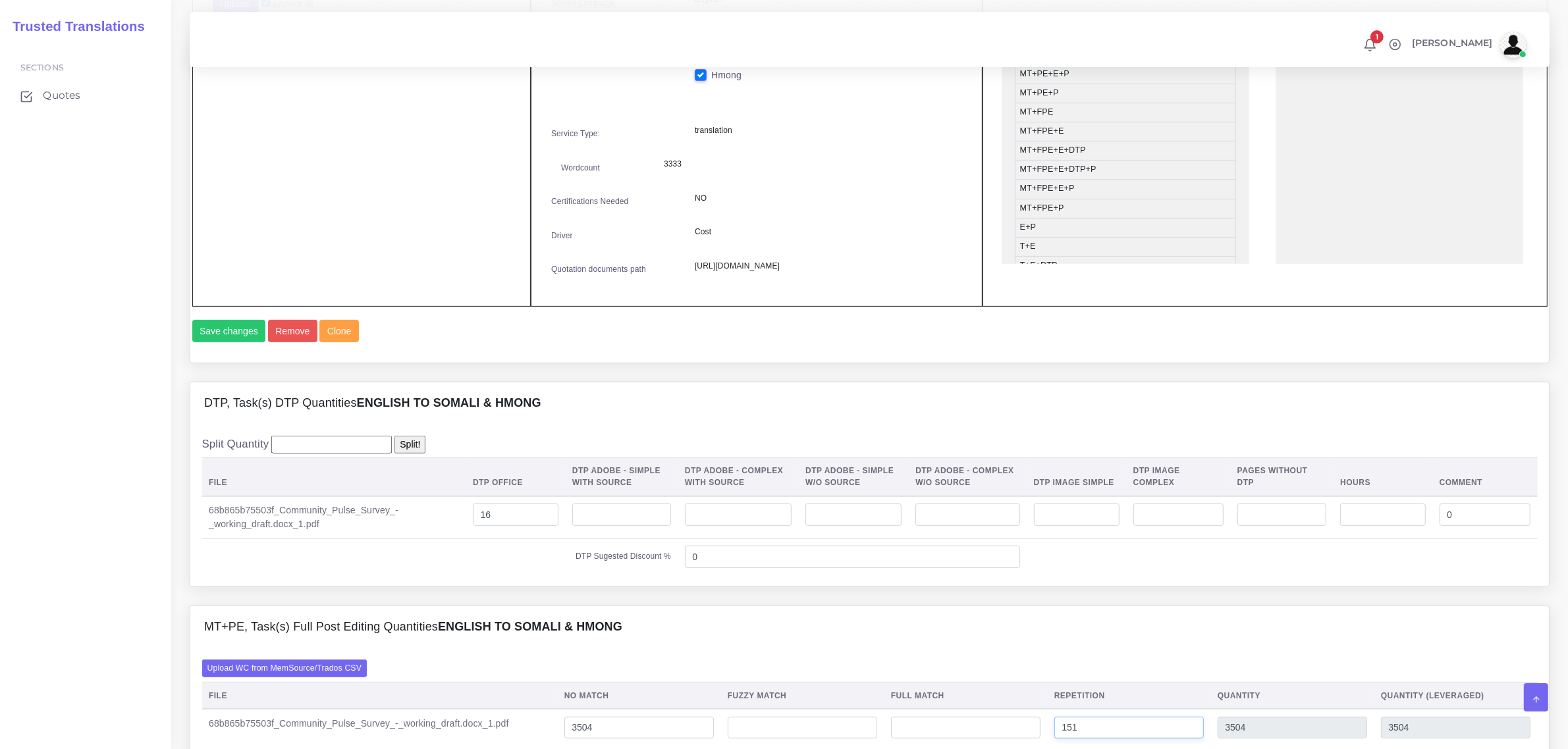
scroll to position [621, 0]
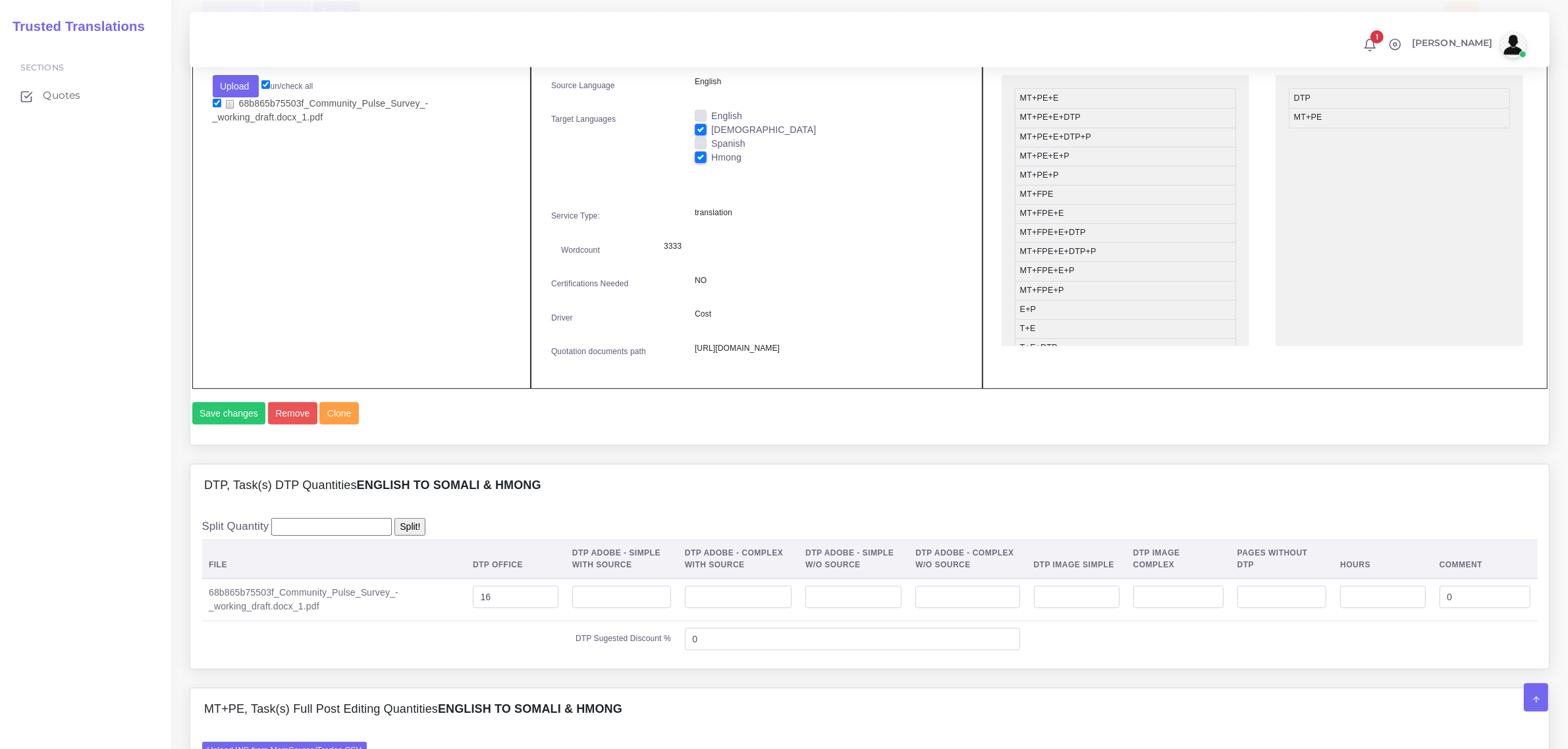
type input "151"
type input "3655"
type input "3541"
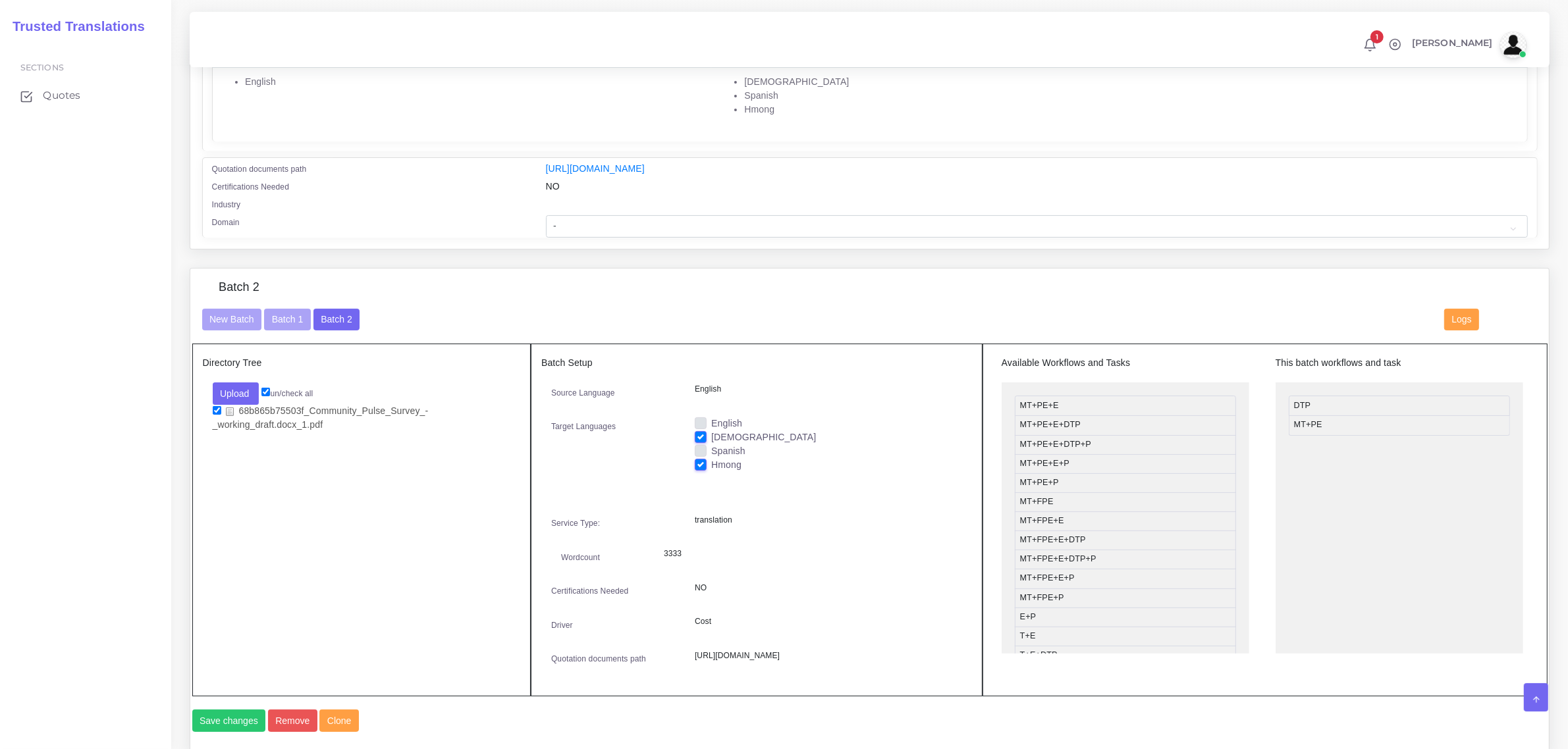
scroll to position [209, 0]
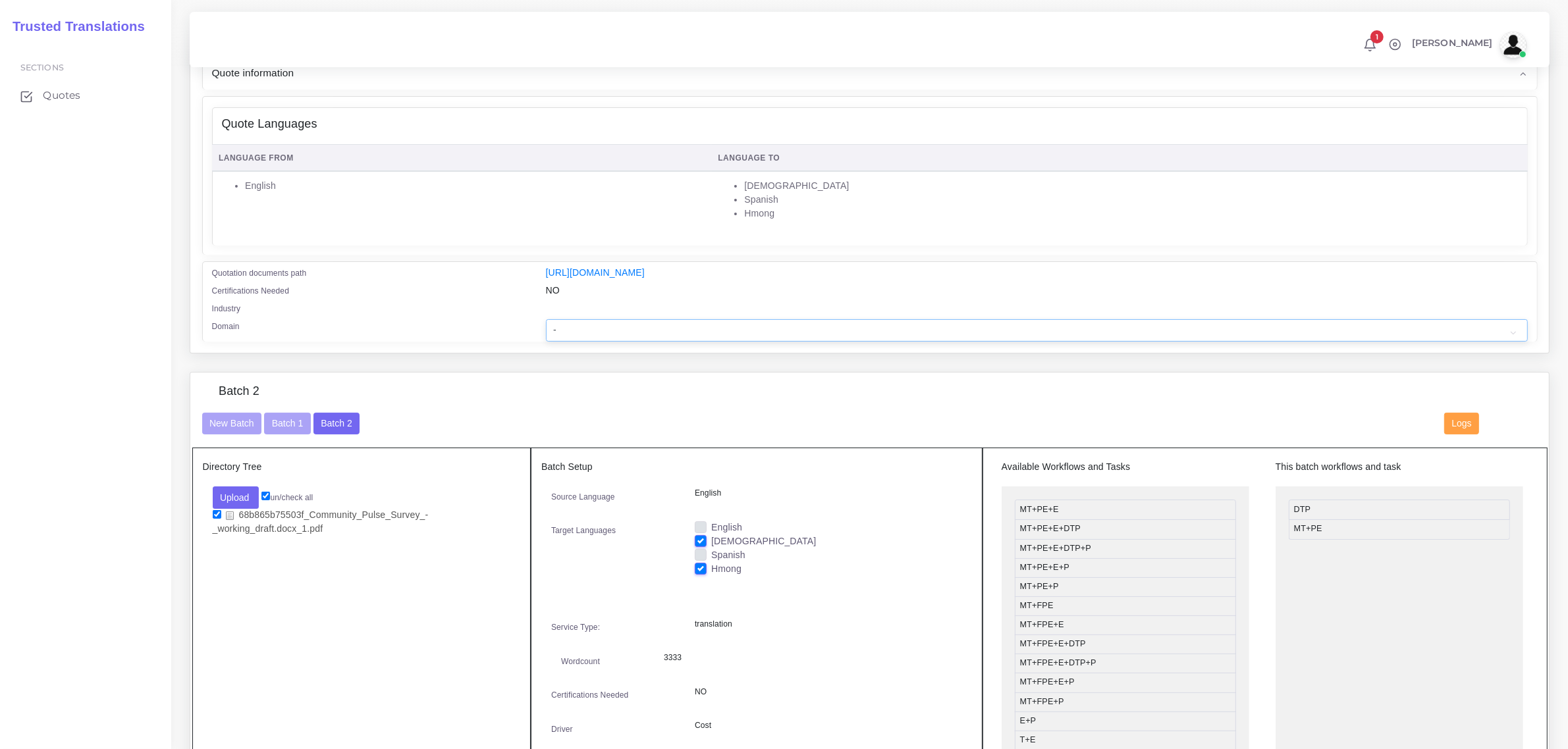
click at [641, 324] on select "- Advertising and Media Agriculture, Forestry and Fishing Architecture, Buildin…" at bounding box center [1037, 331] width 982 height 22
select select "Political Science"
click at [546, 319] on select "- Advertising and Media Agriculture, Forestry and Fishing Architecture, Buildin…" at bounding box center [1037, 331] width 982 height 22
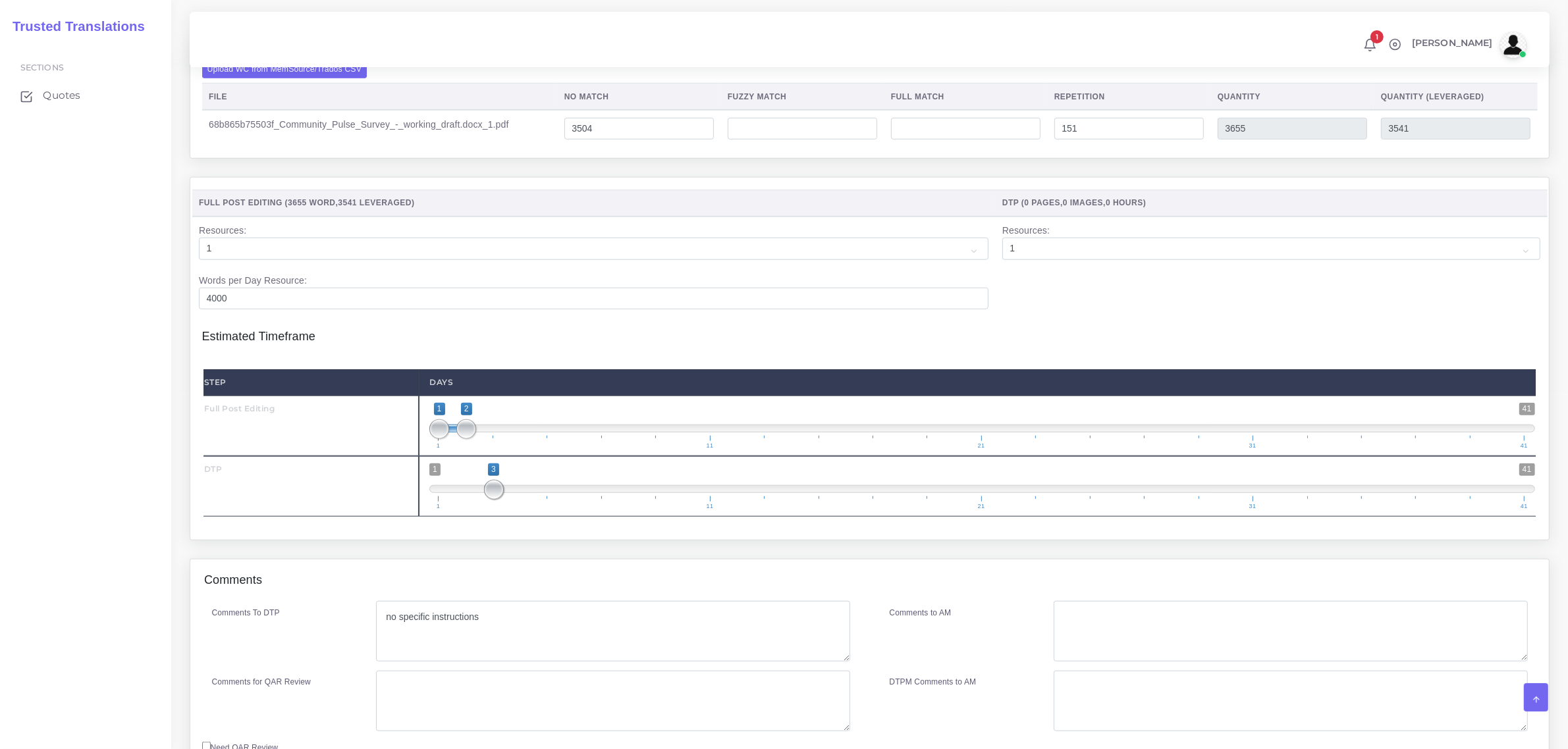
scroll to position [1443, 0]
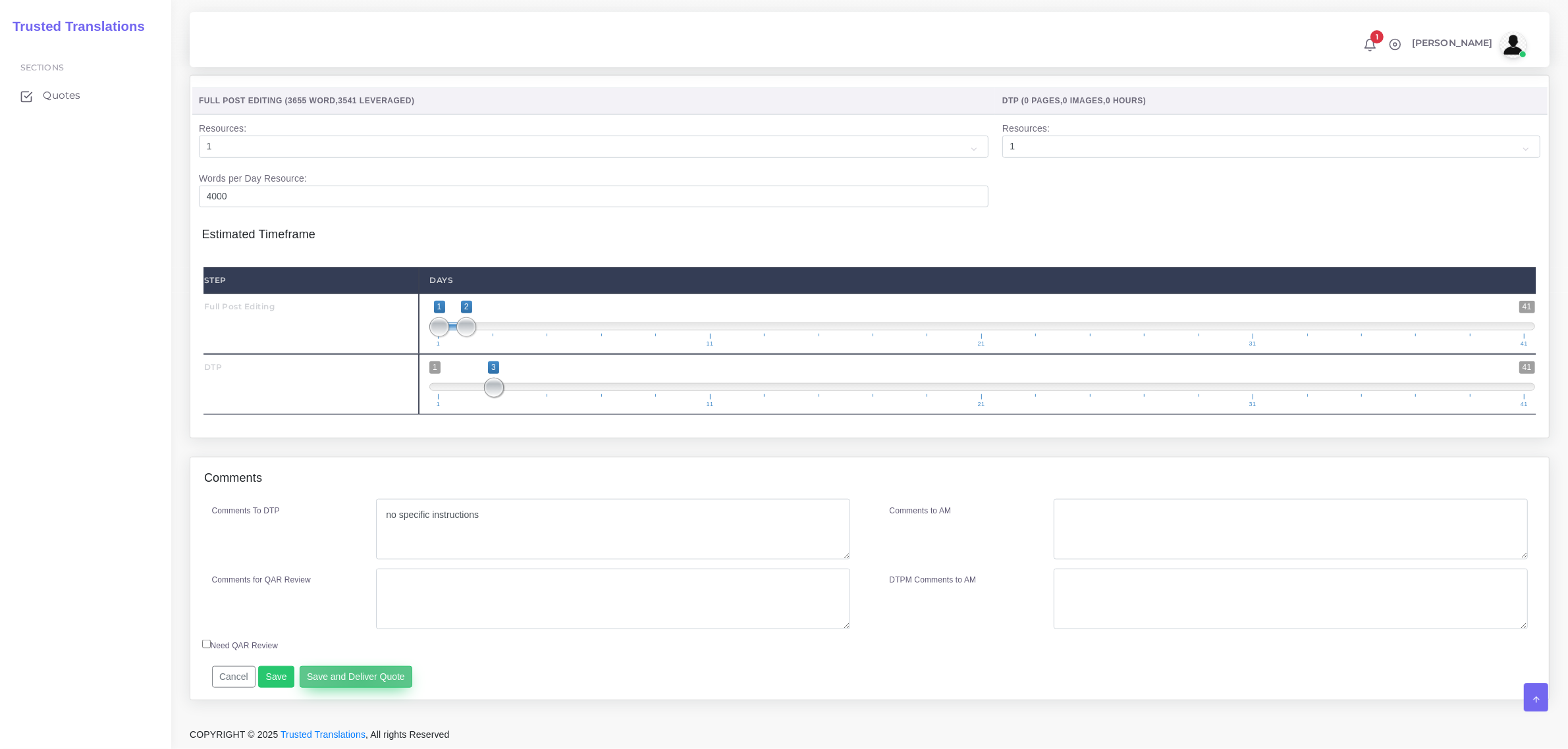
click at [357, 679] on button "Save and Deliver Quote" at bounding box center [356, 677] width 113 height 22
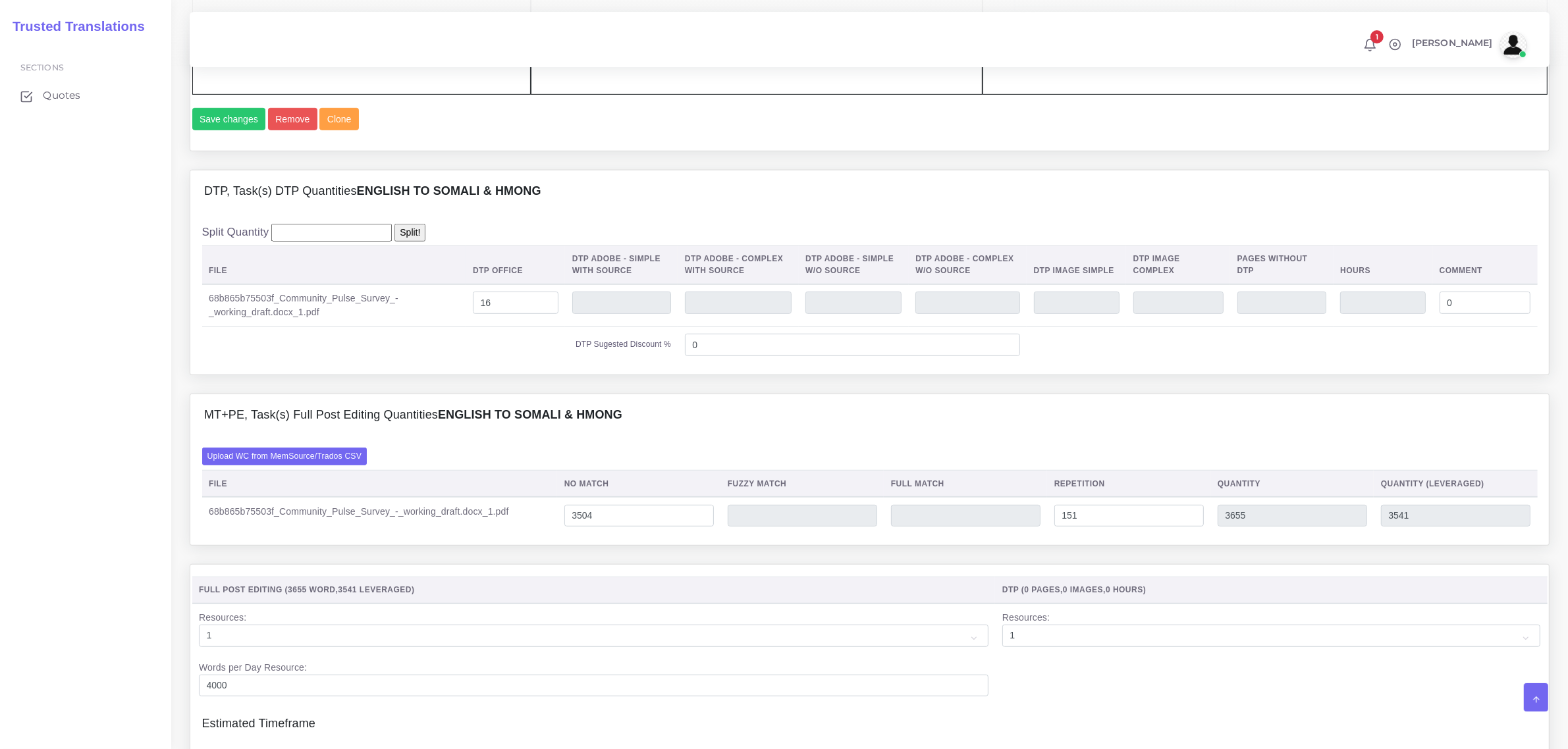
scroll to position [950, 0]
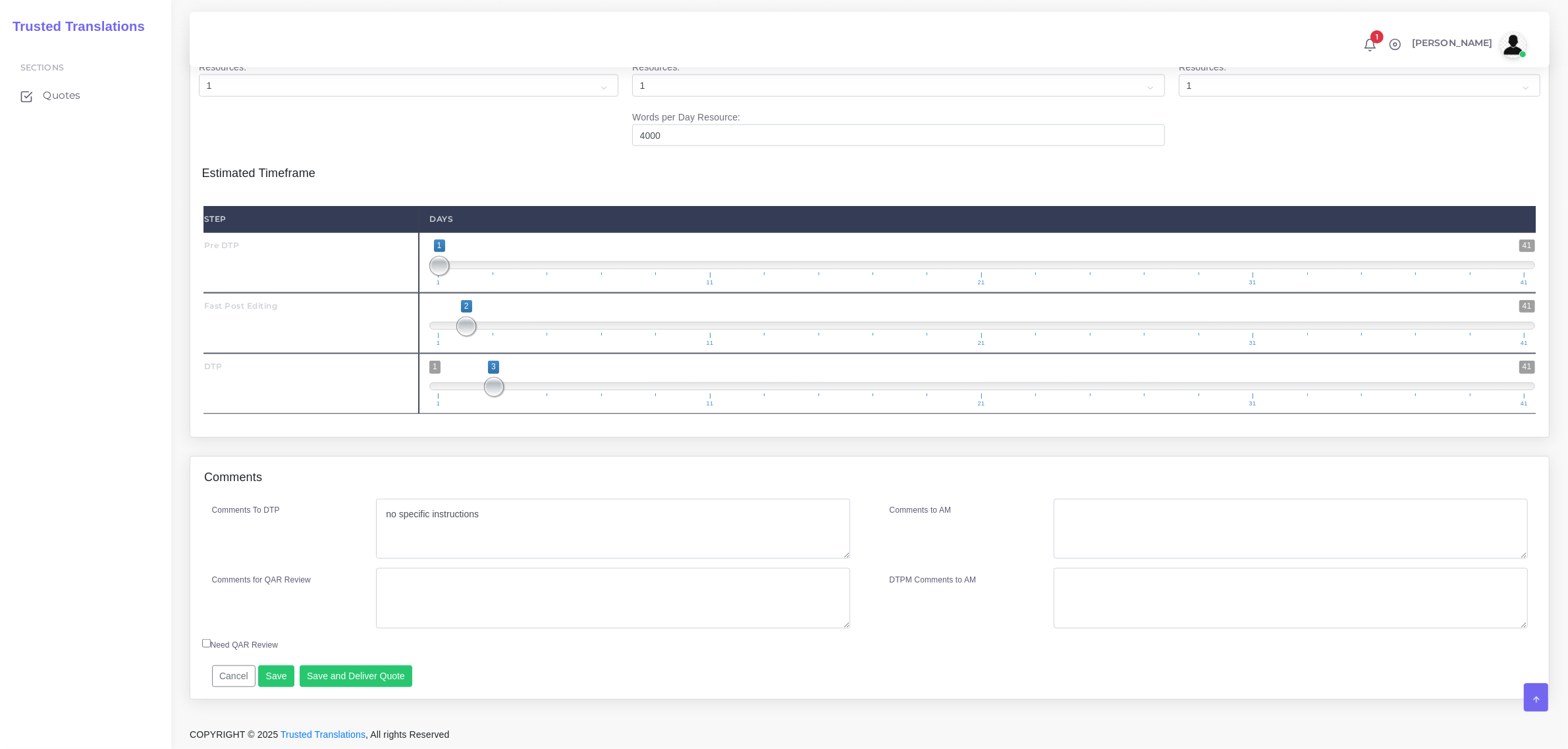
scroll to position [1636, 0]
click at [367, 680] on button "Save and Deliver Quote" at bounding box center [356, 677] width 113 height 22
